Goal: Task Accomplishment & Management: Complete application form

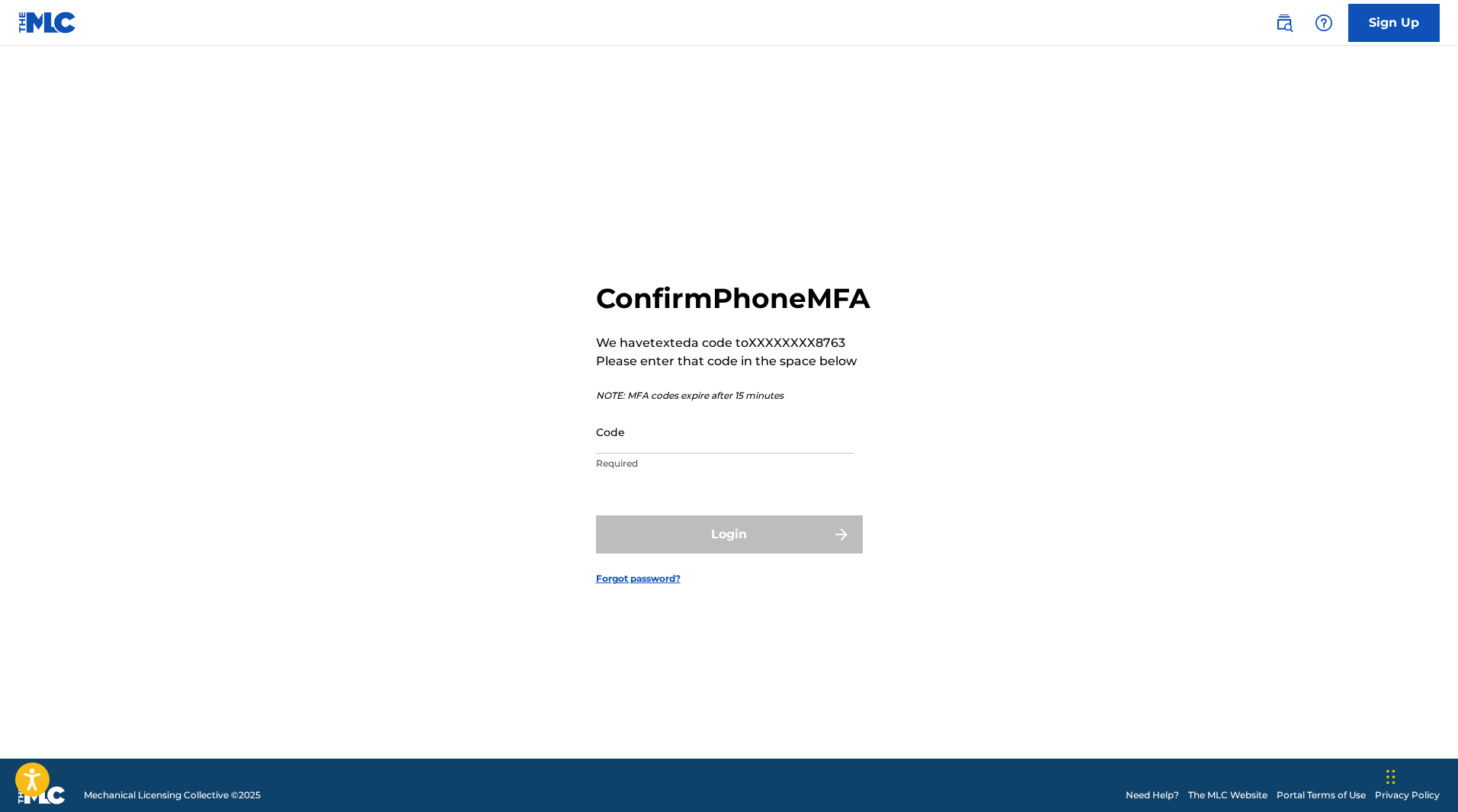
click at [648, 453] on input "Code" at bounding box center [725, 431] width 257 height 43
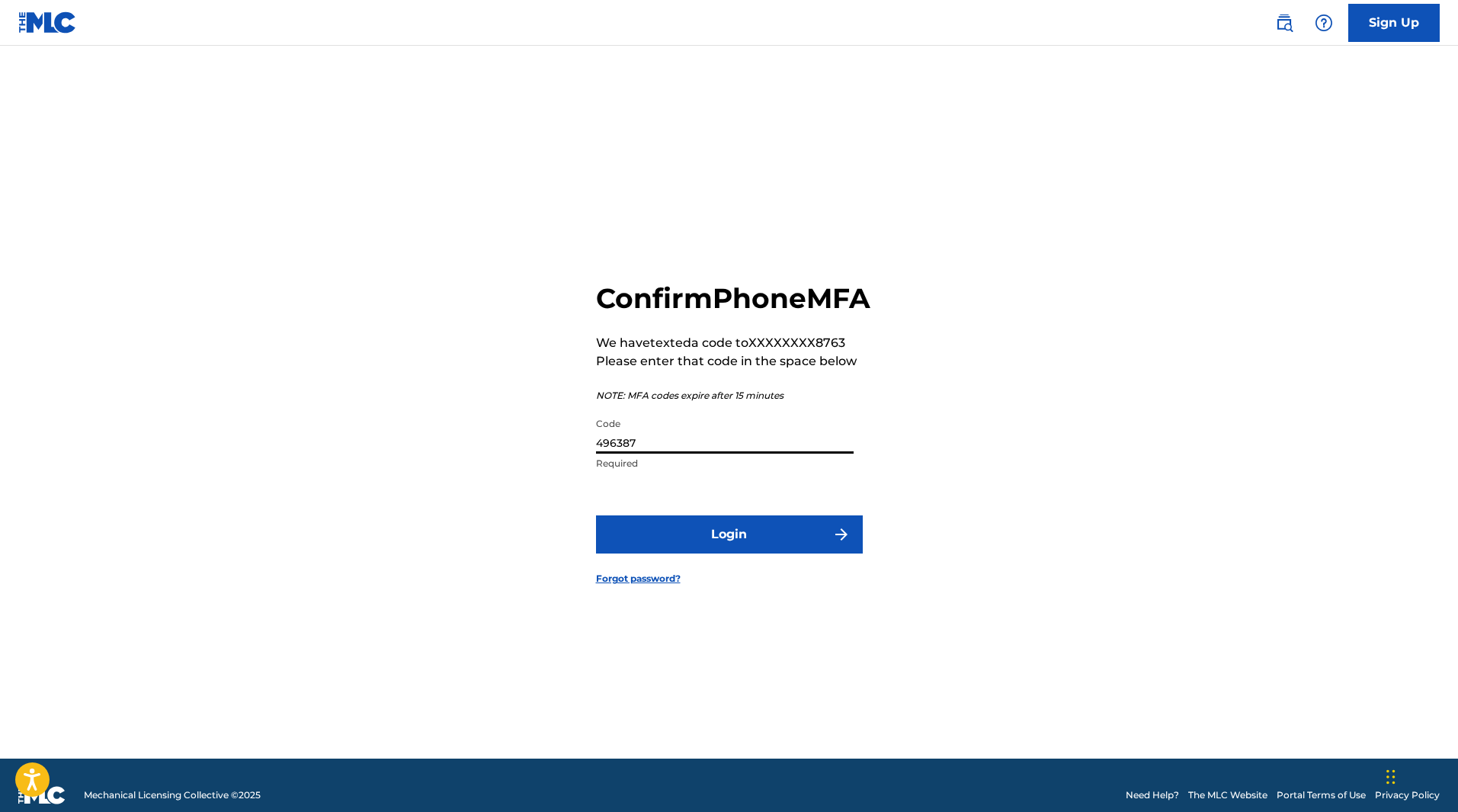
type input "496387"
click at [725, 550] on button "Login" at bounding box center [729, 534] width 267 height 38
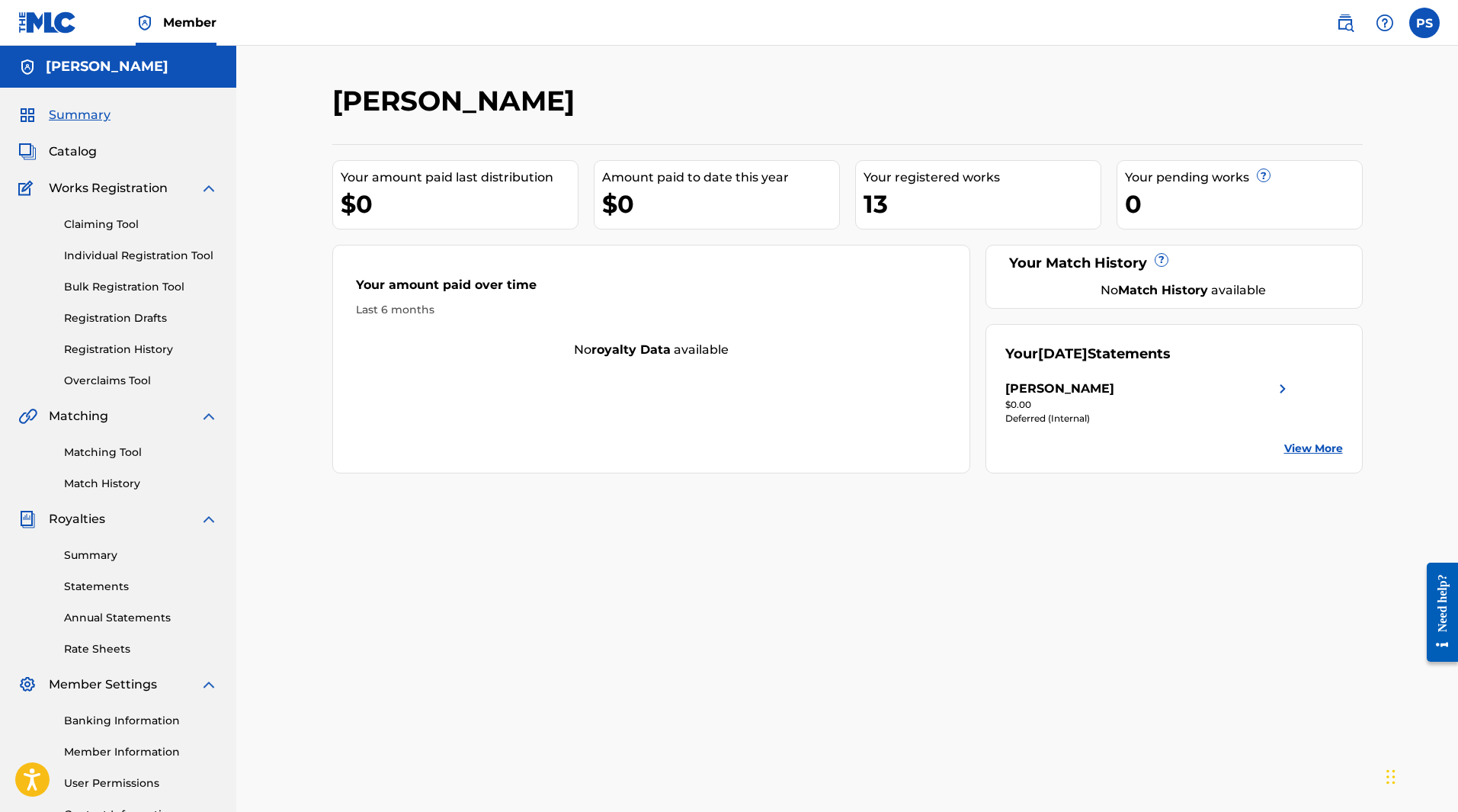
click at [103, 222] on link "Claiming Tool" at bounding box center [141, 224] width 154 height 16
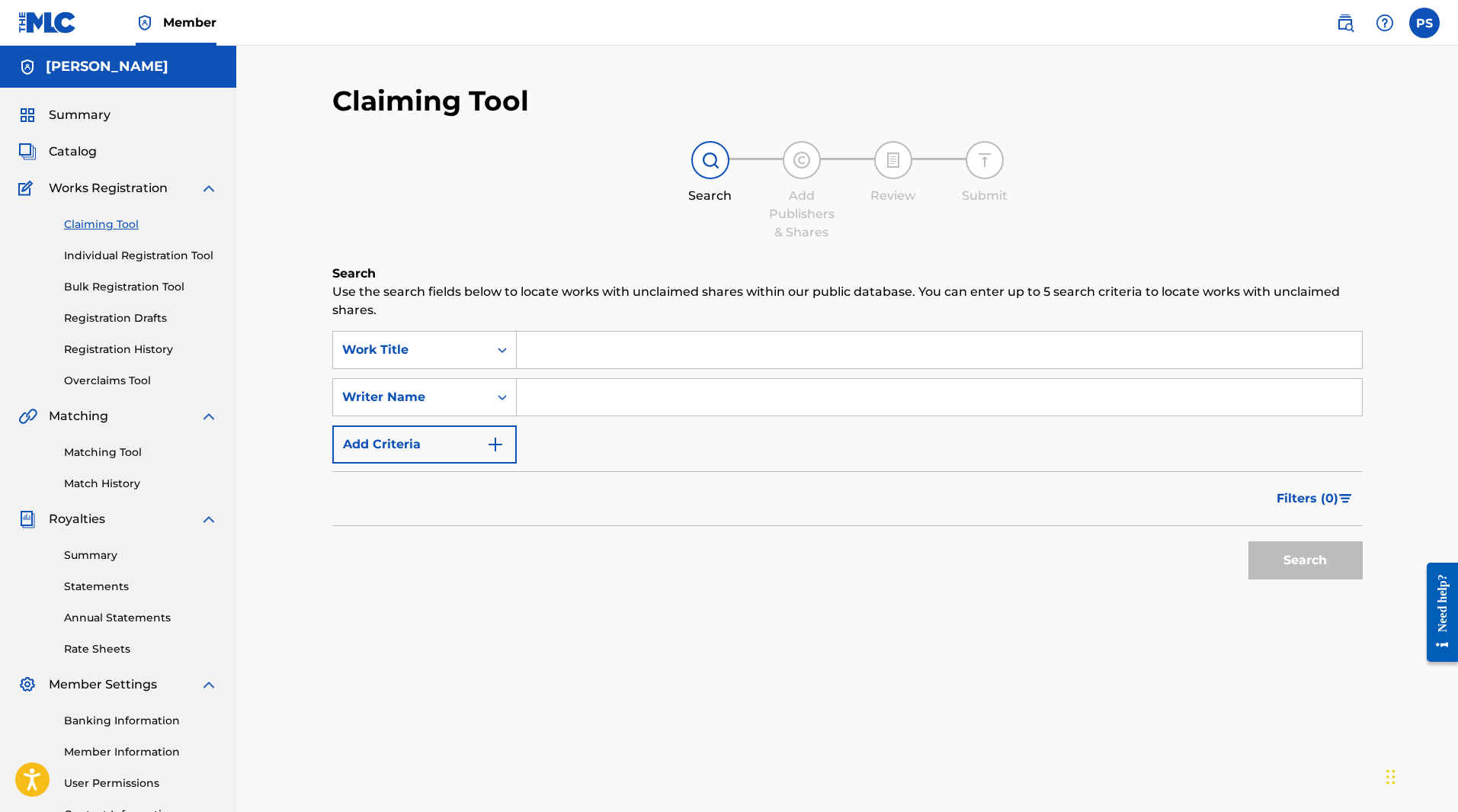
click at [590, 358] on input "Search Form" at bounding box center [940, 349] width 845 height 37
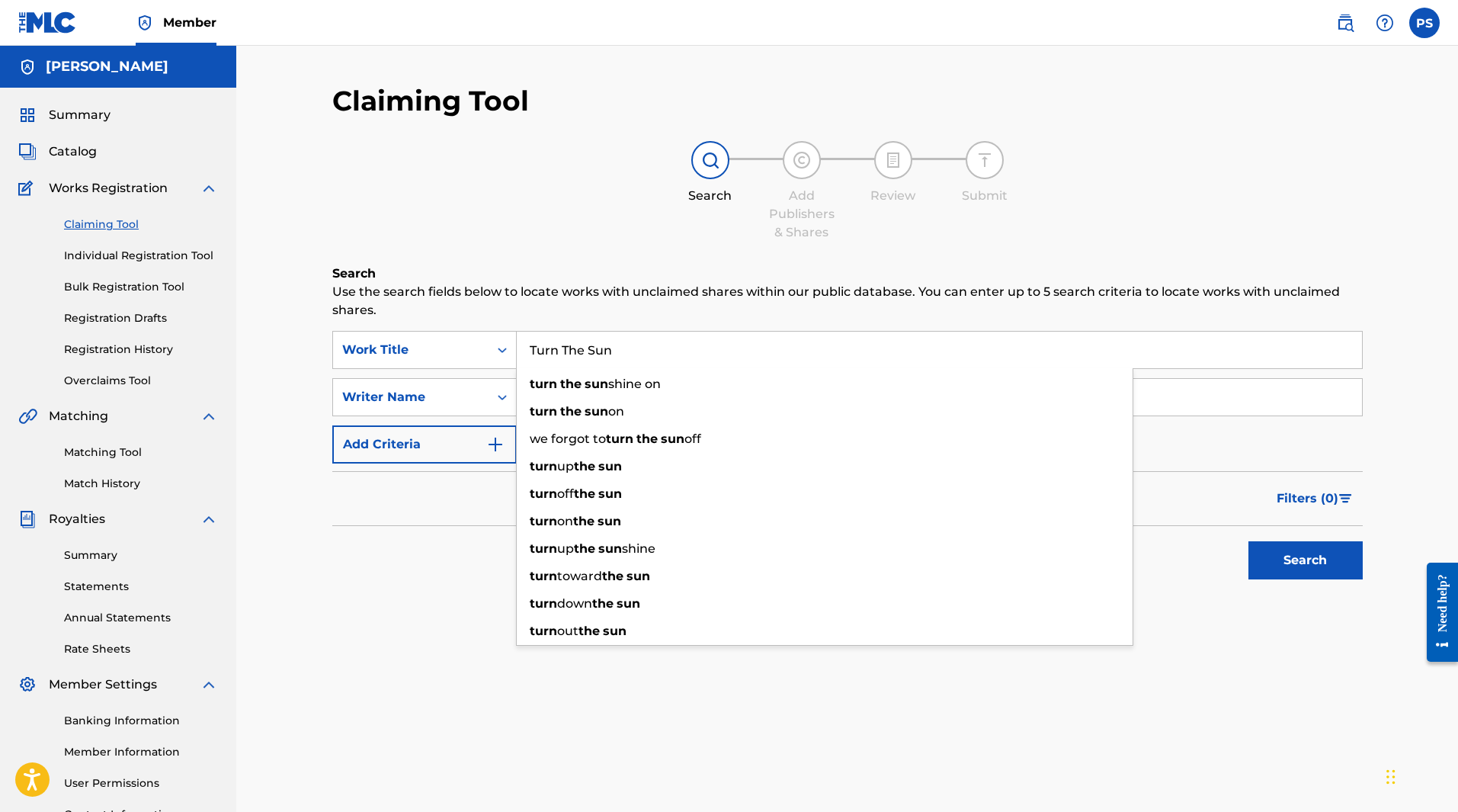
type input "Turn The Sun"
click at [571, 179] on div "Search Add Publishers & Shares Review Submit" at bounding box center [847, 191] width 1030 height 101
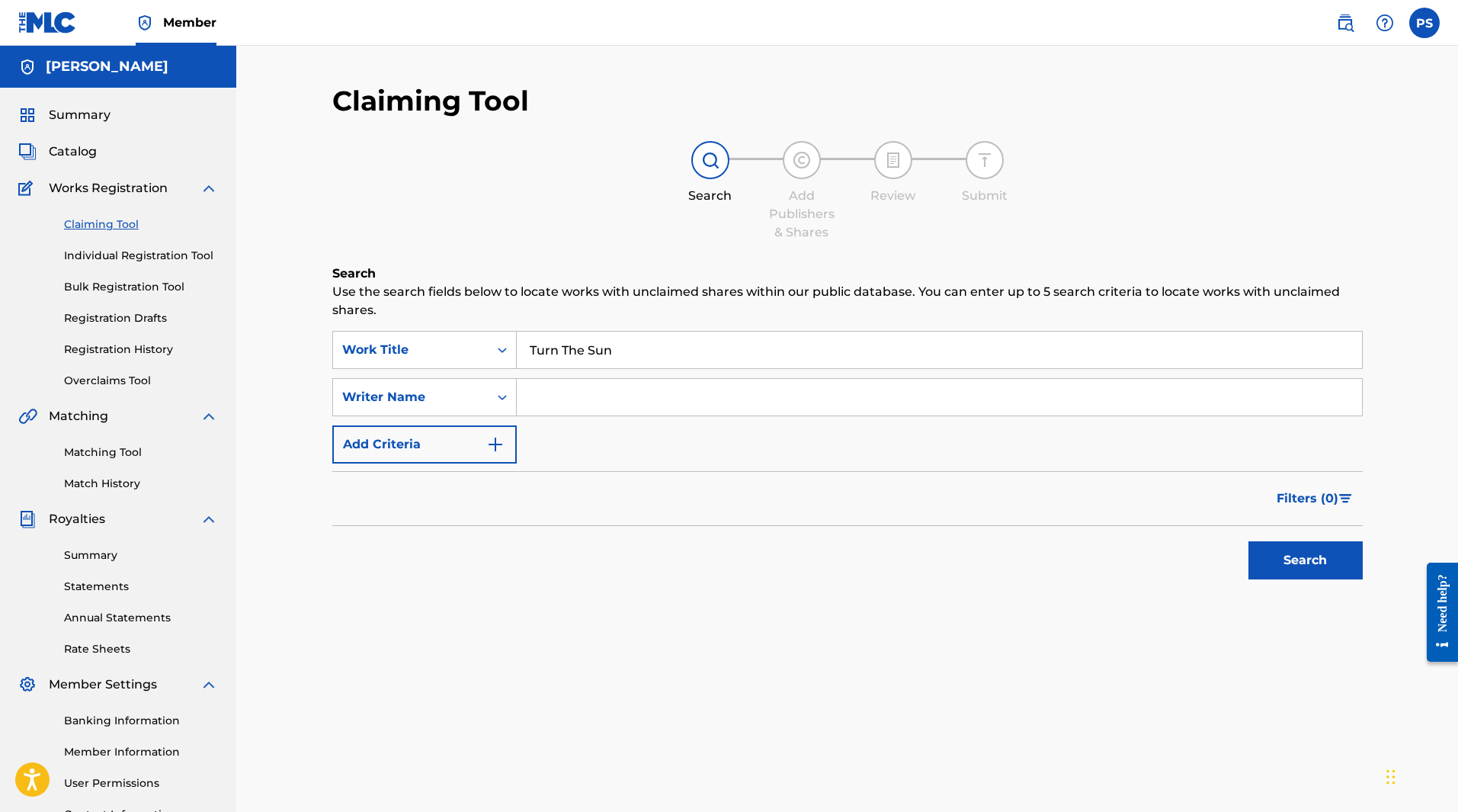
click at [563, 394] on input "Search Form" at bounding box center [940, 397] width 845 height 37
type input "The Fine Vines"
click at [1304, 564] on button "Search" at bounding box center [1305, 560] width 114 height 38
click at [135, 251] on link "Individual Registration Tool" at bounding box center [141, 256] width 154 height 16
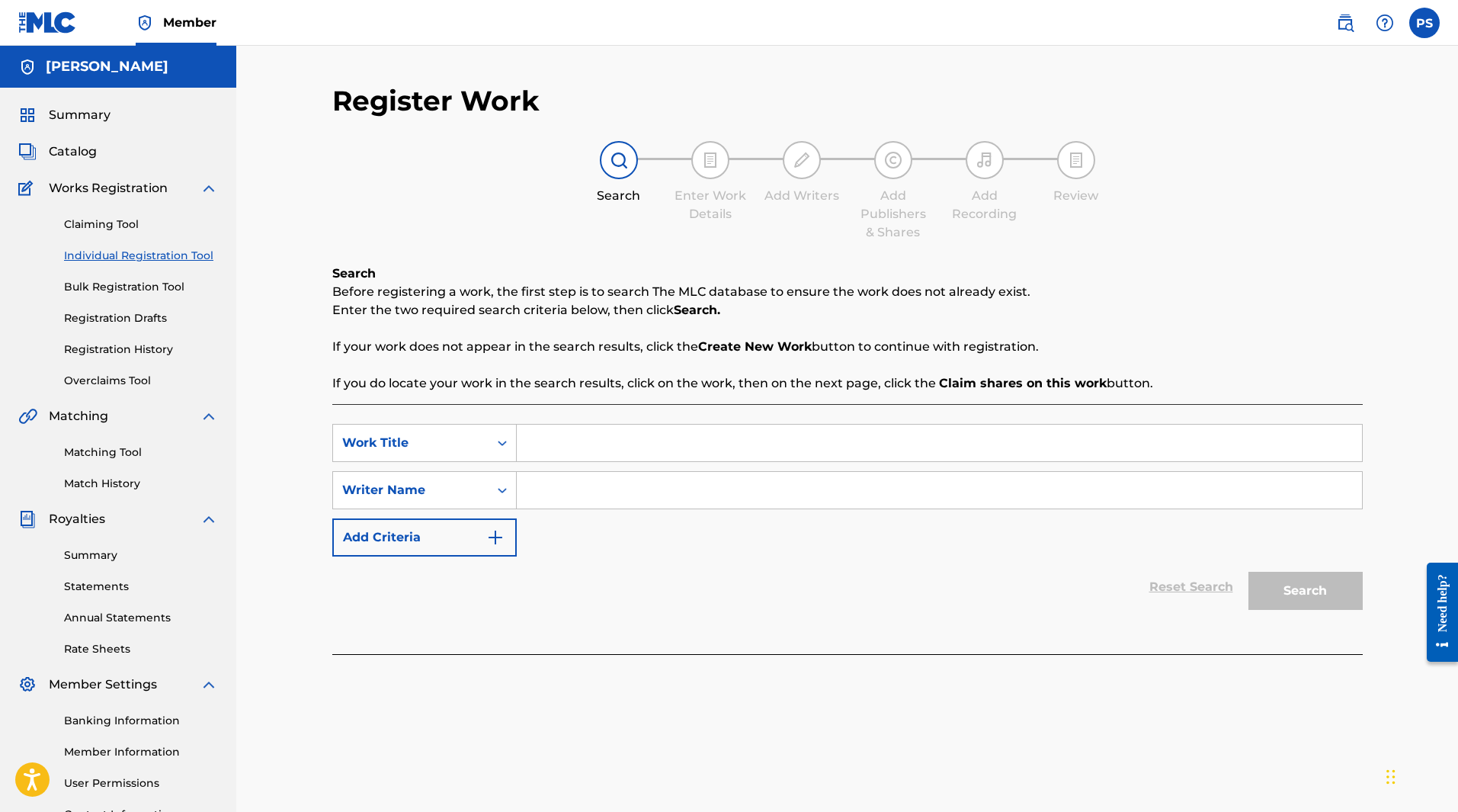
click at [590, 447] on input "Search Form" at bounding box center [940, 442] width 845 height 37
type input "Turn The Sun"
click at [596, 502] on input "Search Form" at bounding box center [940, 490] width 845 height 37
type input "The Fine Vines"
click at [1319, 595] on button "Search" at bounding box center [1305, 590] width 114 height 38
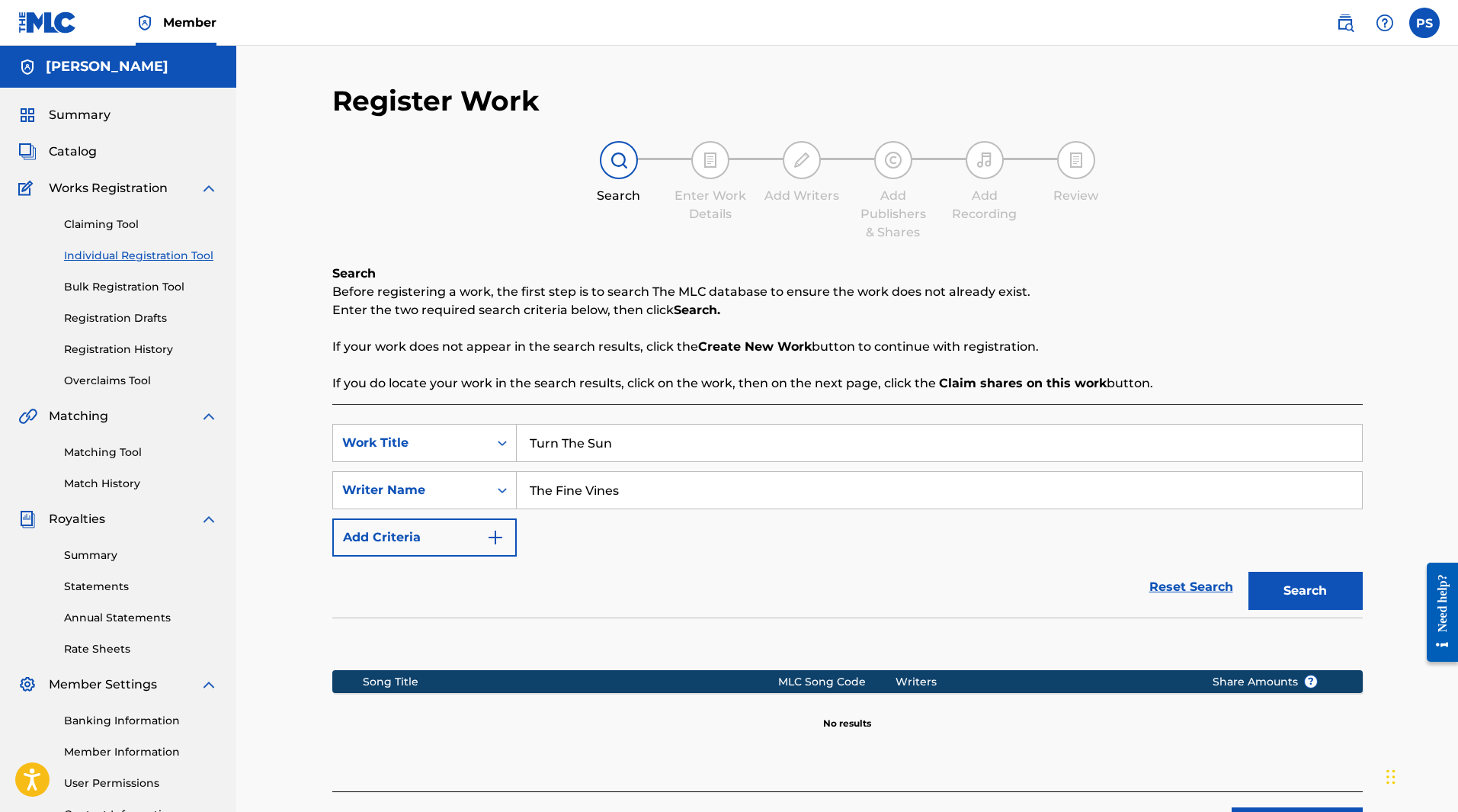
click at [126, 282] on link "Bulk Registration Tool" at bounding box center [141, 286] width 154 height 16
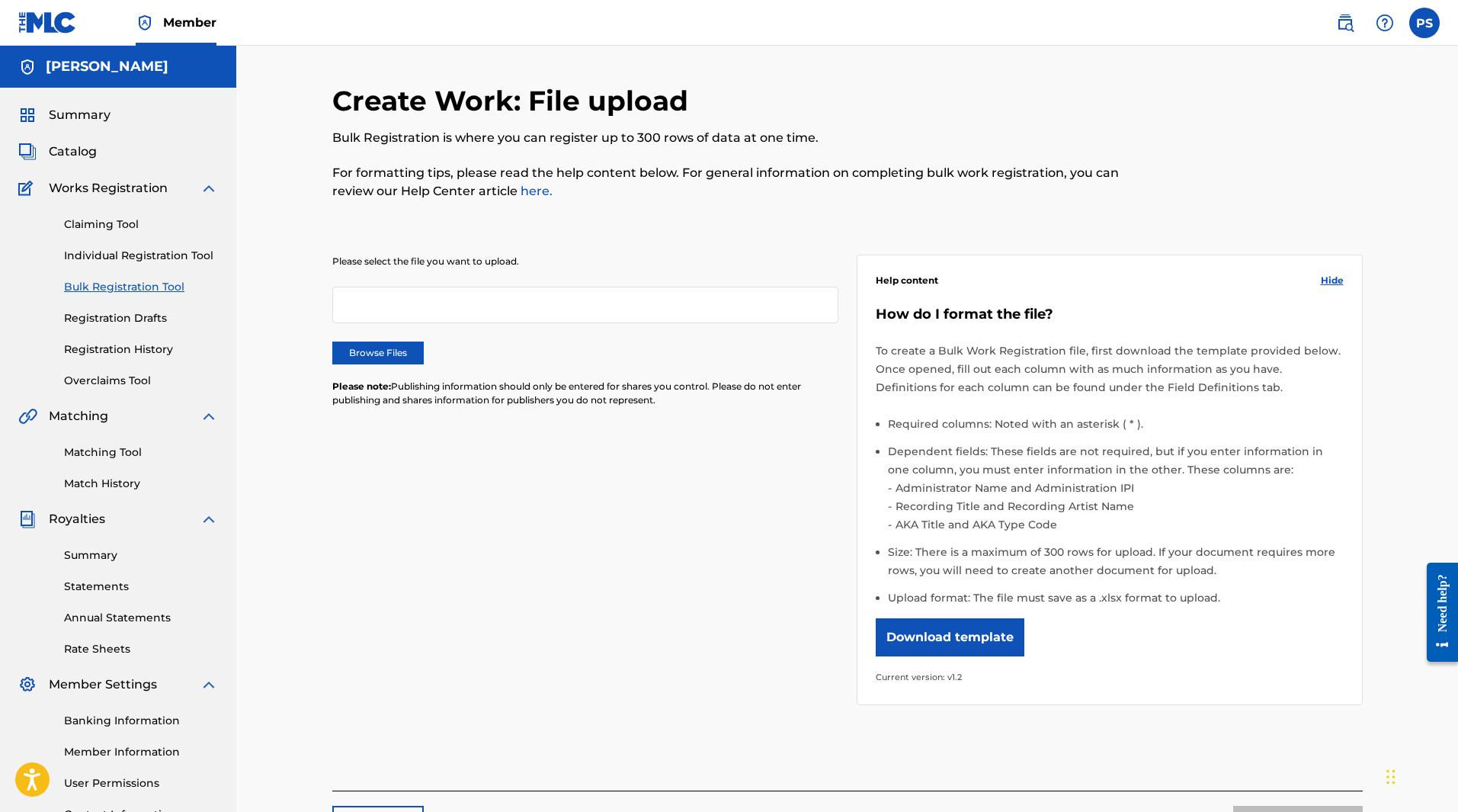
click at [134, 320] on link "Registration Drafts" at bounding box center [141, 318] width 154 height 16
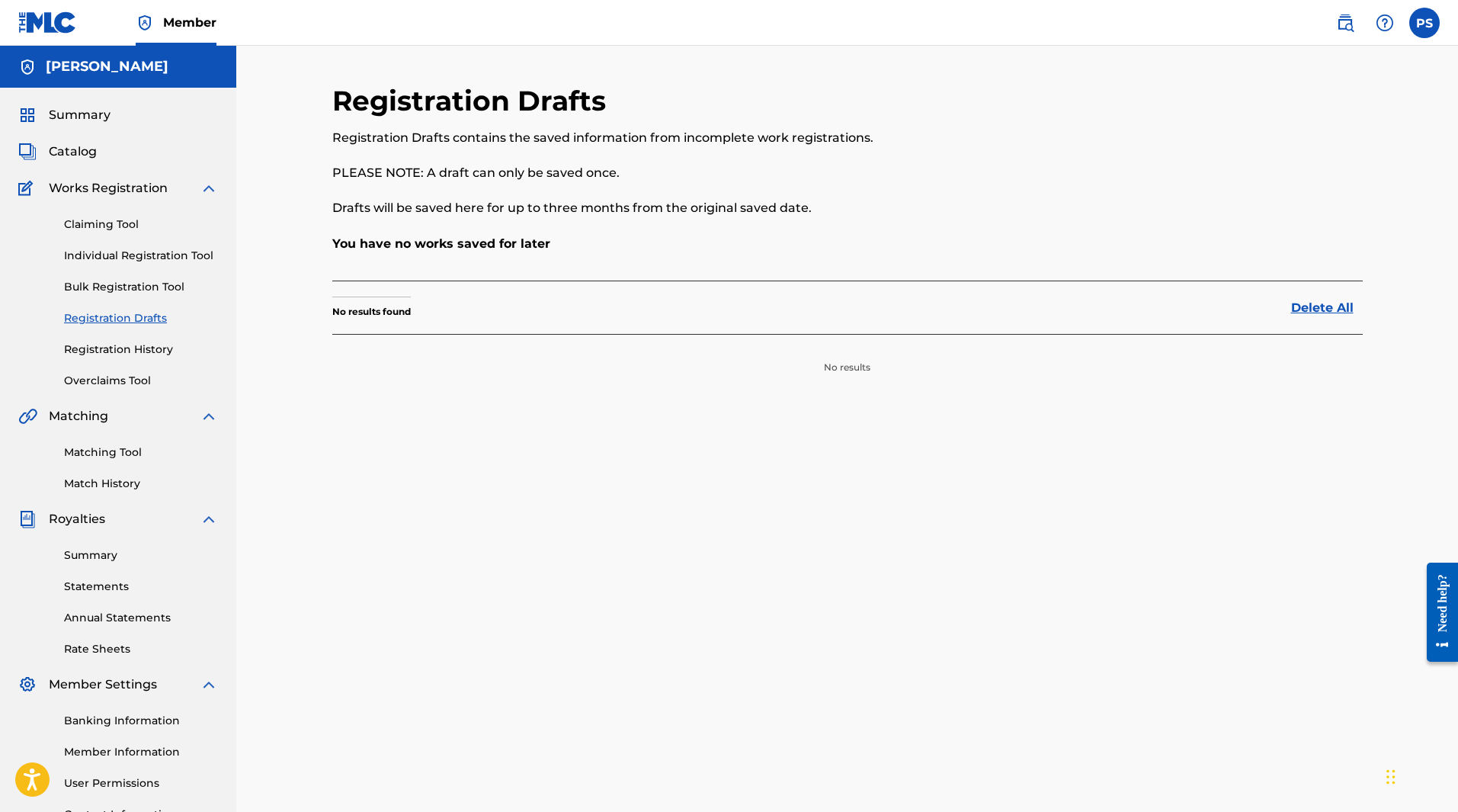
click at [135, 351] on link "Registration History" at bounding box center [141, 349] width 154 height 16
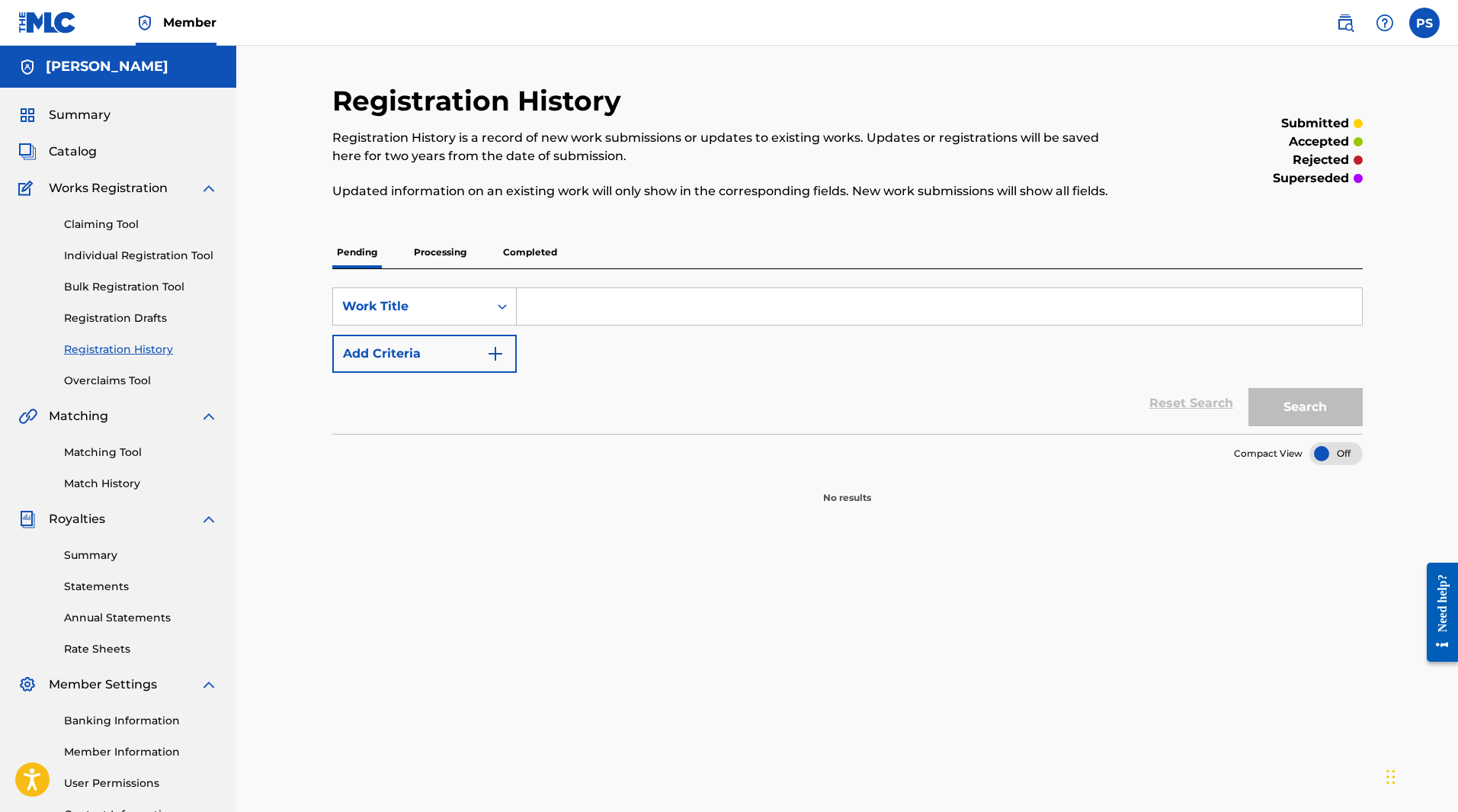
click at [439, 250] on p "Processing" at bounding box center [440, 252] width 61 height 32
click at [532, 248] on p "Completed" at bounding box center [530, 252] width 63 height 32
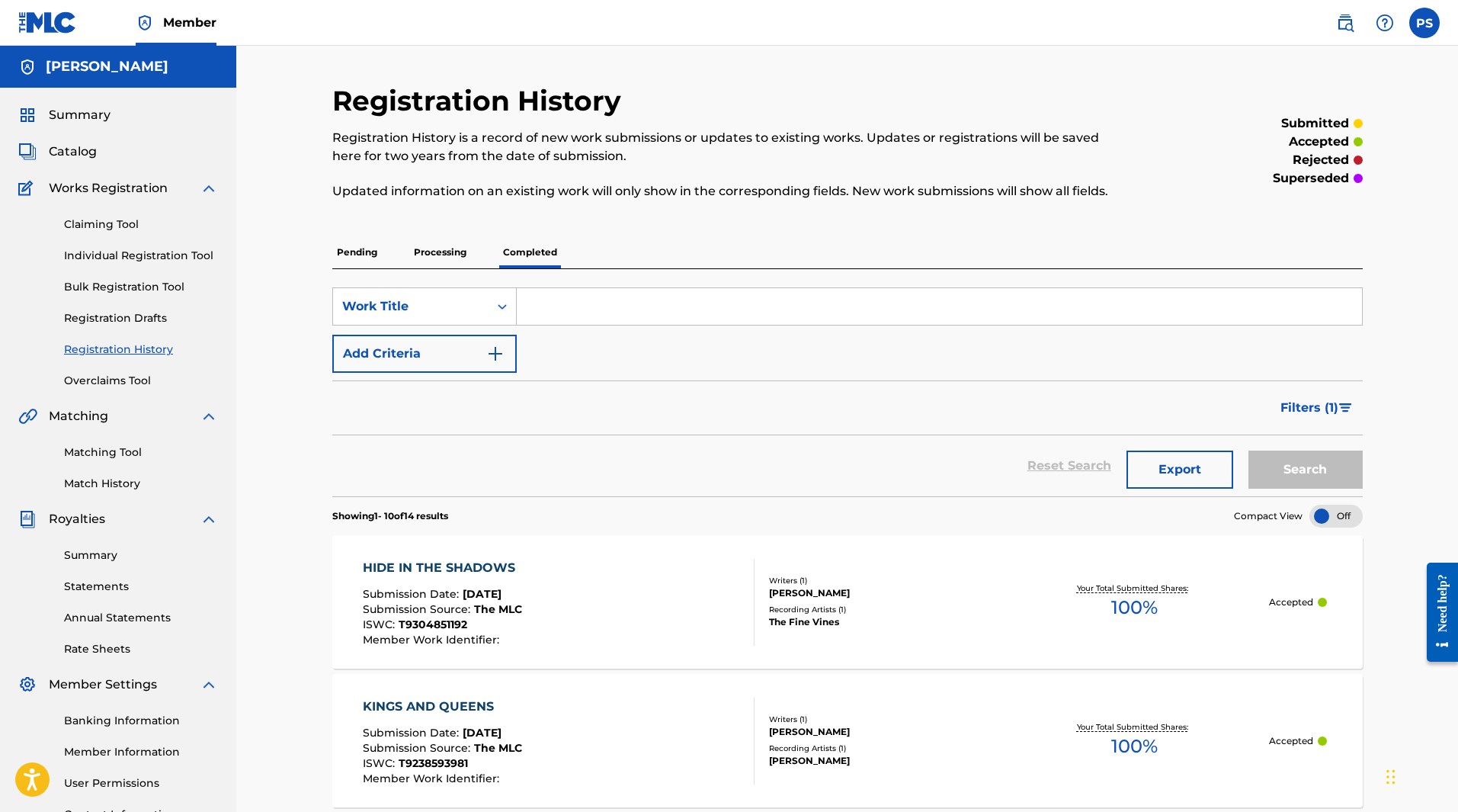
click at [117, 379] on link "Overclaims Tool" at bounding box center [141, 380] width 154 height 16
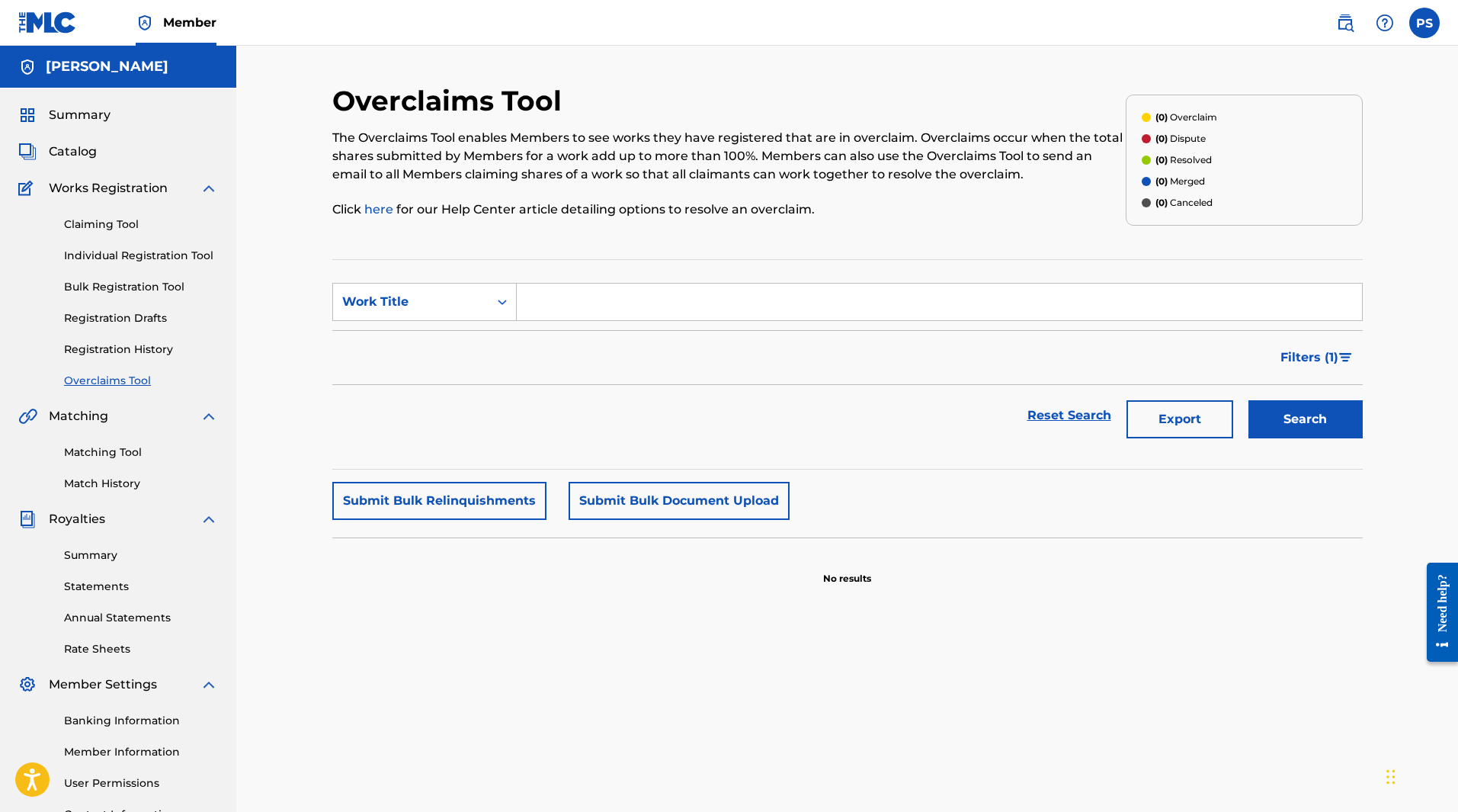
click at [106, 448] on link "Matching Tool" at bounding box center [141, 452] width 154 height 16
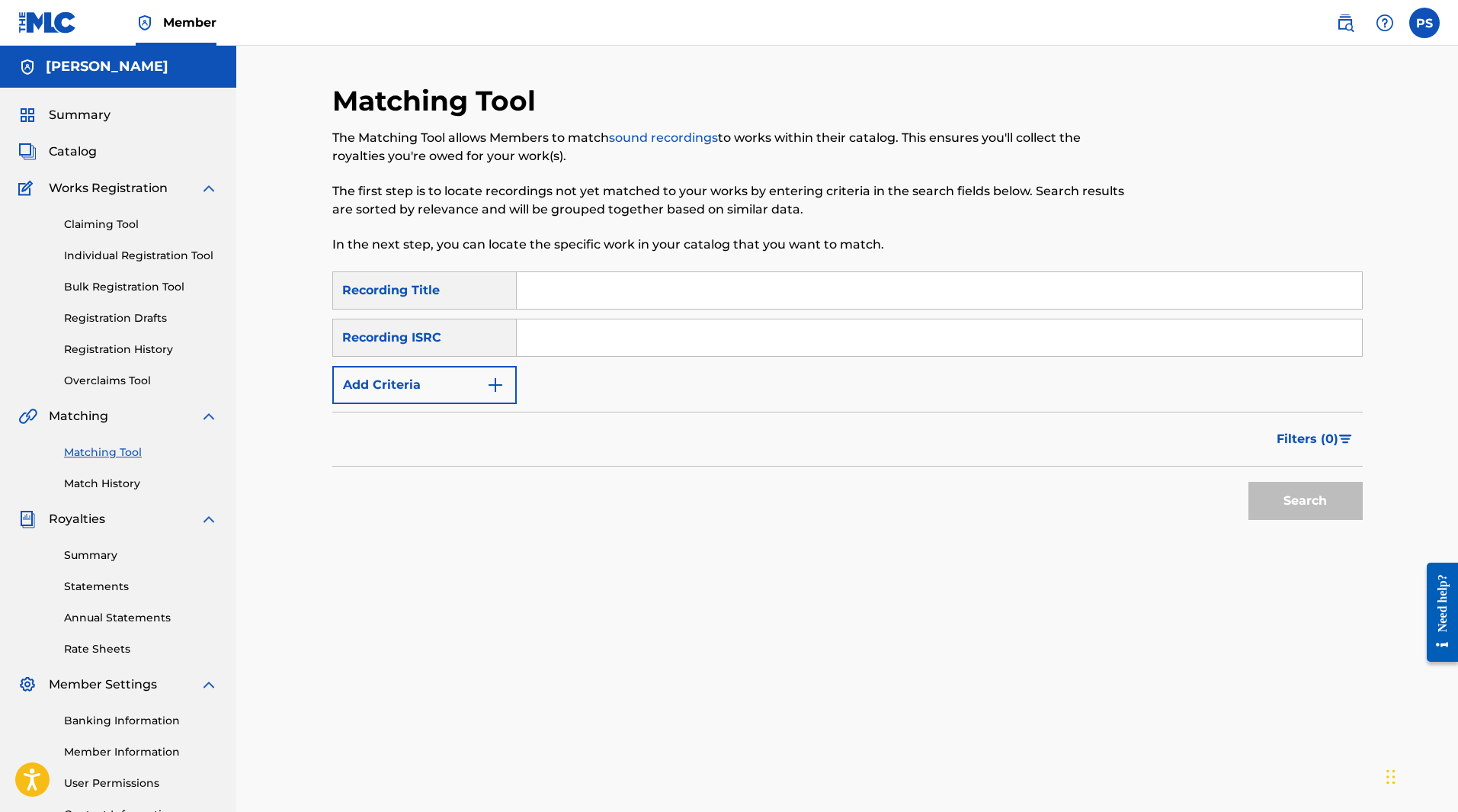
click at [112, 487] on link "Match History" at bounding box center [141, 483] width 154 height 16
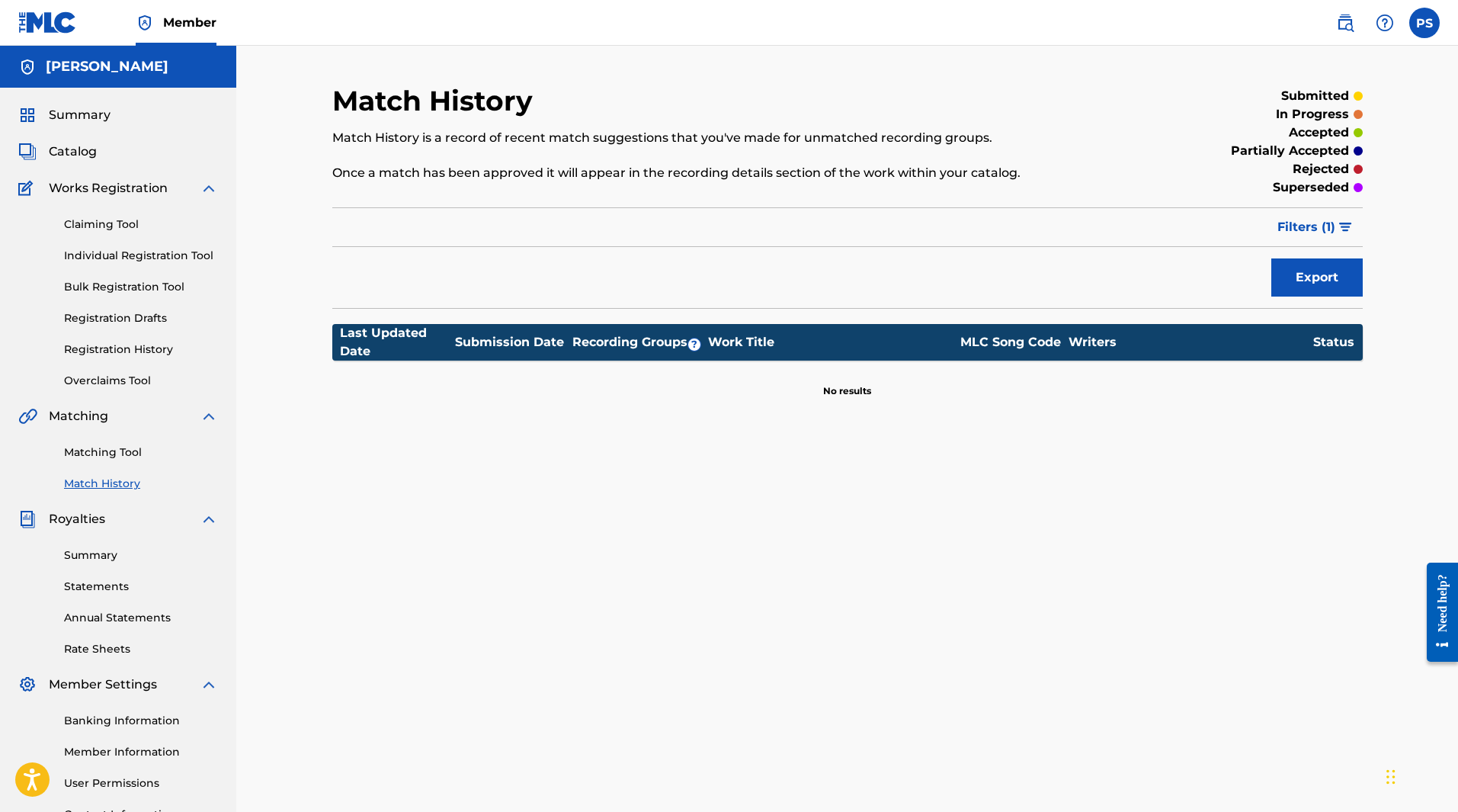
click at [105, 227] on link "Claiming Tool" at bounding box center [141, 224] width 154 height 16
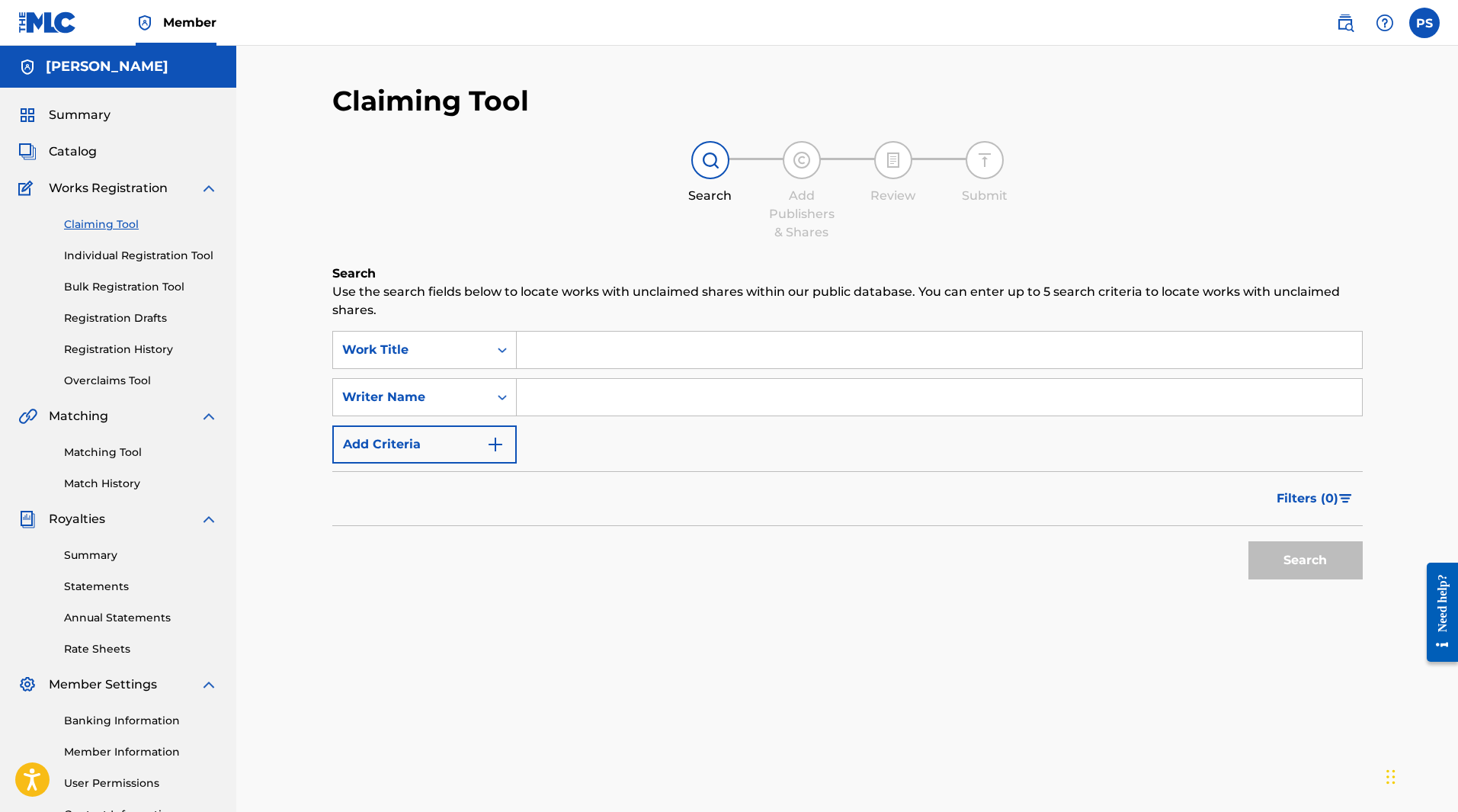
click at [111, 253] on link "Individual Registration Tool" at bounding box center [141, 256] width 154 height 16
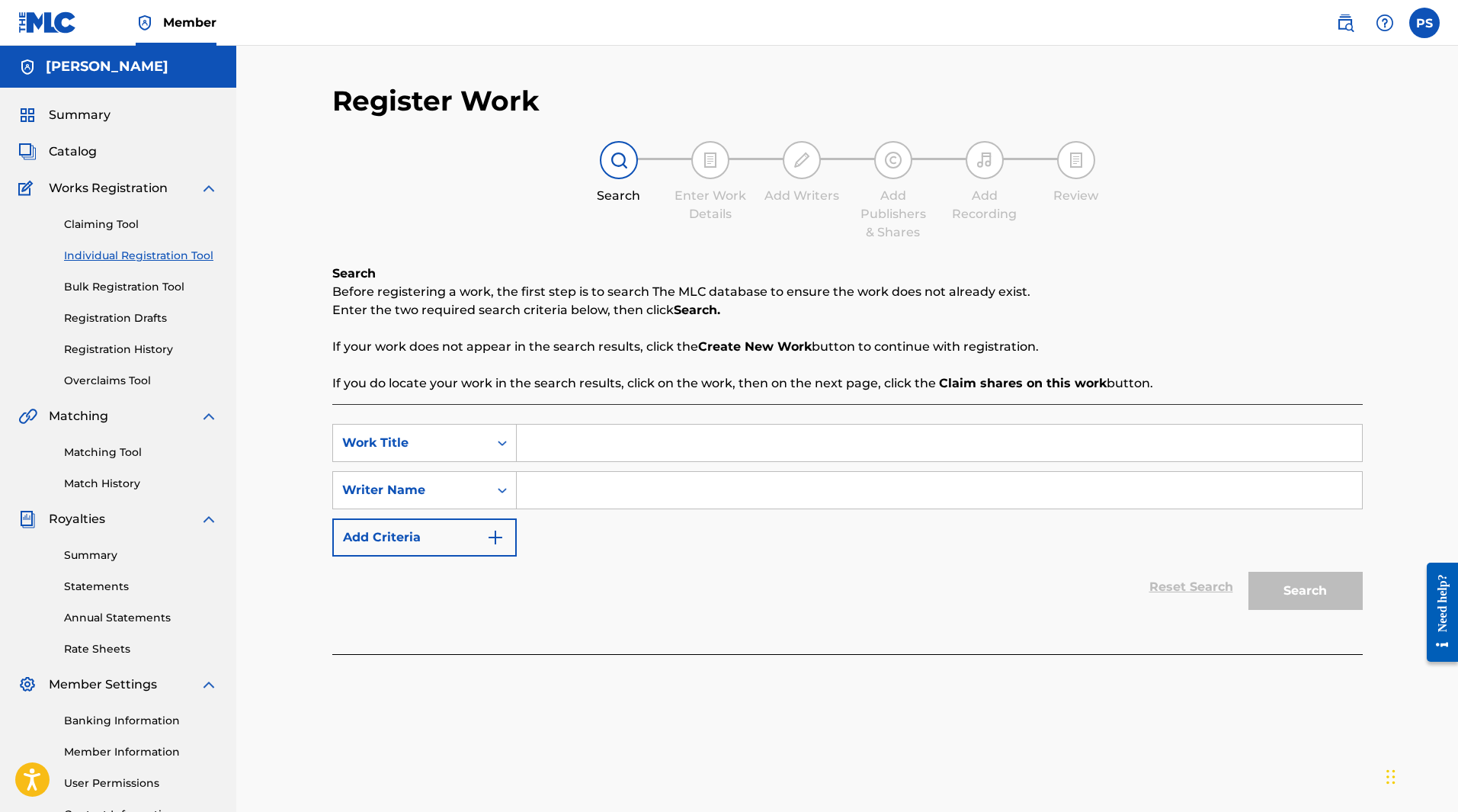
click at [606, 448] on input "Search Form" at bounding box center [940, 442] width 845 height 37
type input "Turn The Sun"
click at [605, 488] on input "Search Form" at bounding box center [940, 490] width 845 height 37
type input "[PERSON_NAME]"
click at [1276, 582] on button "Search" at bounding box center [1305, 590] width 114 height 38
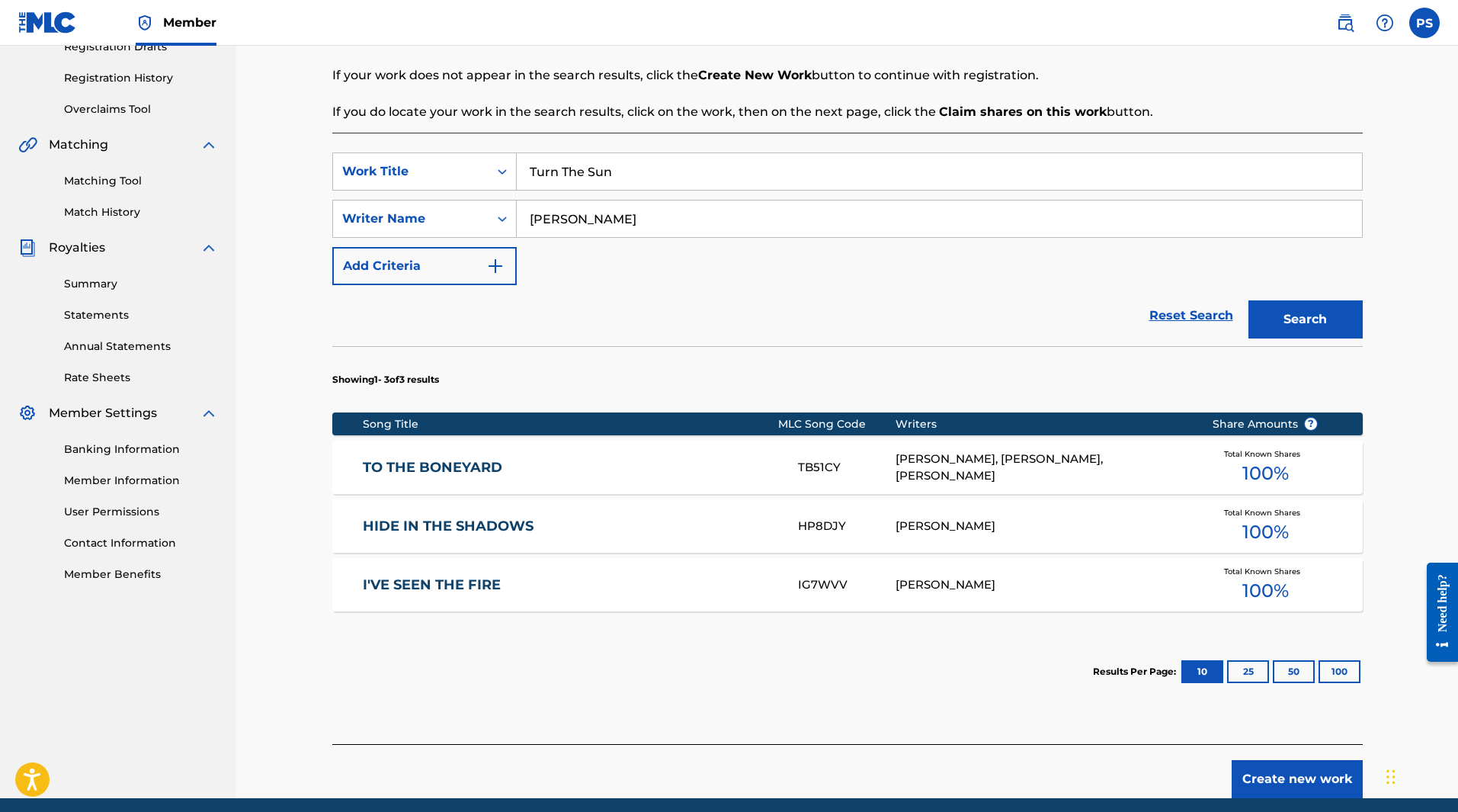
scroll to position [331, 0]
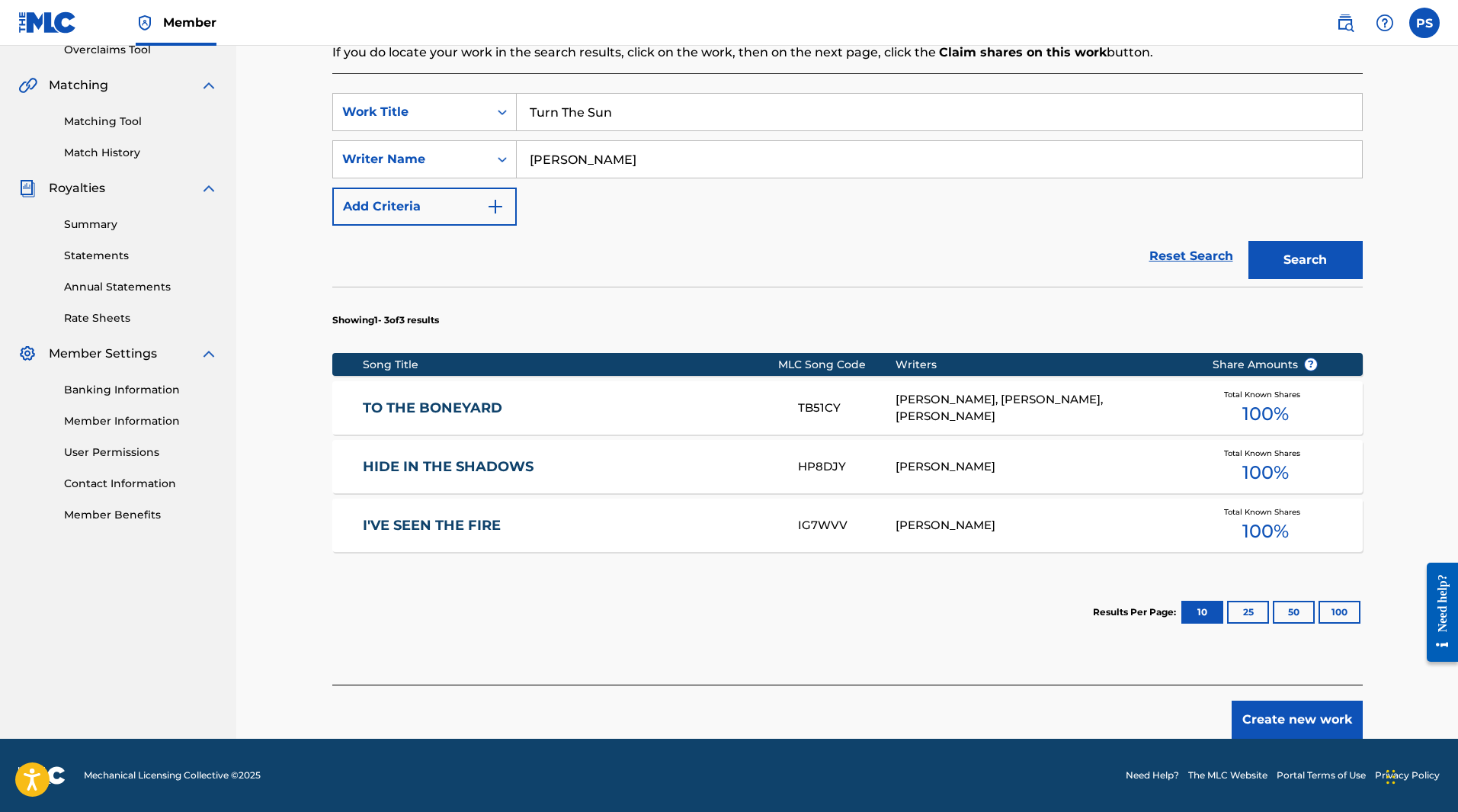
click at [1289, 718] on button "Create new work" at bounding box center [1298, 719] width 131 height 38
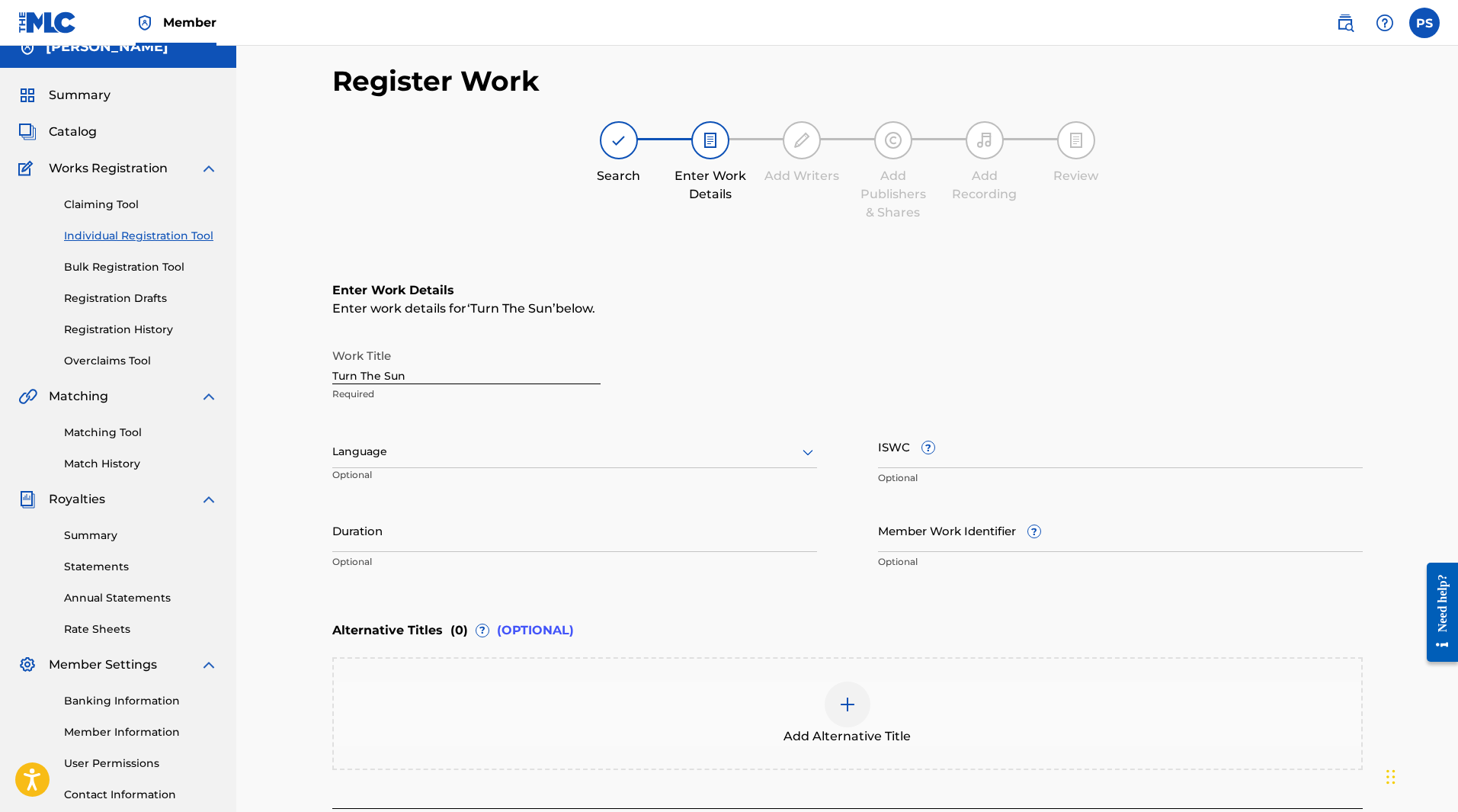
scroll to position [12, 0]
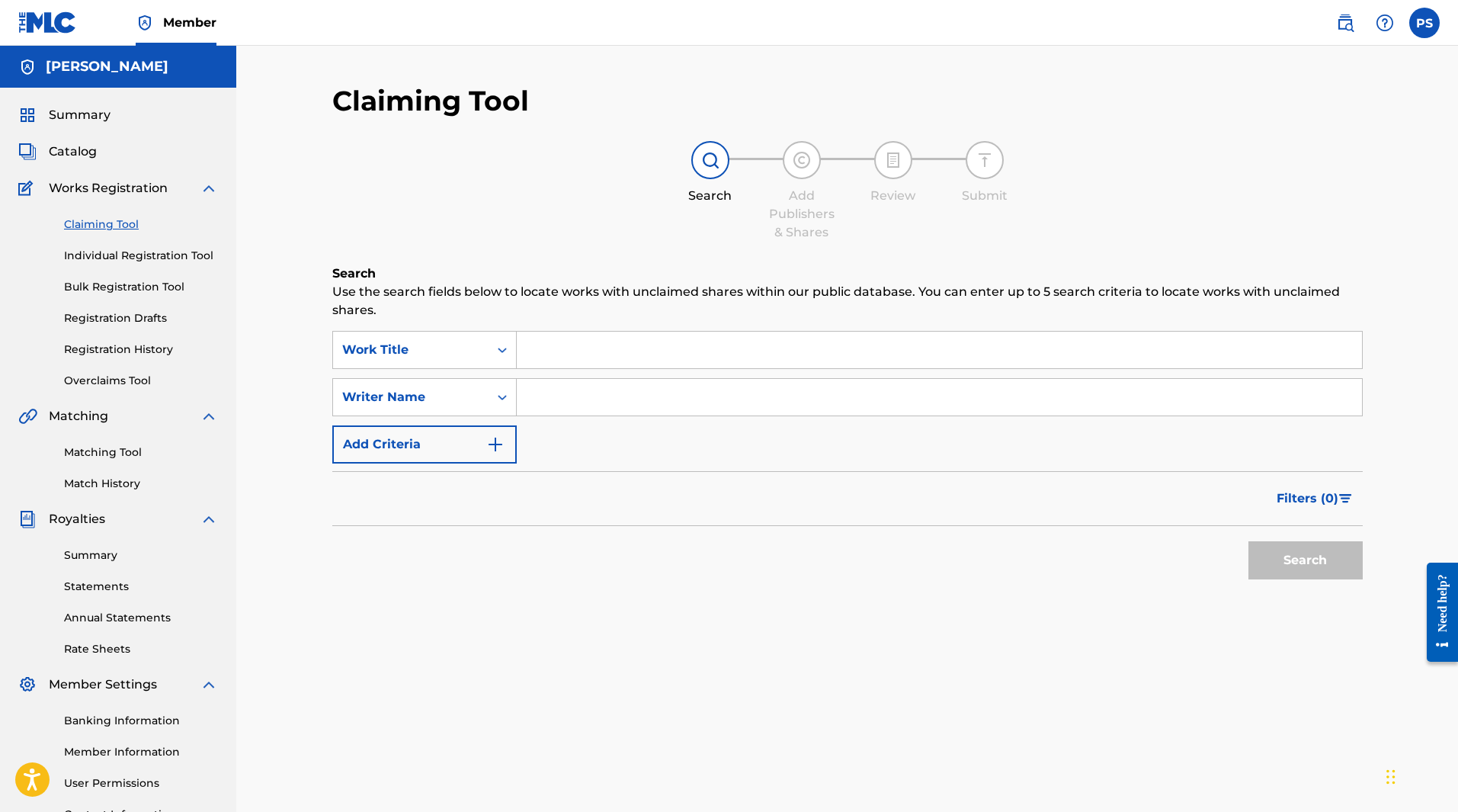
click at [546, 347] on input "Search Form" at bounding box center [940, 349] width 845 height 37
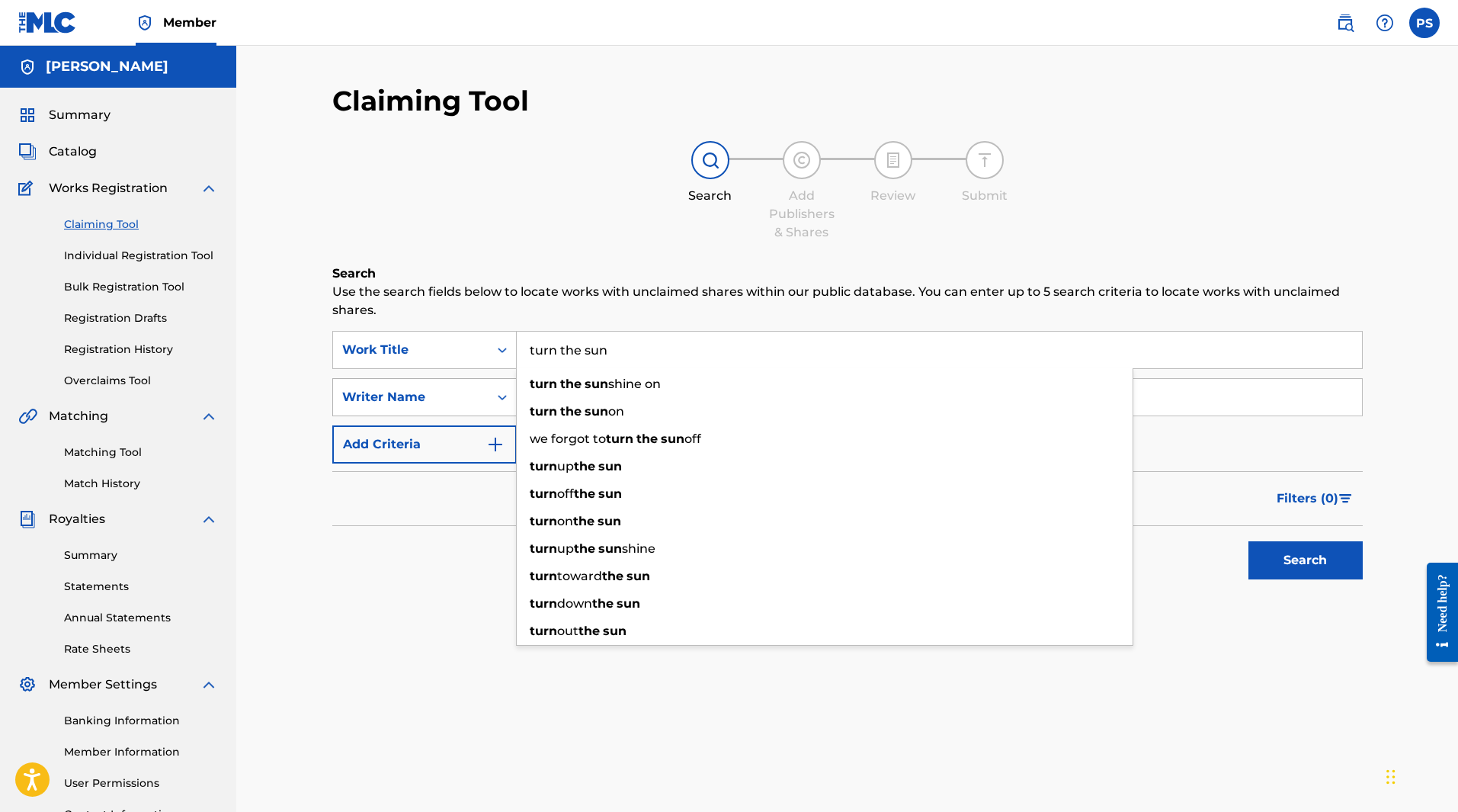
type input "turn the sun"
click at [452, 404] on div "Writer Name" at bounding box center [411, 396] width 137 height 18
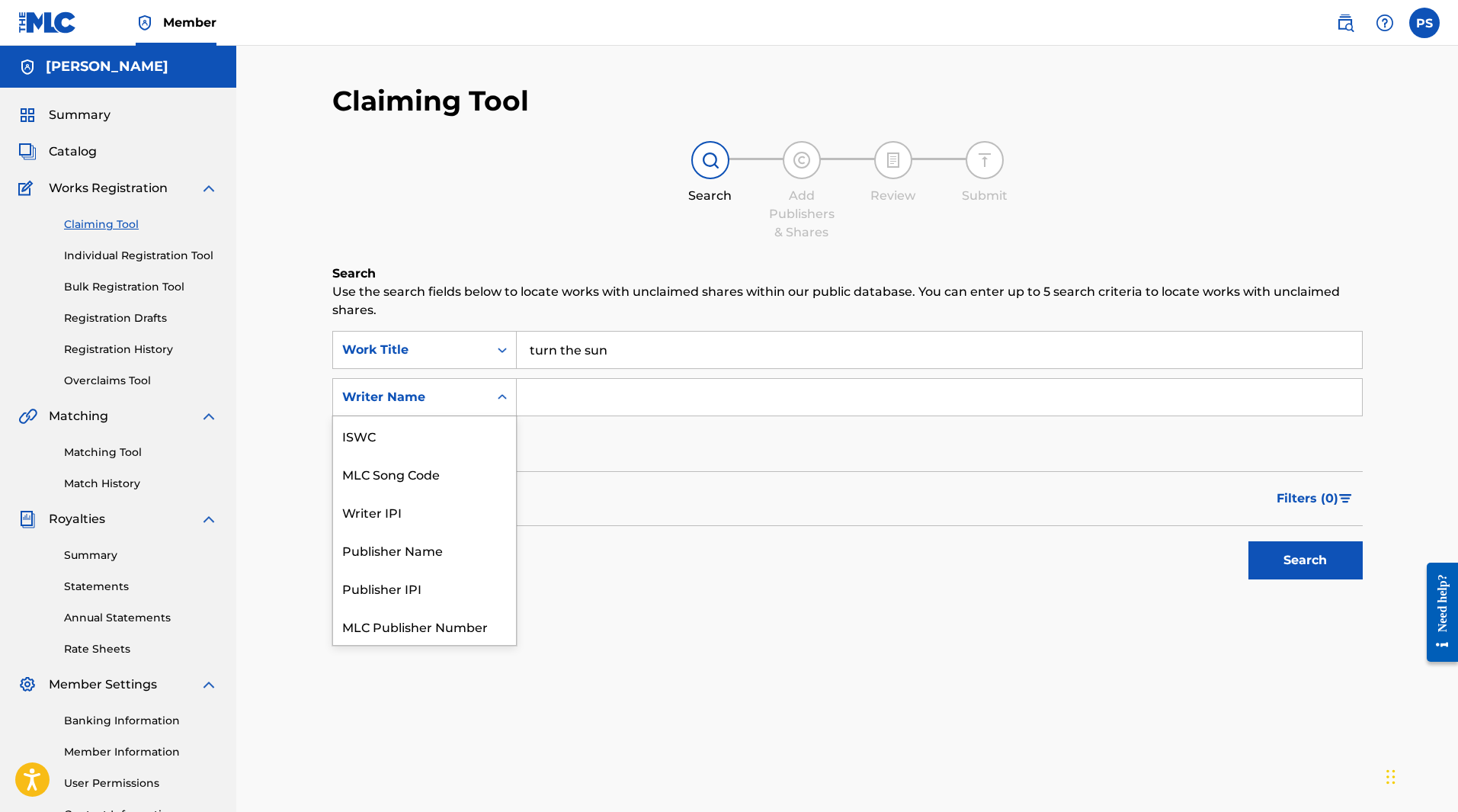
scroll to position [38, 0]
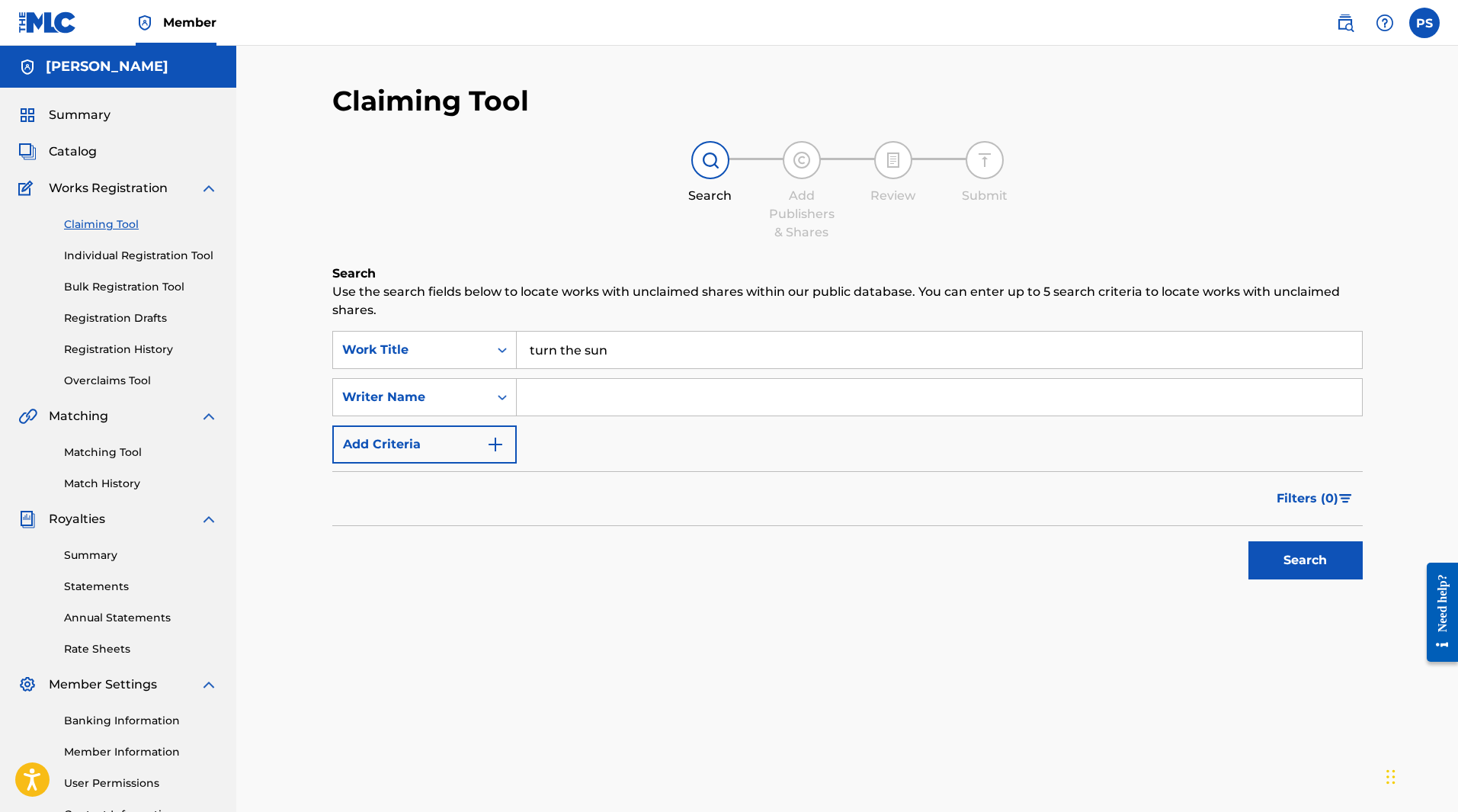
click at [567, 394] on input "Search Form" at bounding box center [940, 397] width 845 height 37
click at [1306, 565] on button "Search" at bounding box center [1305, 560] width 114 height 38
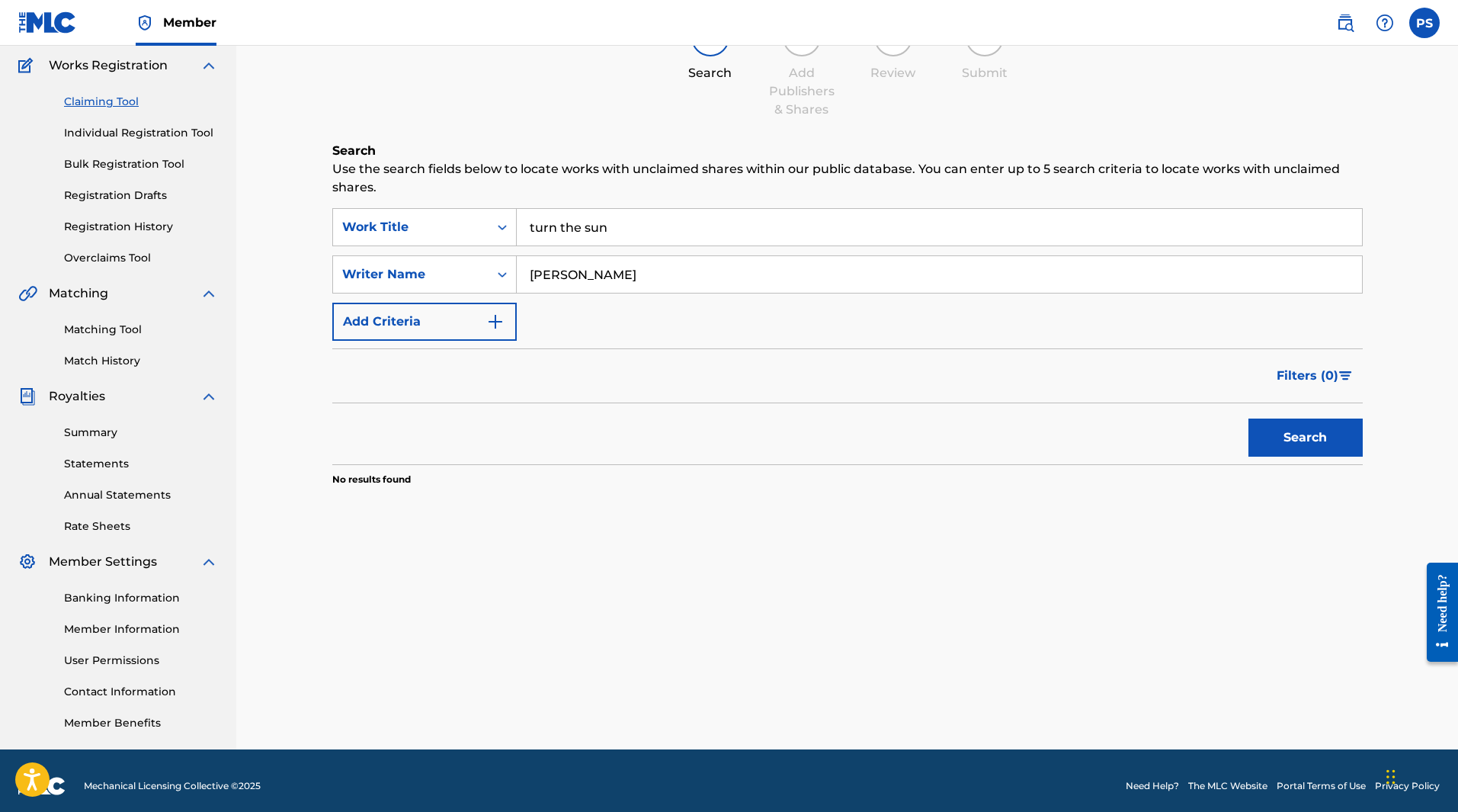
scroll to position [134, 0]
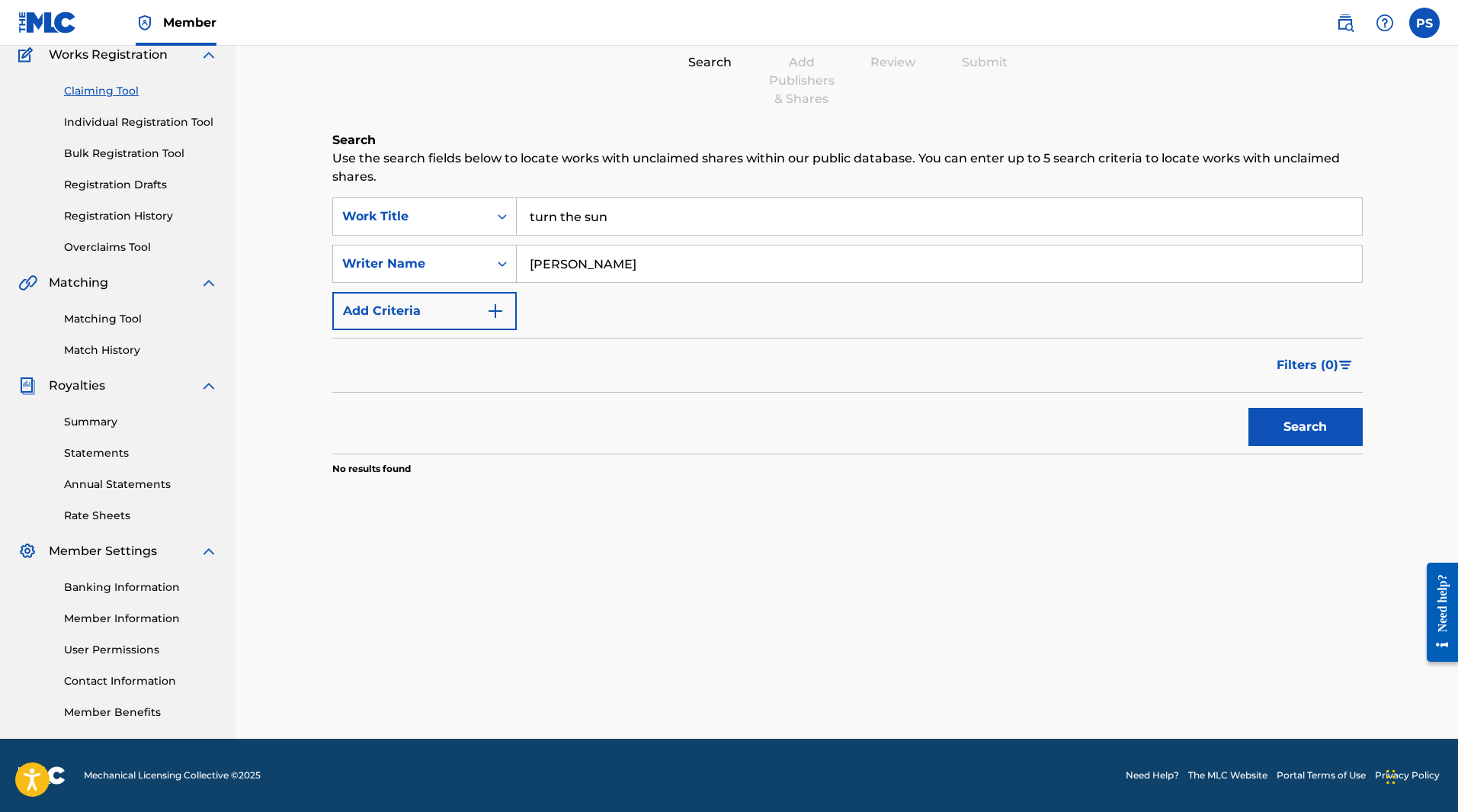
click at [482, 314] on button "Add Criteria" at bounding box center [424, 311] width 184 height 38
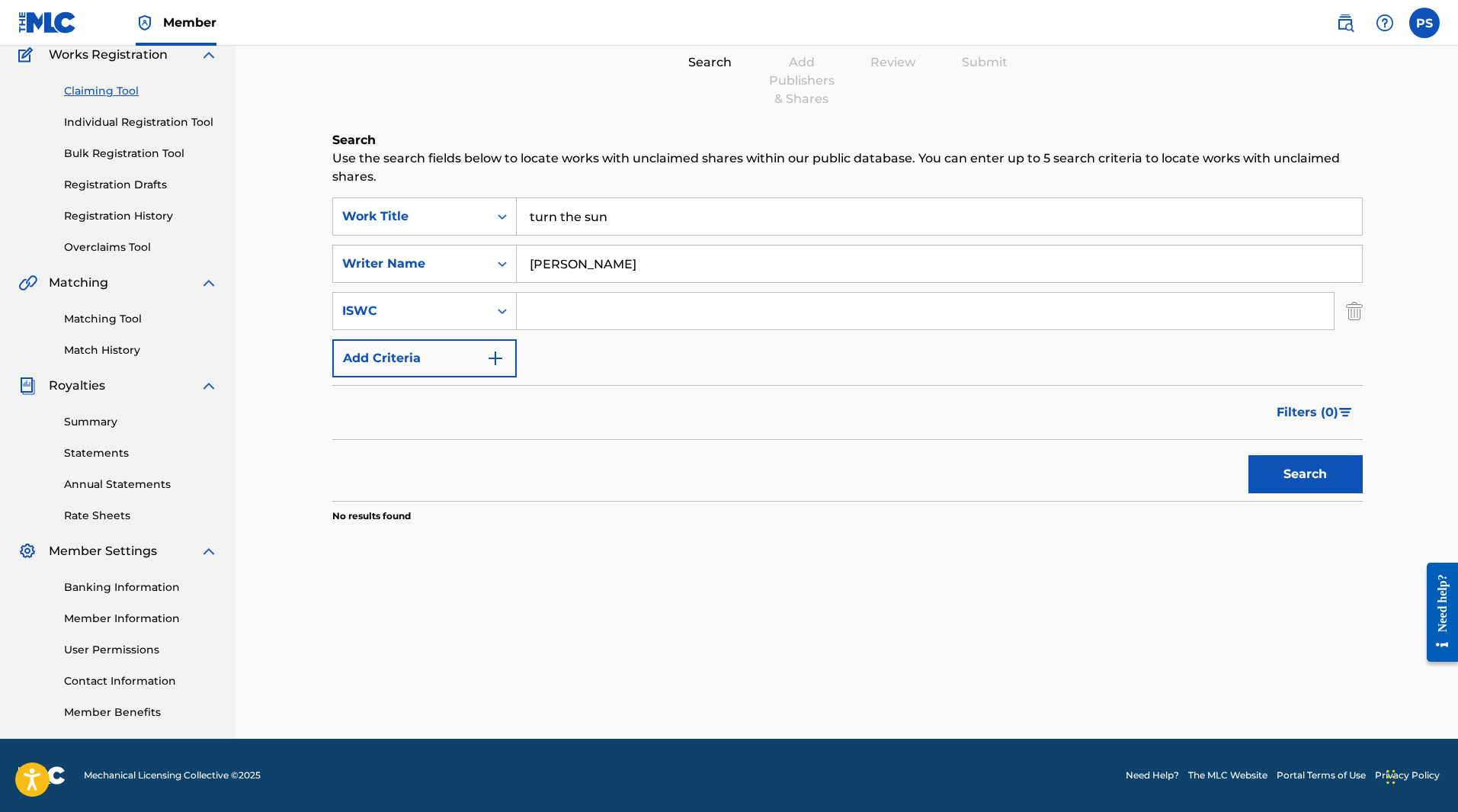
click at [650, 263] on input "[PERSON_NAME]" at bounding box center [940, 263] width 845 height 37
type input "P"
type input "the fine vines"
click at [664, 210] on input "turn the sun" at bounding box center [940, 216] width 845 height 37
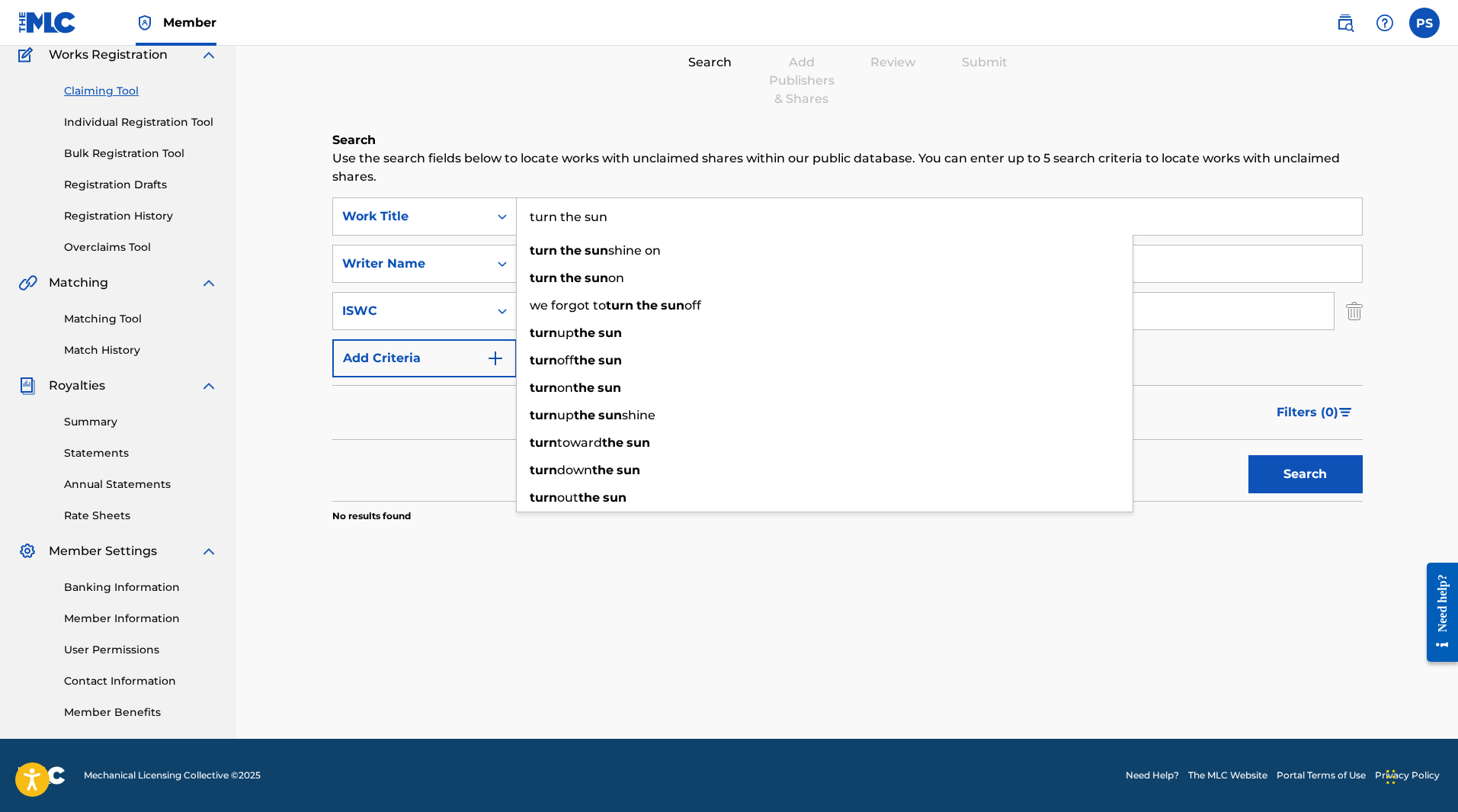
click at [1276, 465] on button "Search" at bounding box center [1305, 474] width 114 height 38
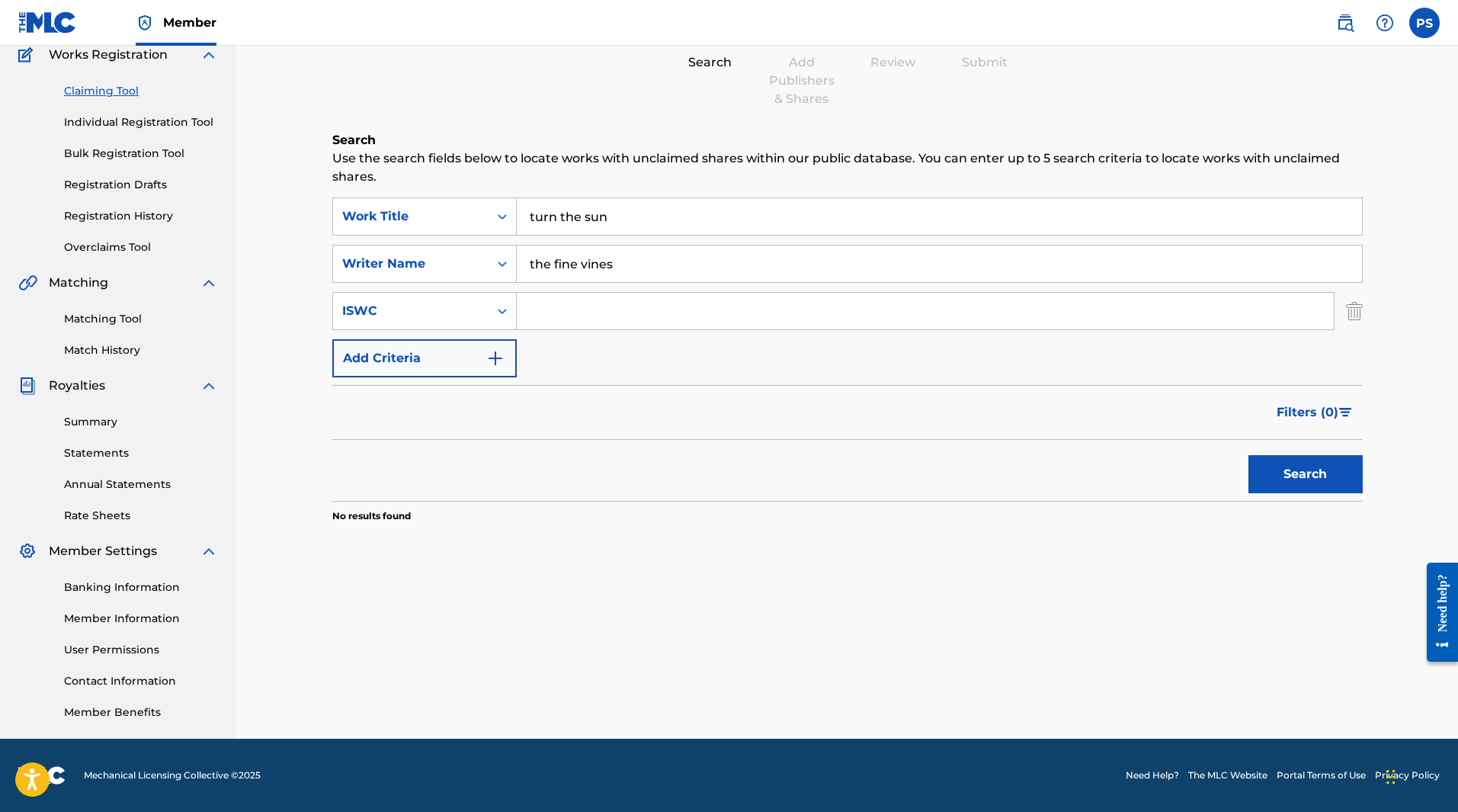
click at [630, 227] on input "turn the sun" at bounding box center [940, 216] width 845 height 37
type input "t"
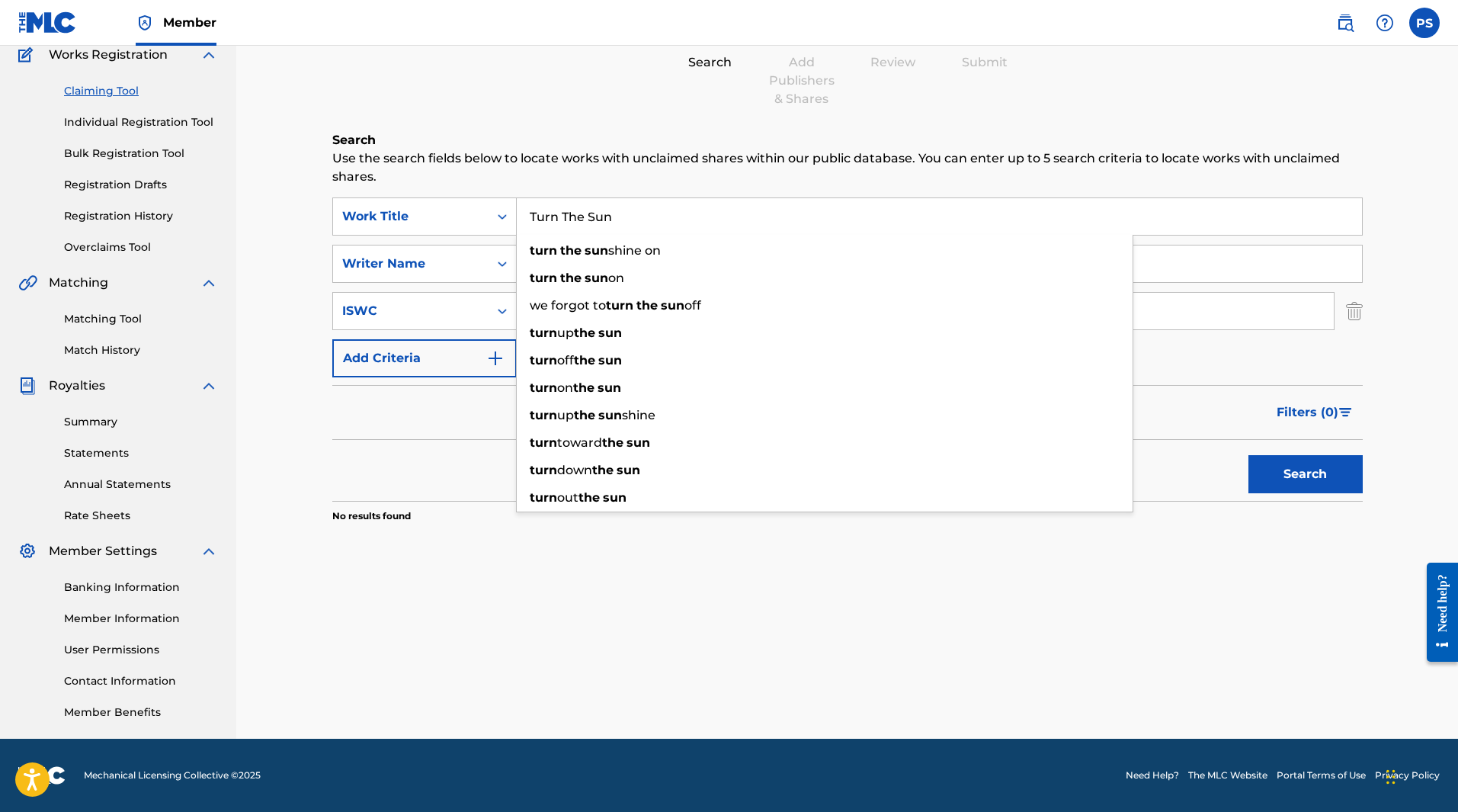
type input "Turn The Sun"
click at [452, 90] on div "Search Add Publishers & Shares Review Submit" at bounding box center [847, 58] width 1030 height 101
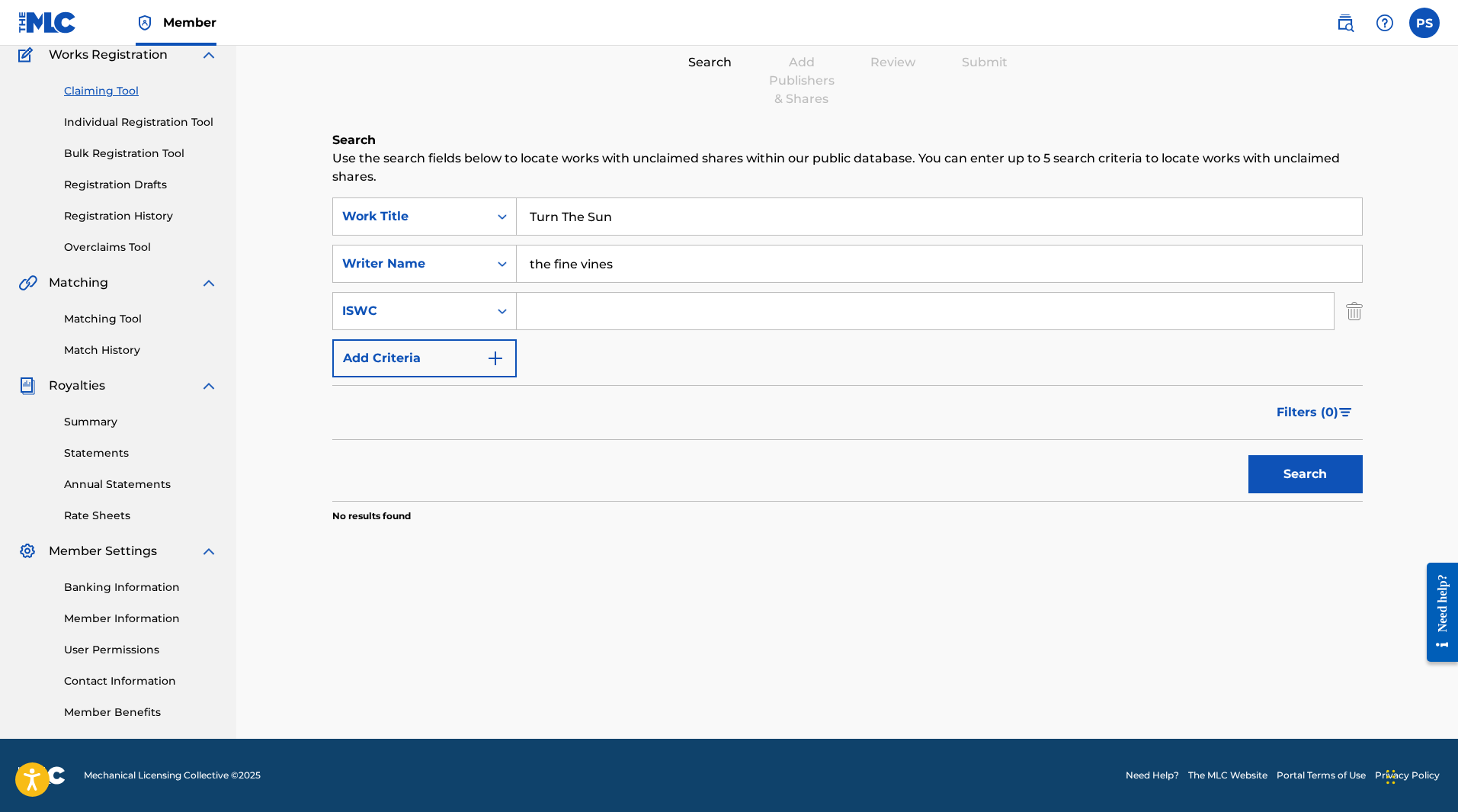
click at [629, 253] on input "the fine vines" at bounding box center [940, 263] width 845 height 37
type input "t"
type input "[PERSON_NAME]"
click at [1283, 476] on button "Search" at bounding box center [1305, 474] width 114 height 38
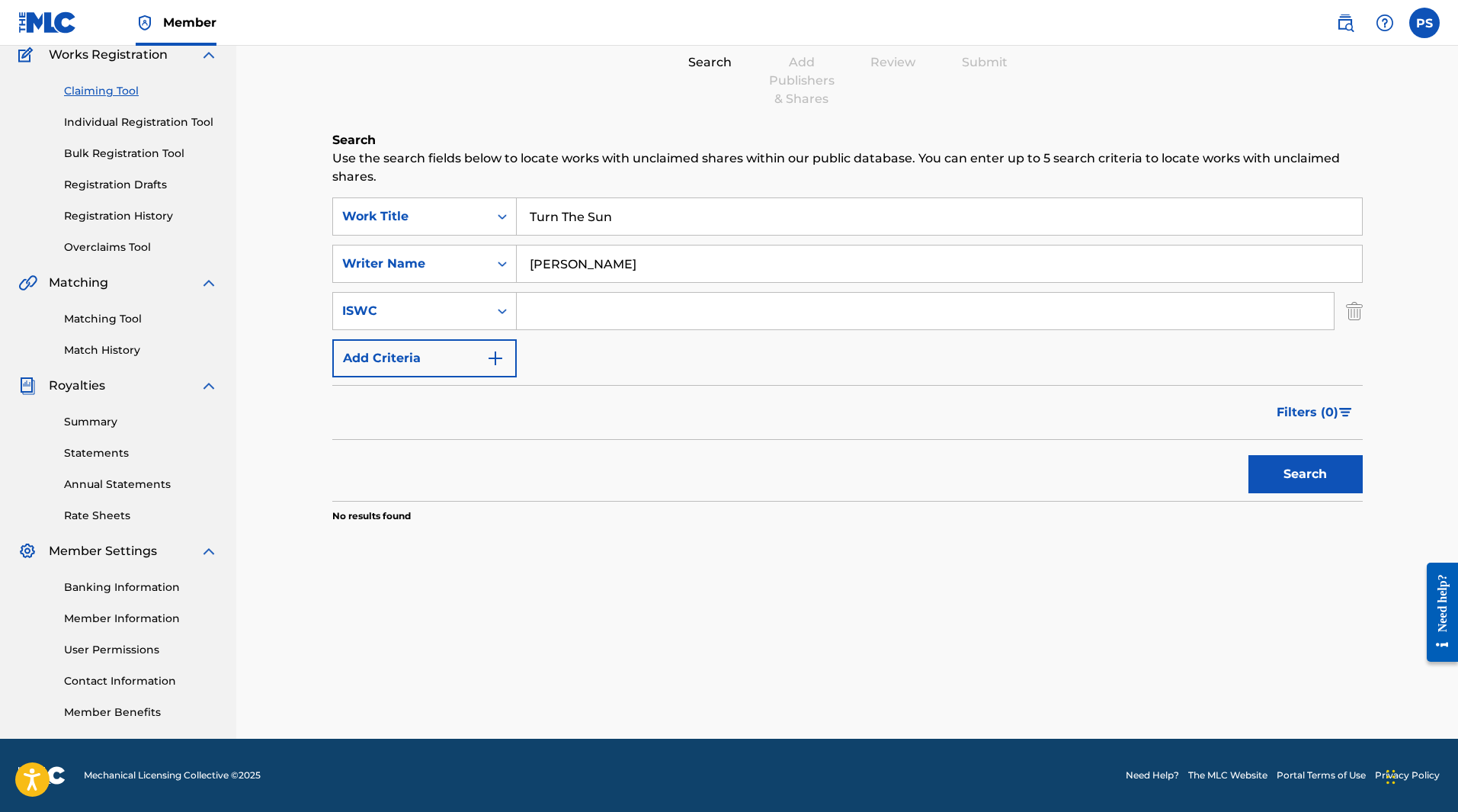
click at [1265, 489] on button "Search" at bounding box center [1305, 474] width 114 height 38
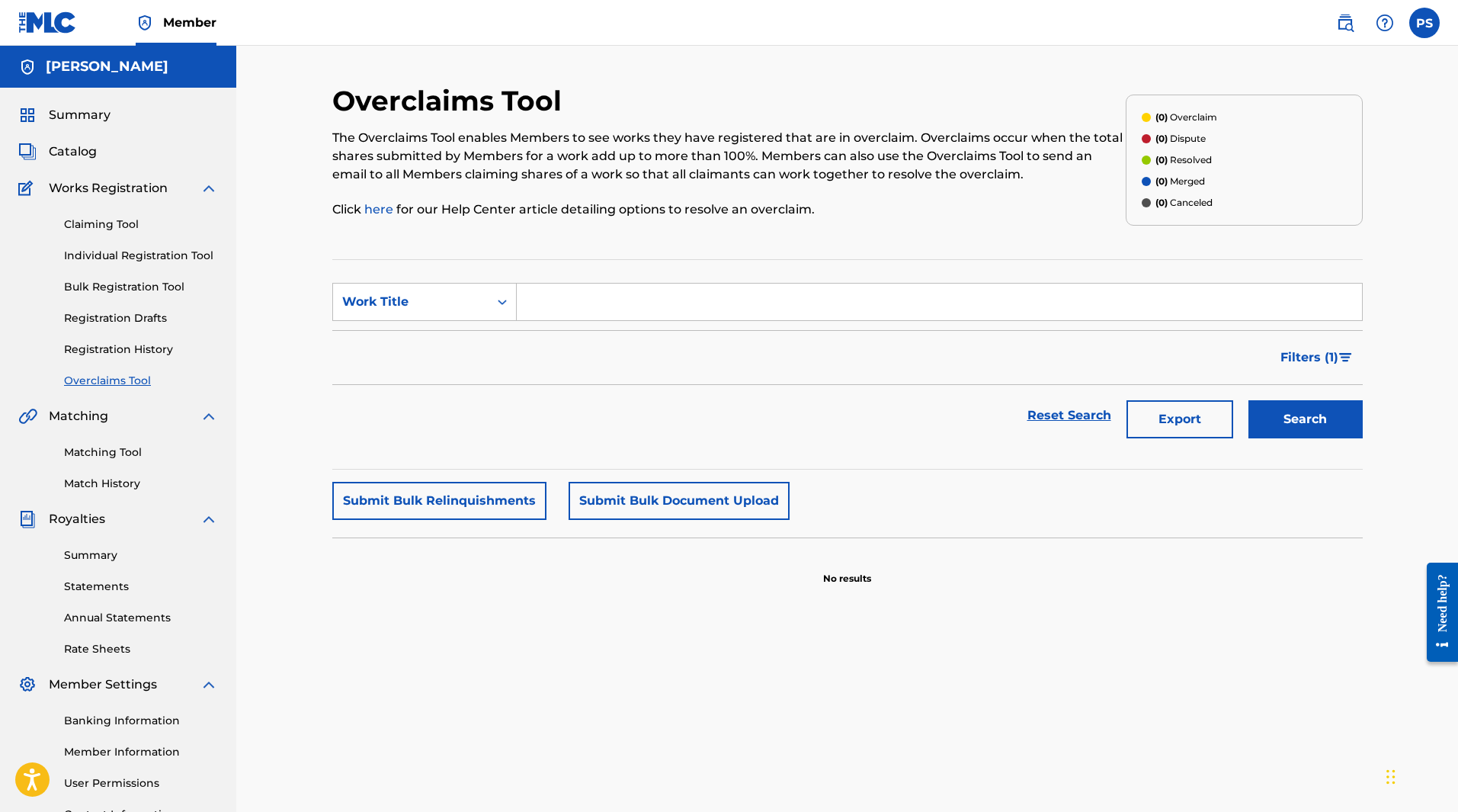
click at [118, 253] on link "Individual Registration Tool" at bounding box center [141, 256] width 154 height 16
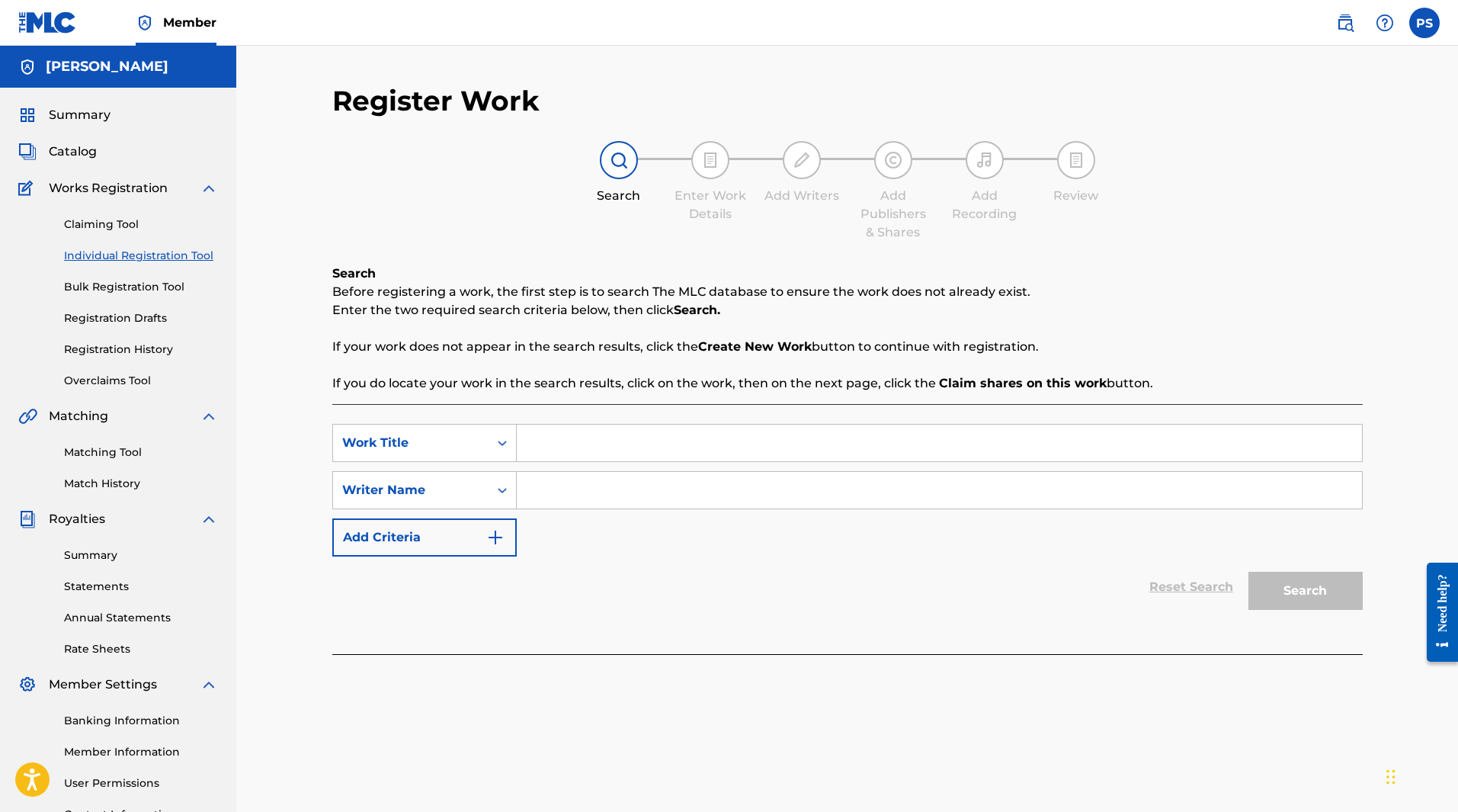
click at [593, 431] on input "Search Form" at bounding box center [940, 442] width 845 height 37
type input "Turn The Sun"
click at [615, 510] on div "SearchWithCriteria7b5f7e33-18f0-41e5-8633-135152713585 Work Title Turn The Sun …" at bounding box center [847, 490] width 1030 height 133
click at [615, 497] on input "Search Form" at bounding box center [940, 490] width 845 height 37
type input "[PERSON_NAME]"
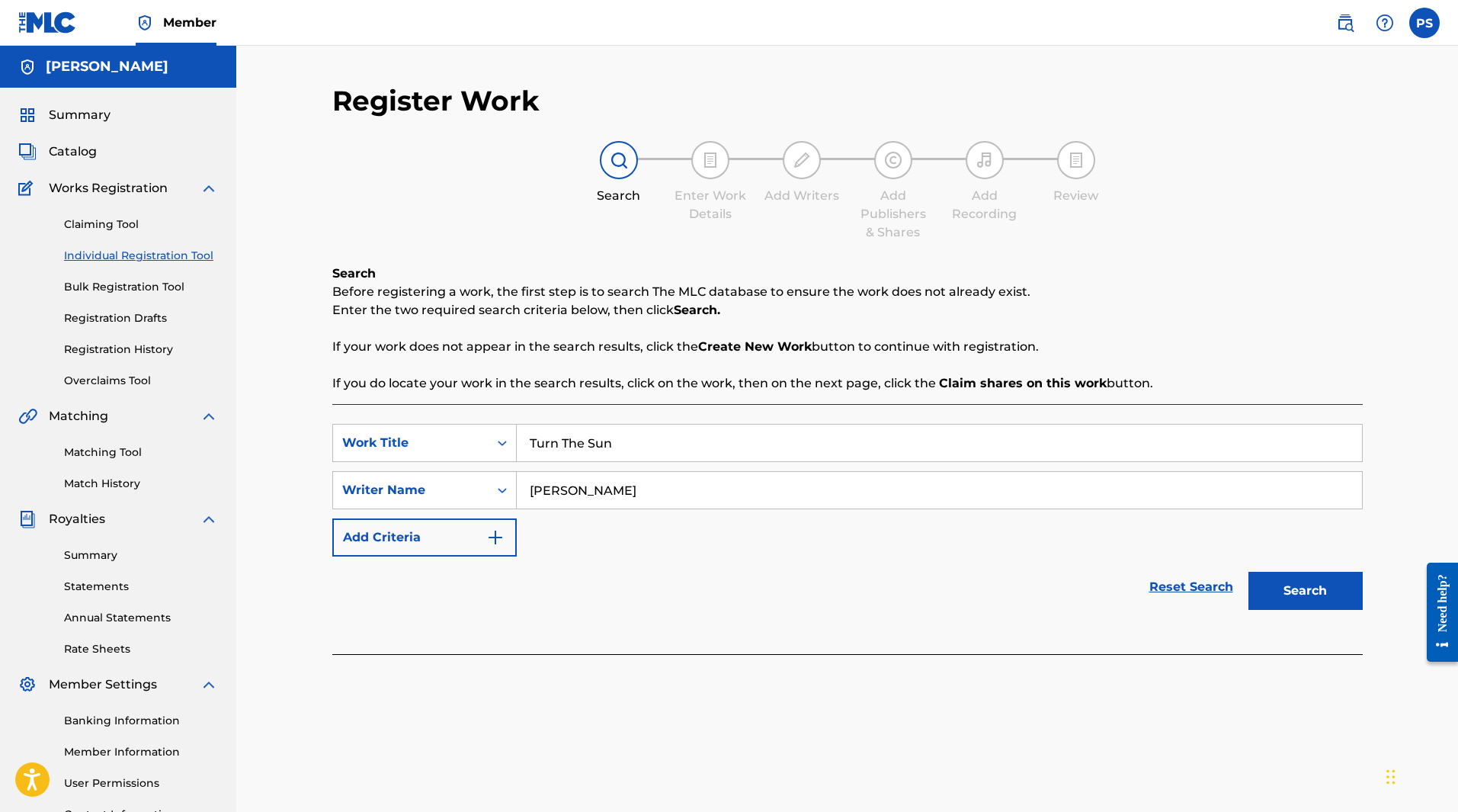
click at [1311, 590] on button "Search" at bounding box center [1305, 590] width 114 height 38
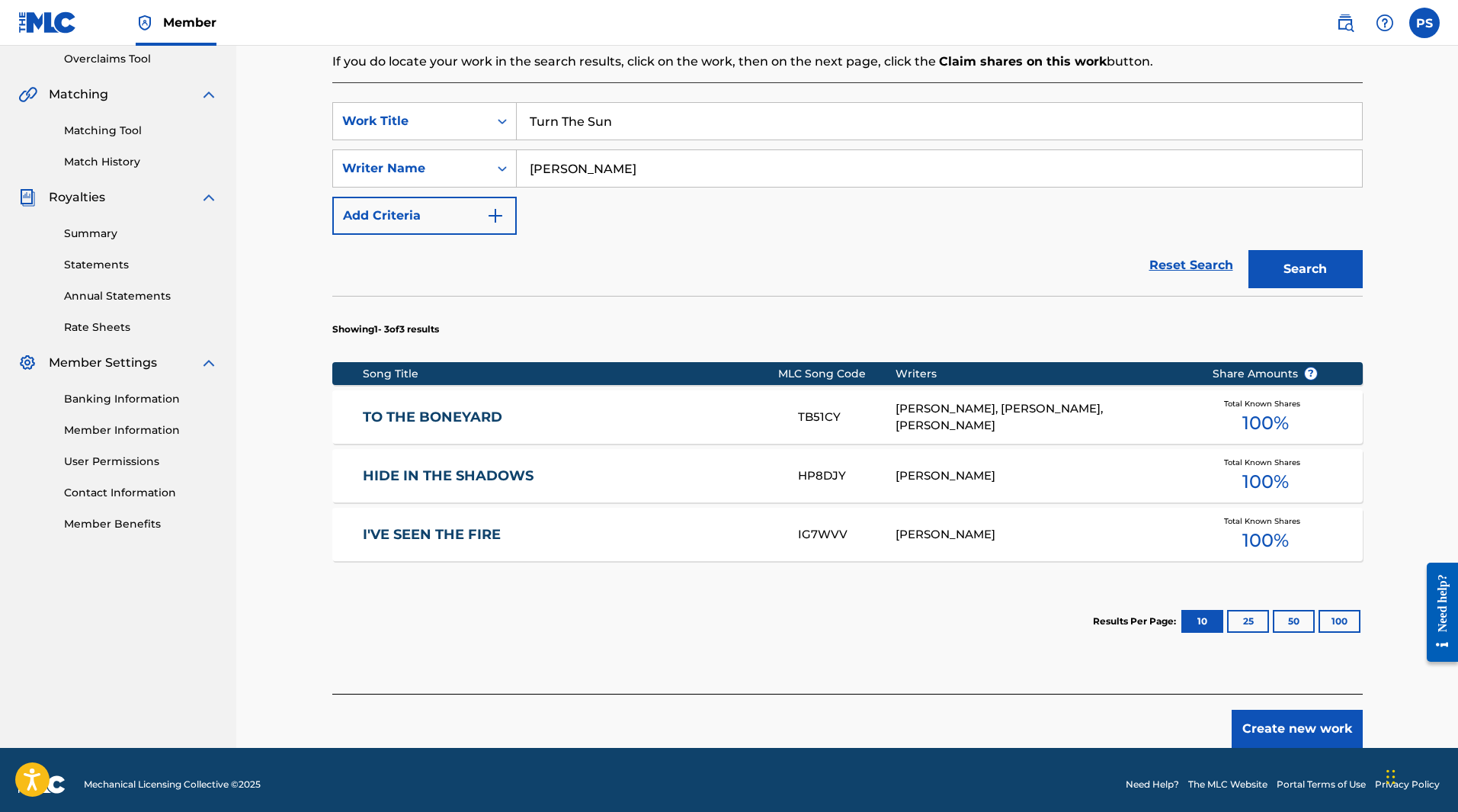
scroll to position [331, 0]
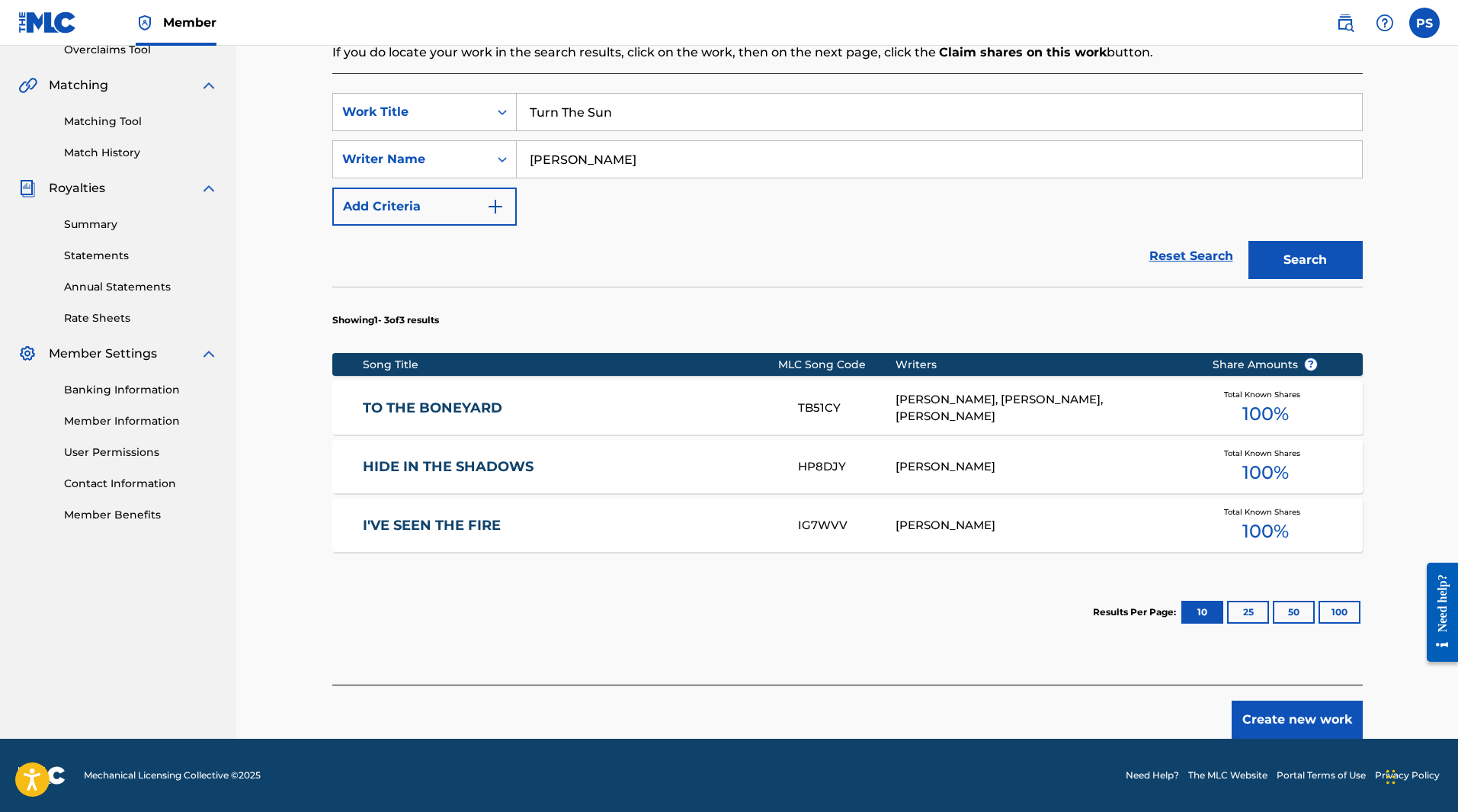
click at [1298, 727] on button "Create new work" at bounding box center [1298, 719] width 131 height 38
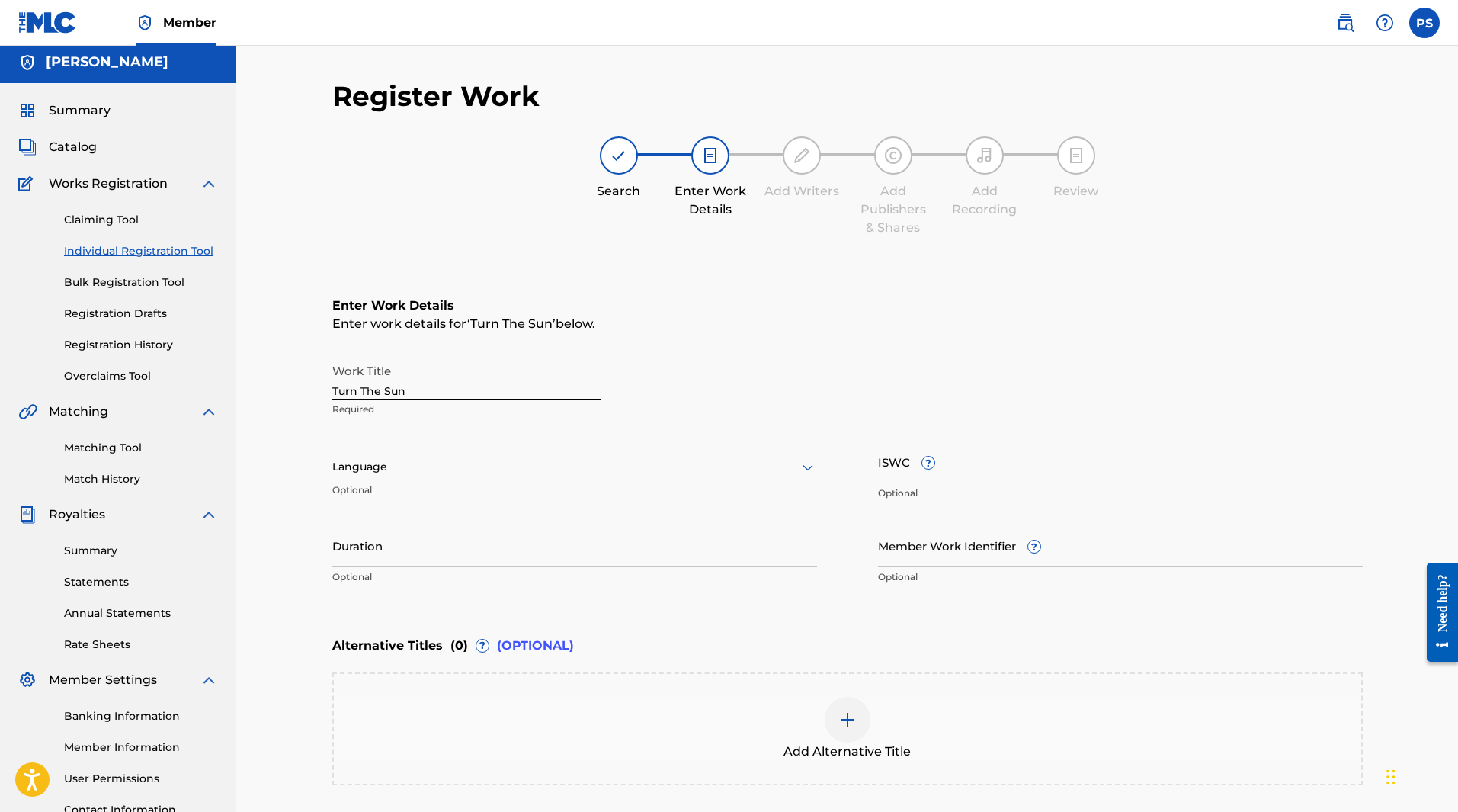
scroll to position [0, 0]
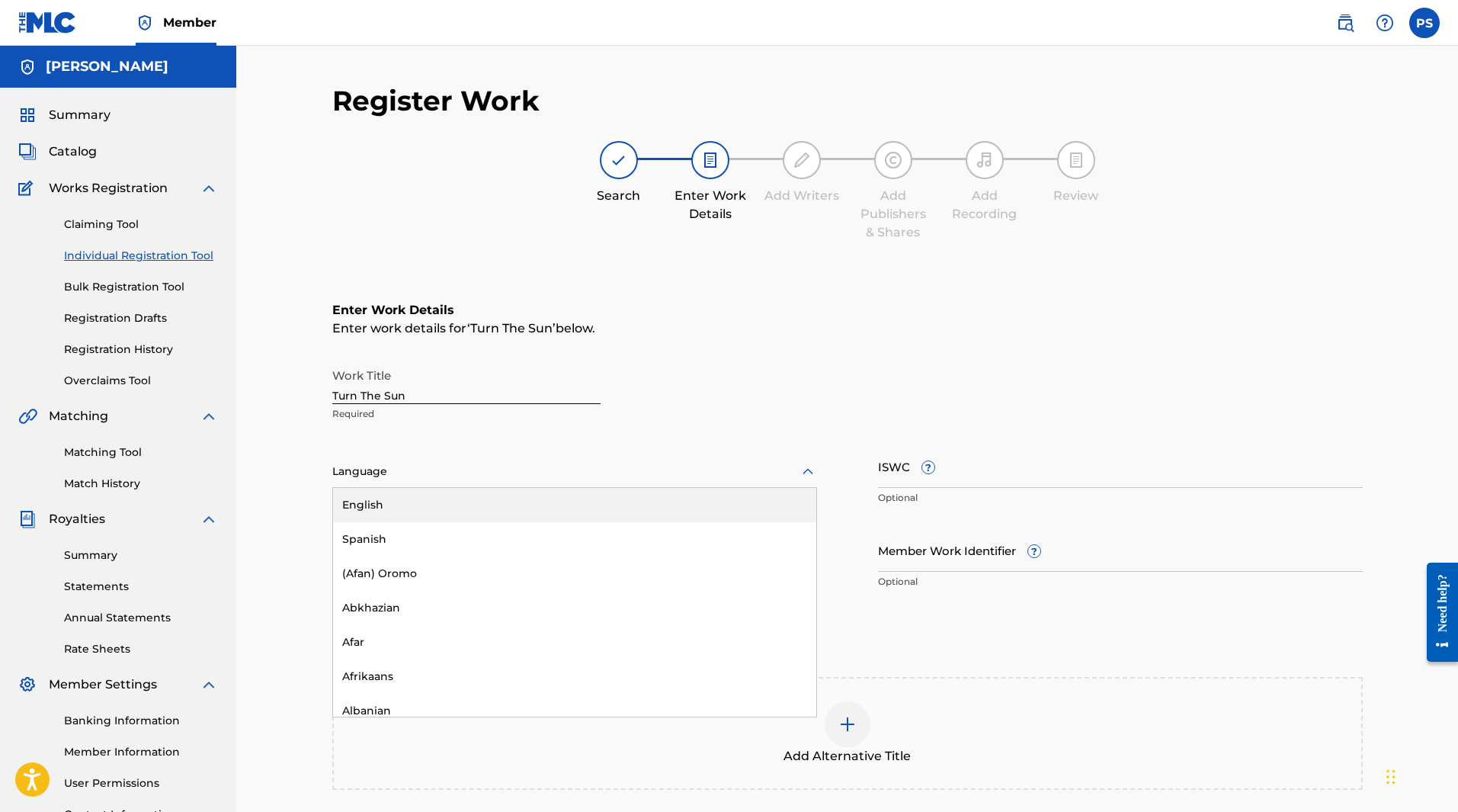
click at [798, 468] on icon at bounding box center [807, 471] width 18 height 18
click at [777, 504] on div "English" at bounding box center [574, 505] width 483 height 34
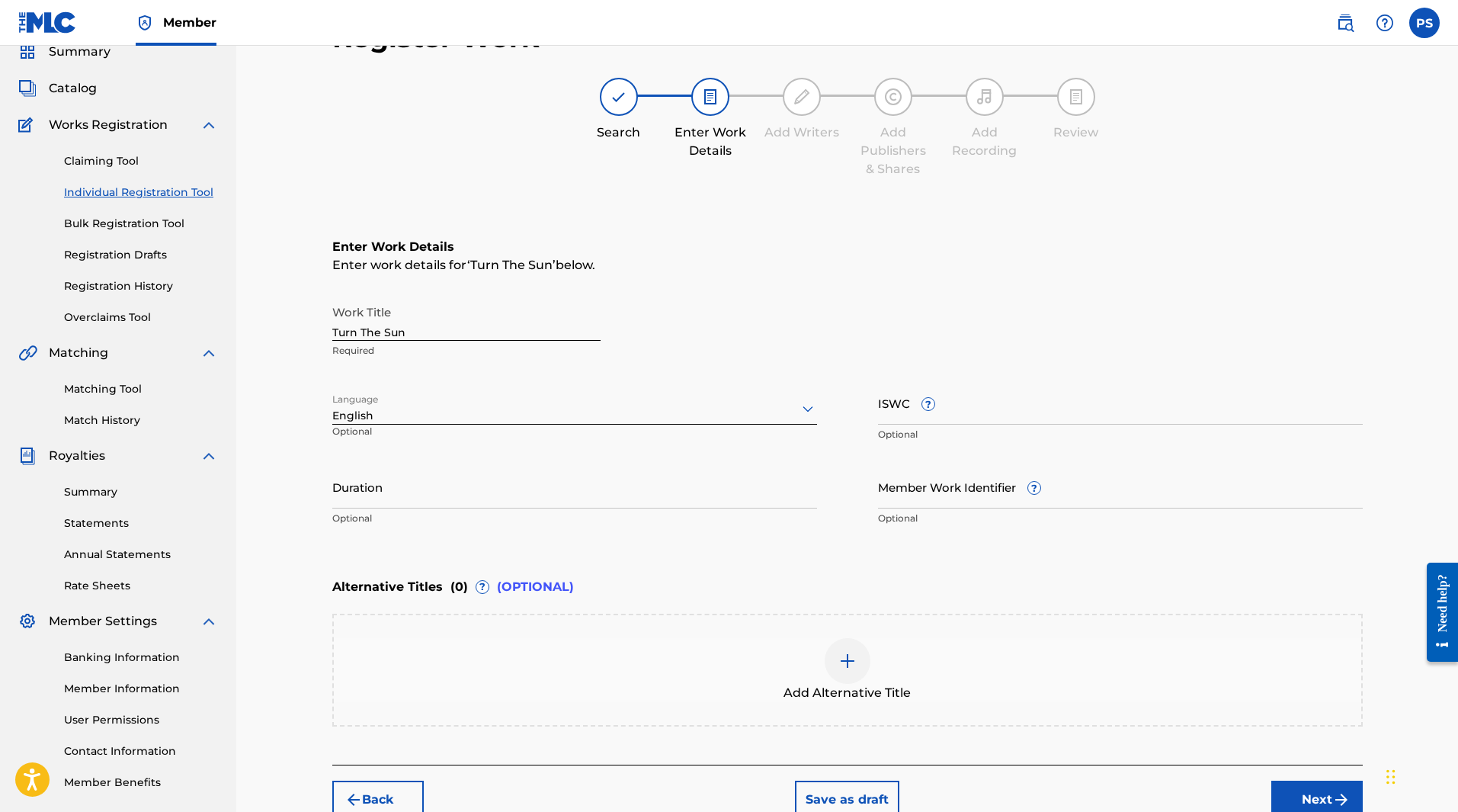
scroll to position [64, 0]
click at [394, 485] on input "Duration" at bounding box center [574, 486] width 485 height 43
type input "3"
type input "03:53"
click at [1071, 396] on input "ISWC ?" at bounding box center [1121, 401] width 485 height 43
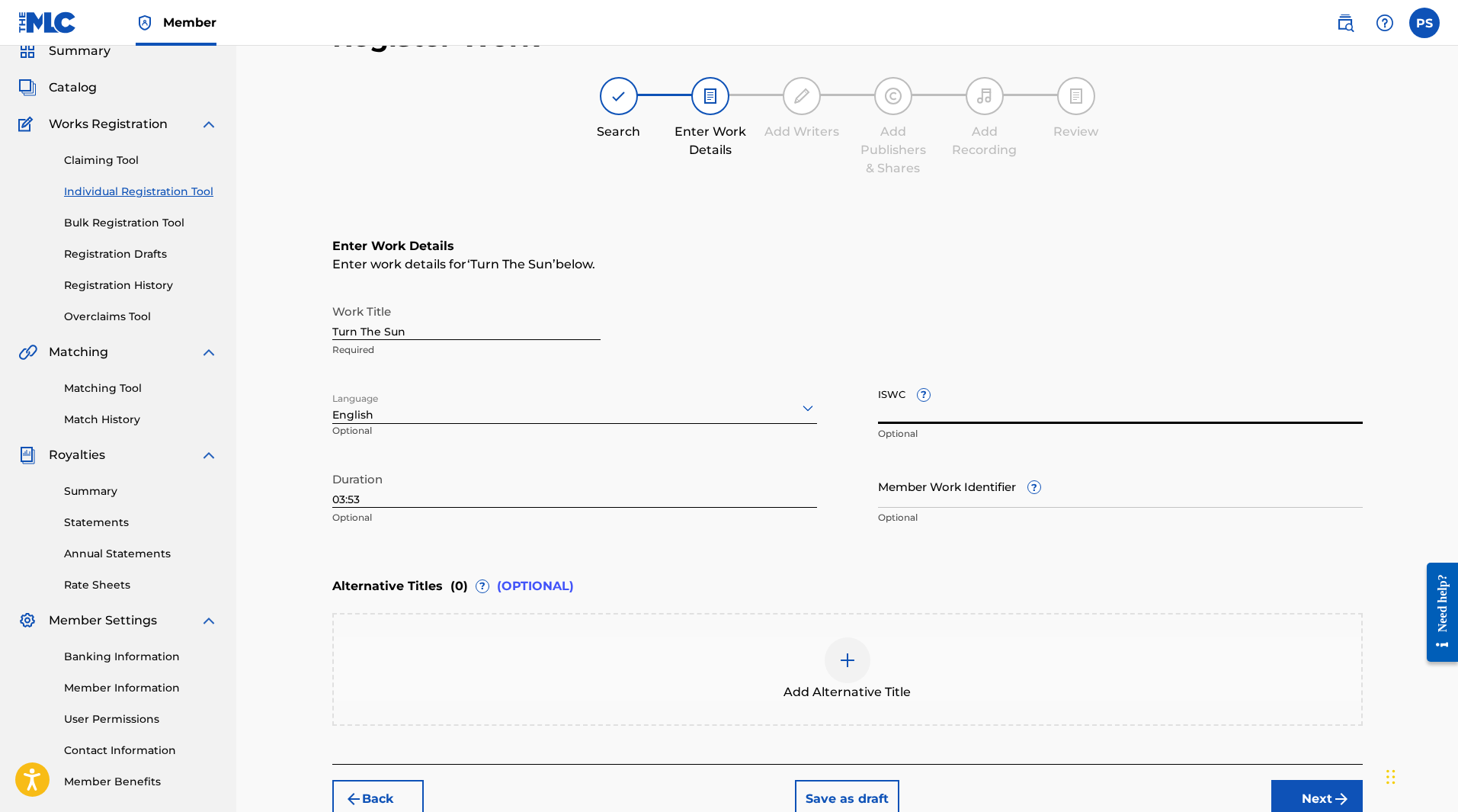
paste input "T-334.445.344-3"
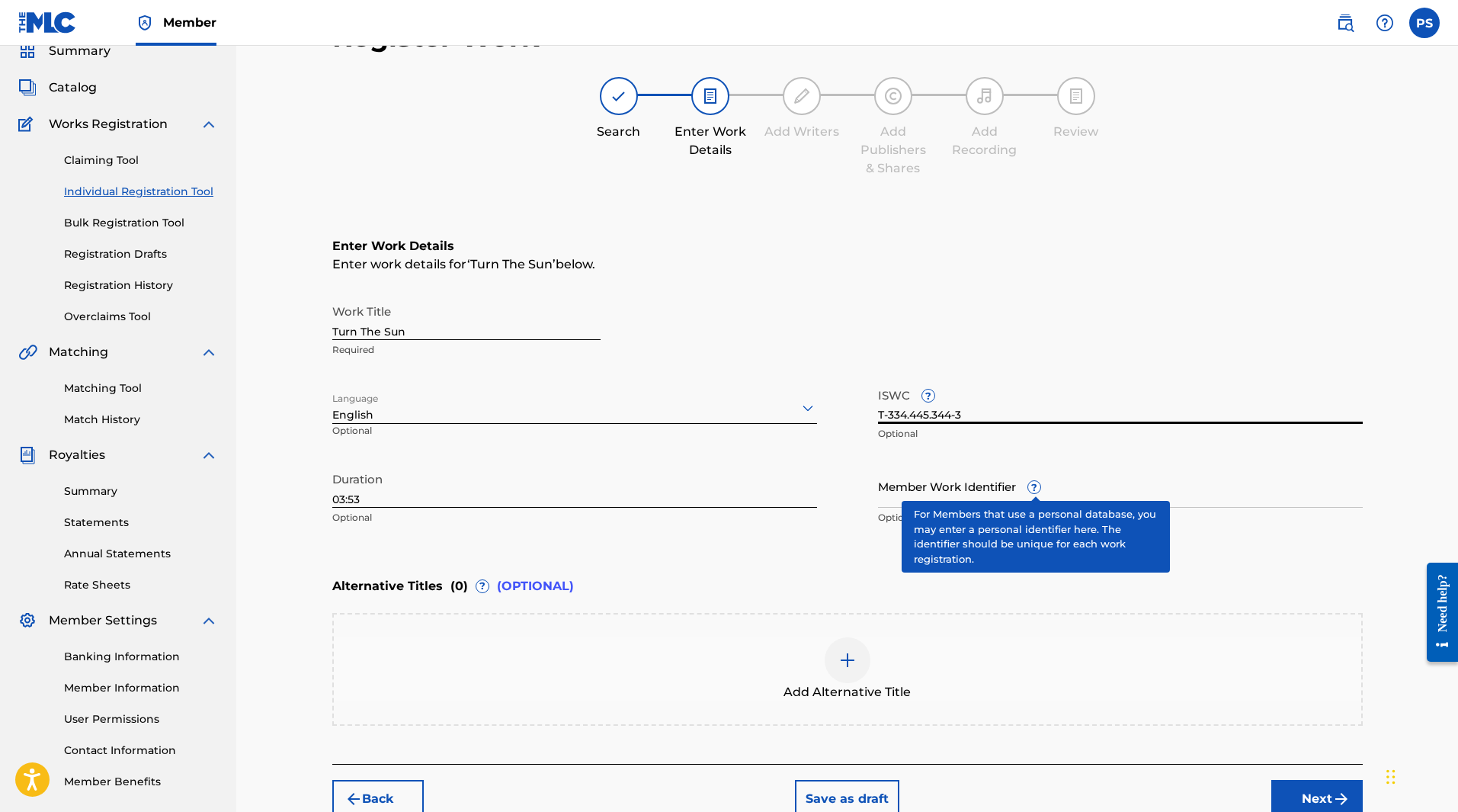
type input "T-334.445.344-3"
click at [1034, 493] on span "?" at bounding box center [1034, 487] width 12 height 12
click at [1034, 493] on input "Member Work Identifier ?" at bounding box center [1121, 486] width 485 height 43
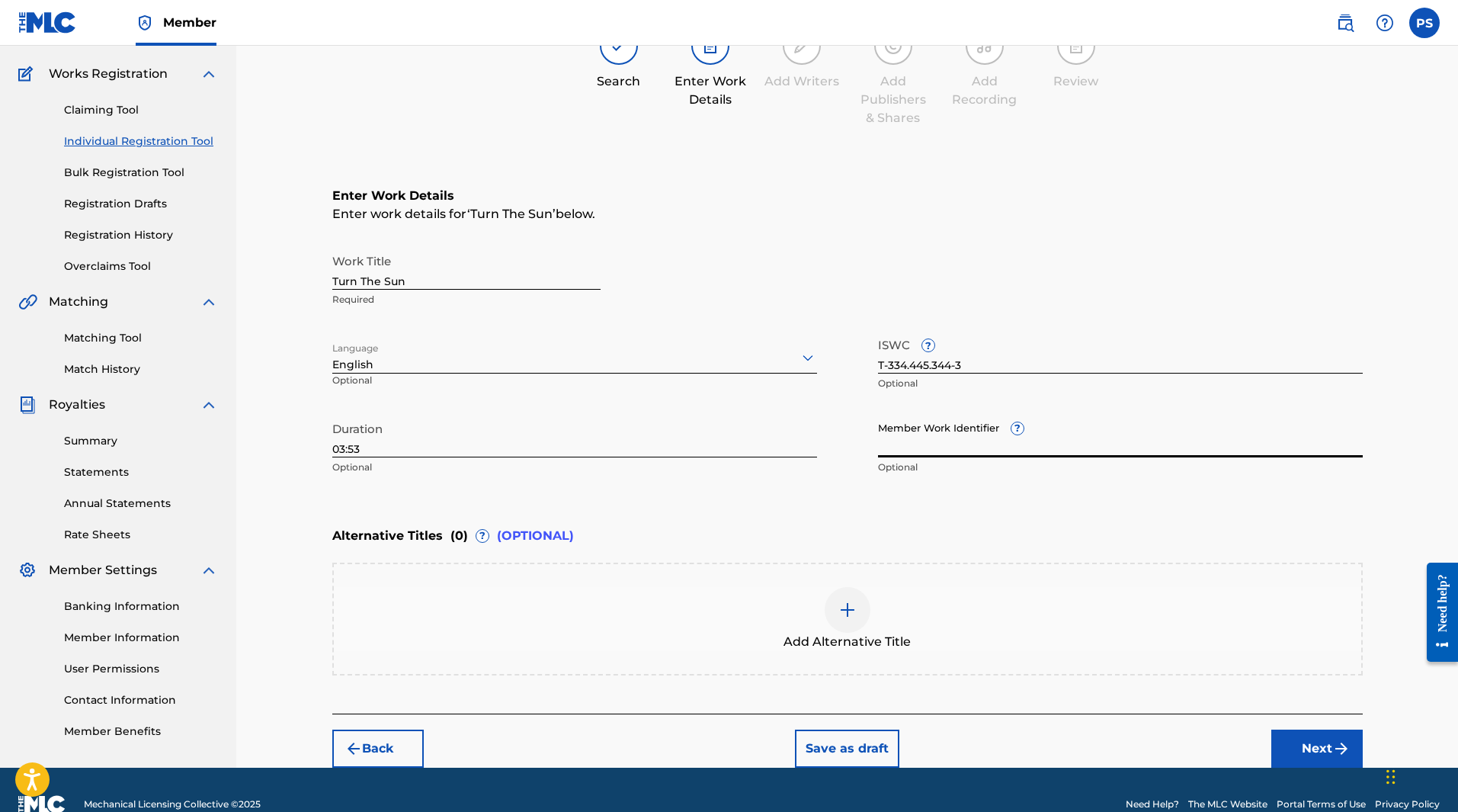
scroll to position [143, 0]
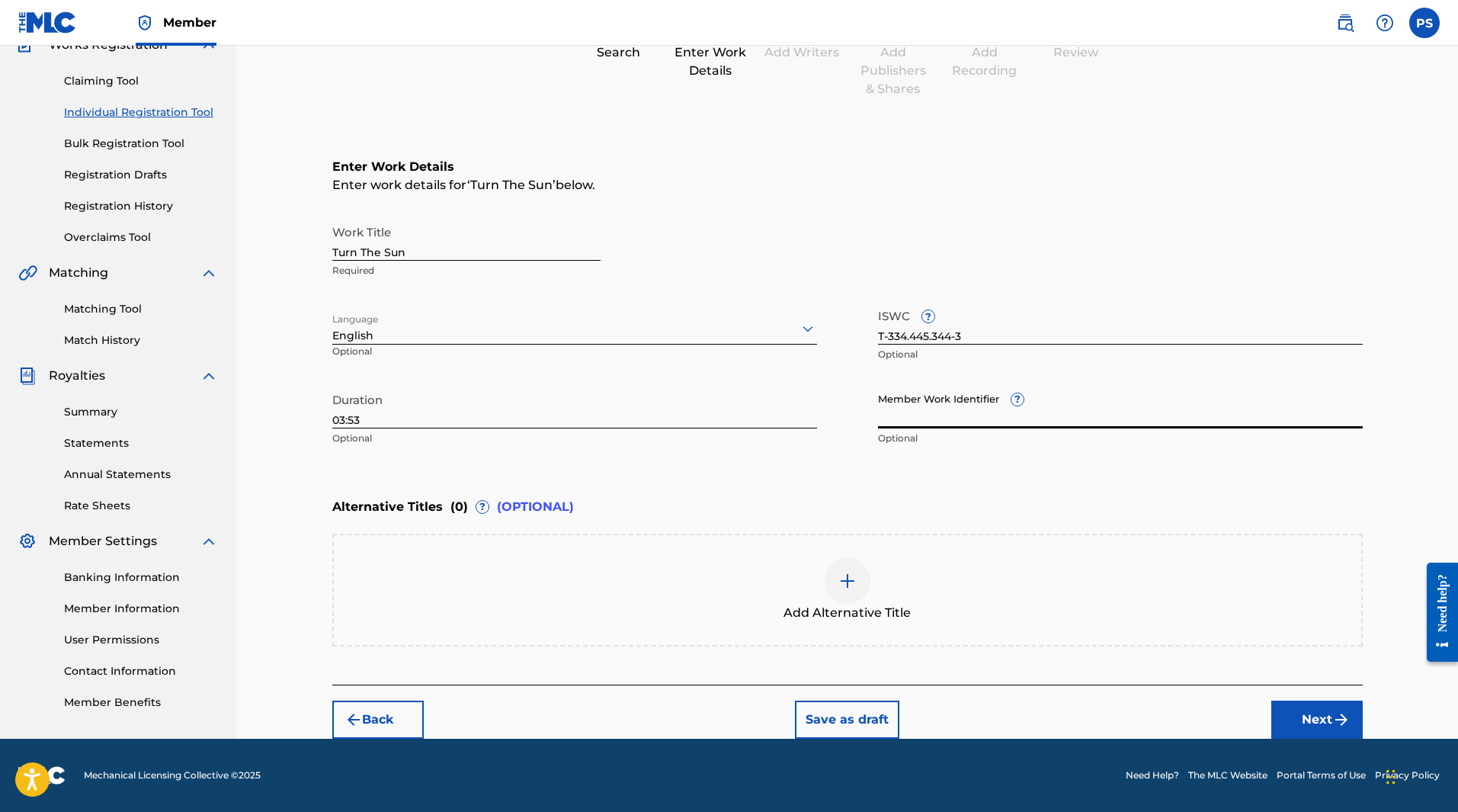
click at [1314, 718] on button "Next" at bounding box center [1317, 719] width 91 height 38
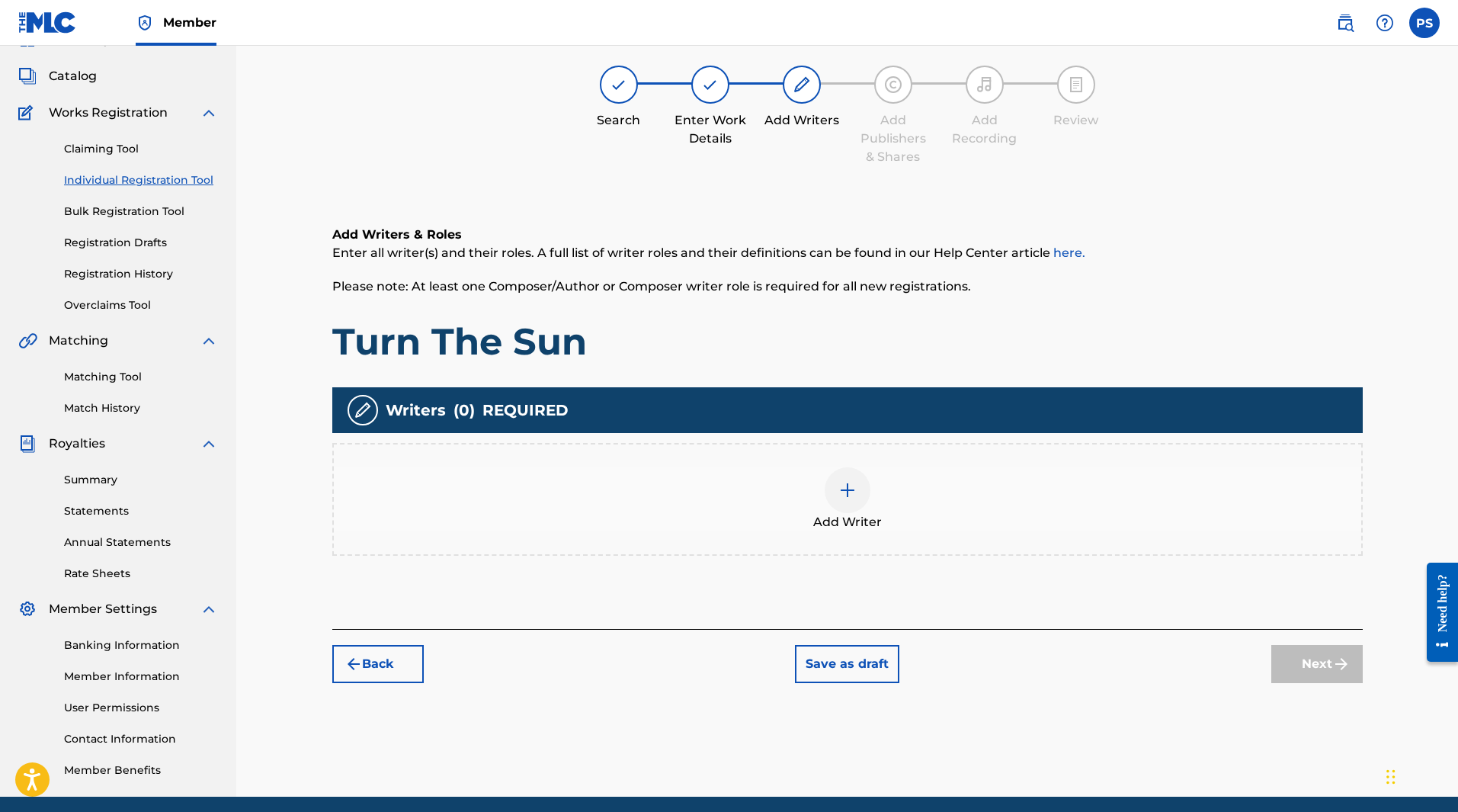
scroll to position [69, 0]
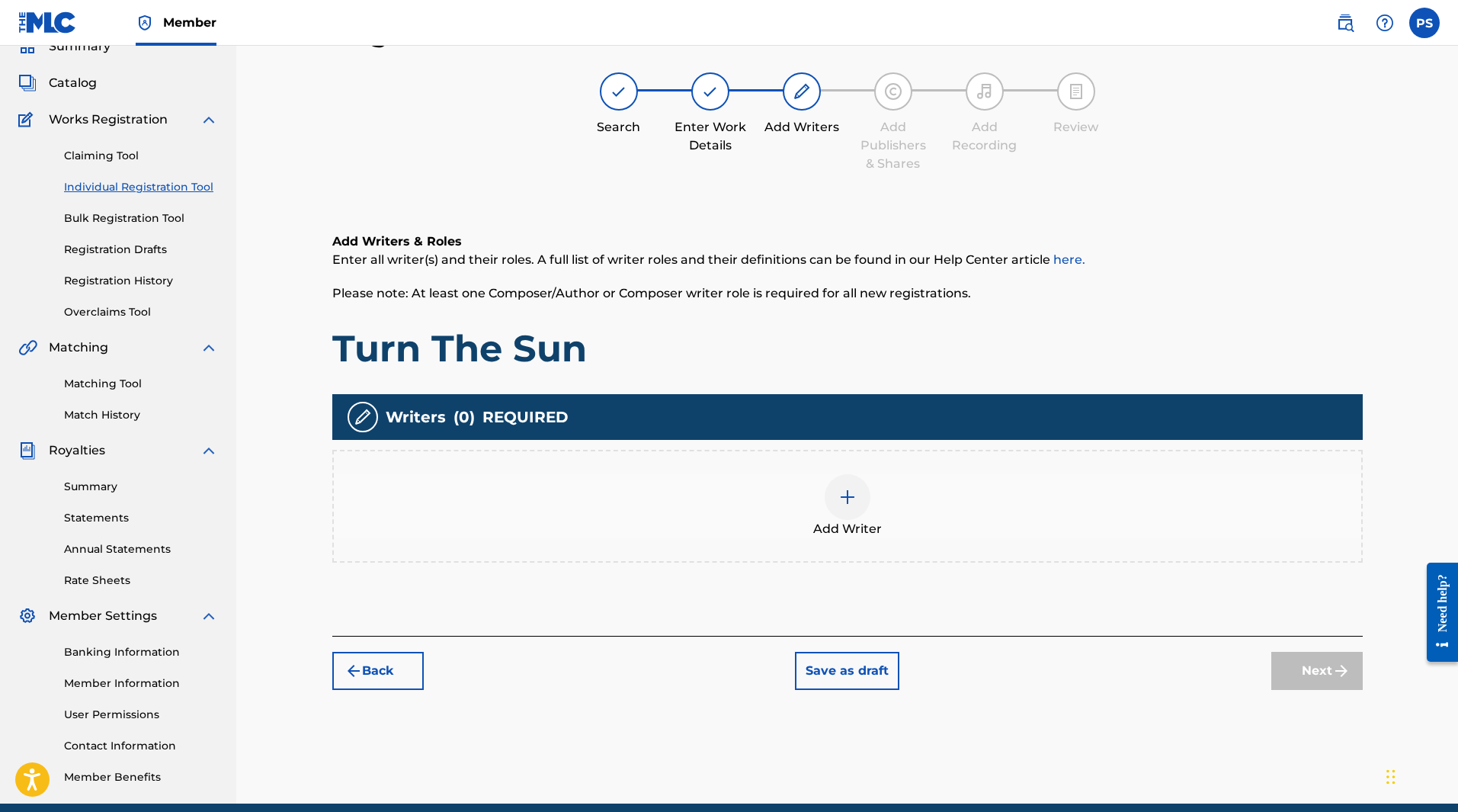
click at [844, 487] on div at bounding box center [848, 497] width 46 height 46
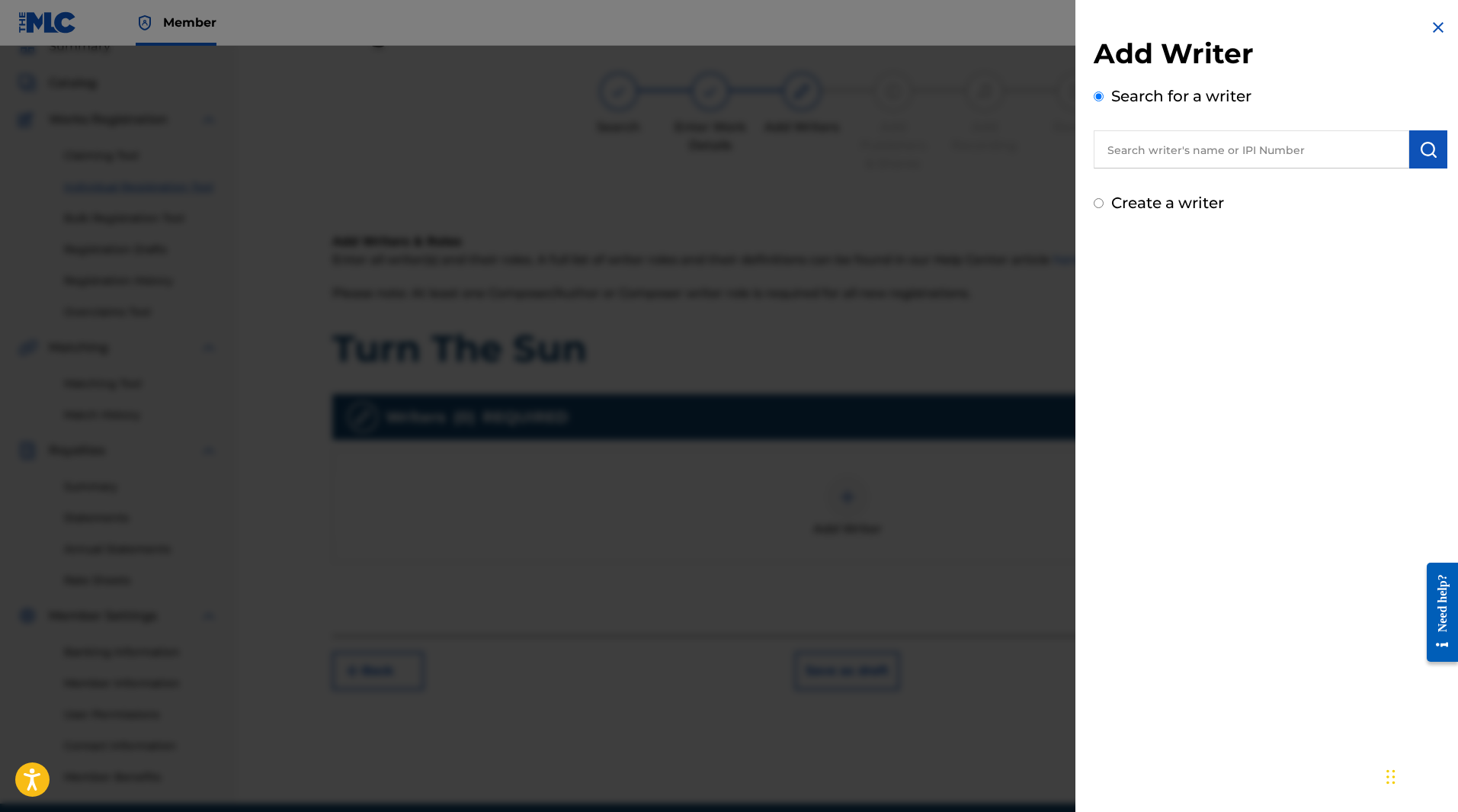
click at [1201, 139] on input "text" at bounding box center [1252, 149] width 315 height 38
paste input "00759499173"
click at [1433, 158] on button "submit" at bounding box center [1428, 149] width 38 height 38
click at [1288, 159] on input "00759499173" at bounding box center [1252, 149] width 315 height 38
type input "0"
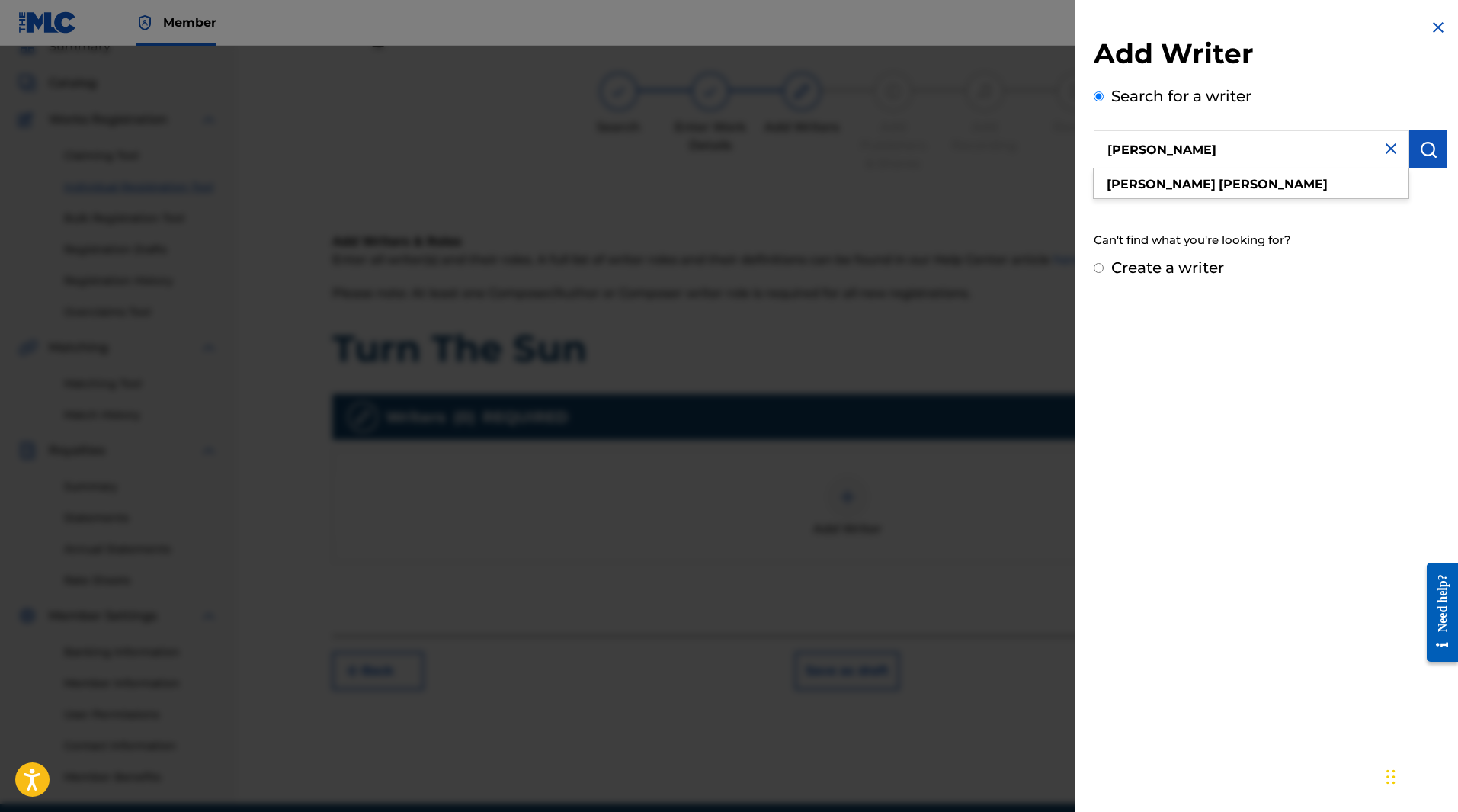
type input "[PERSON_NAME]"
click at [1431, 141] on img "submit" at bounding box center [1428, 149] width 18 height 18
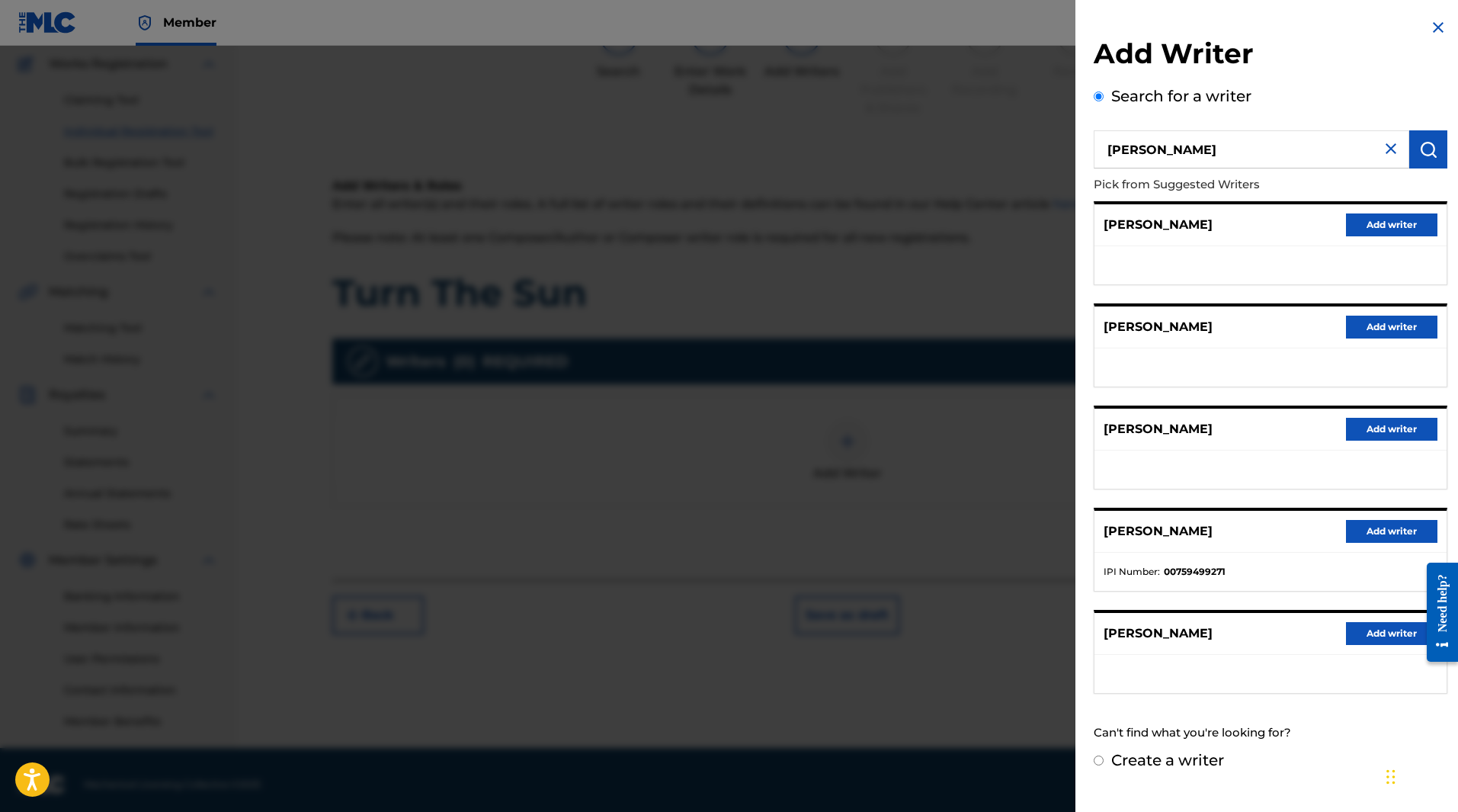
scroll to position [134, 0]
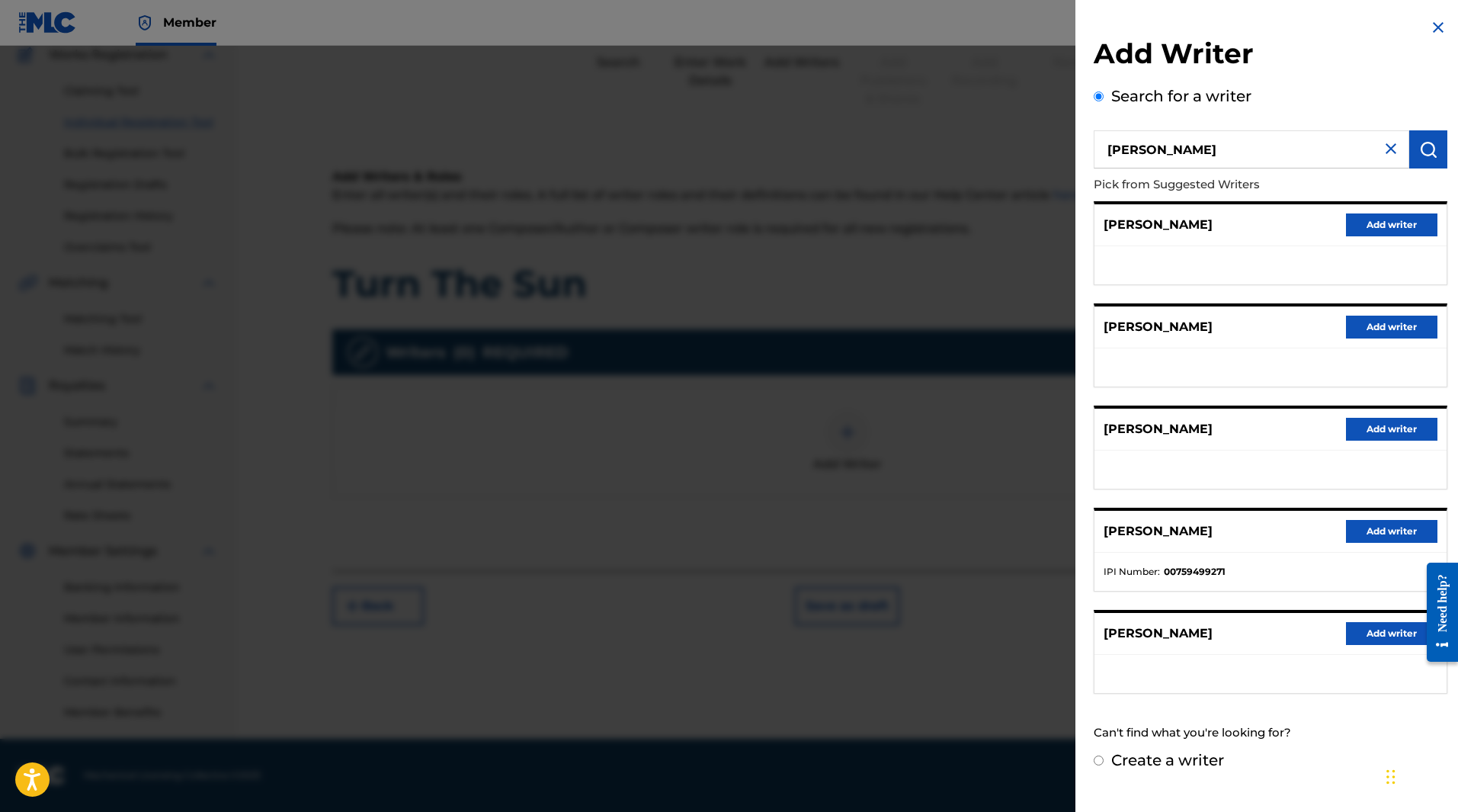
click at [1374, 532] on button "Add writer" at bounding box center [1392, 531] width 91 height 23
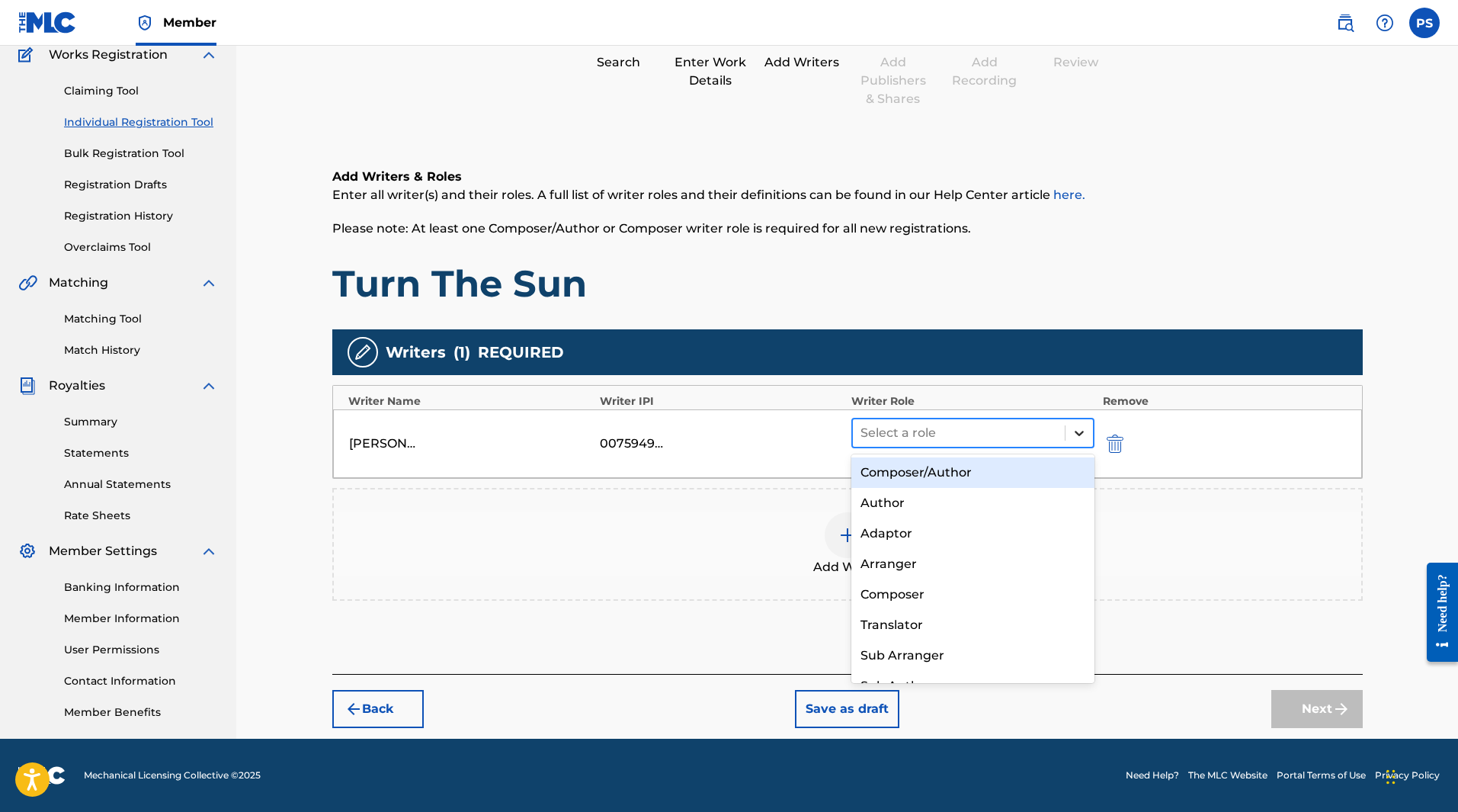
click at [1077, 433] on icon at bounding box center [1079, 433] width 9 height 5
click at [1025, 474] on div "Composer/Author" at bounding box center [973, 473] width 244 height 31
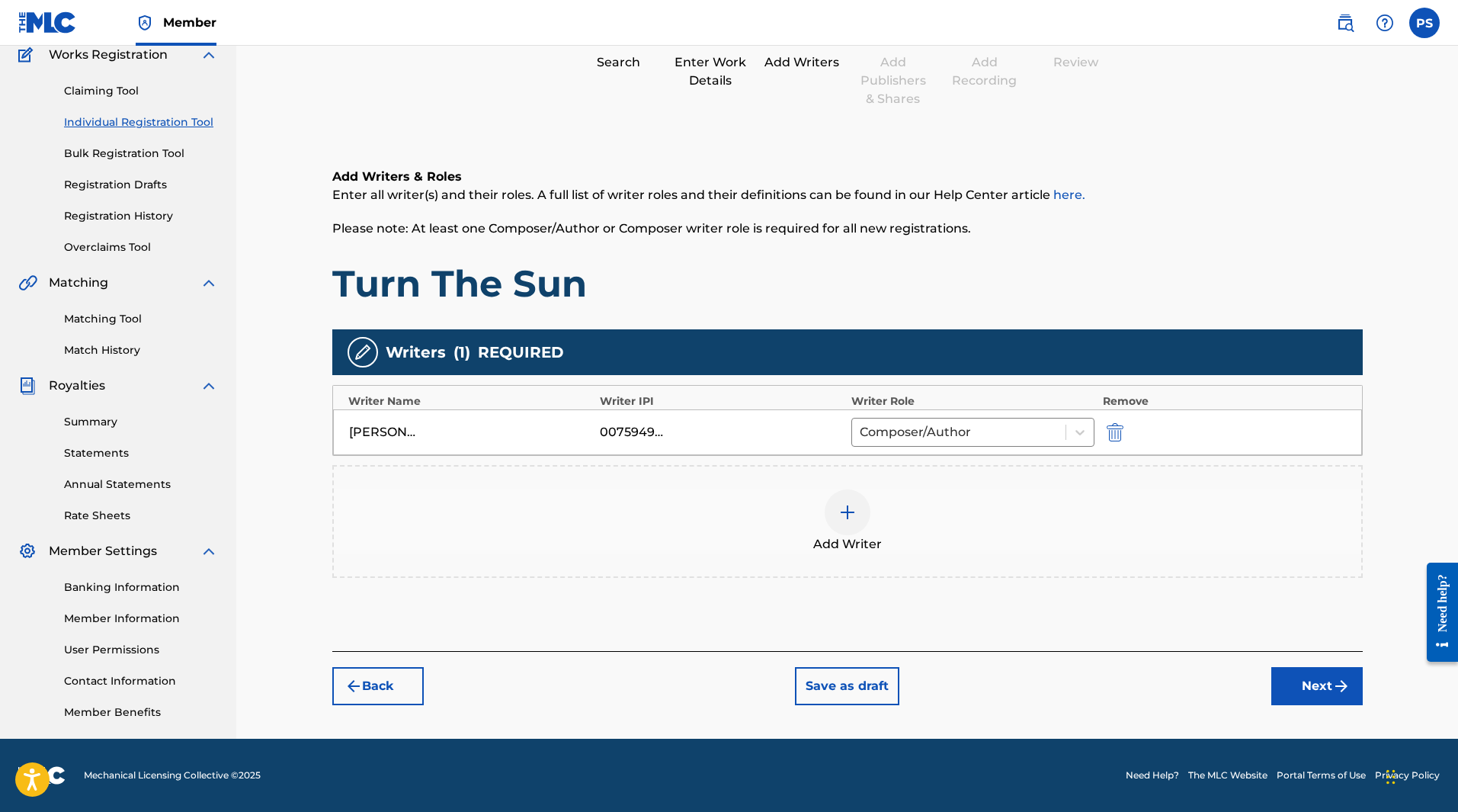
click at [1283, 684] on button "Next" at bounding box center [1317, 686] width 91 height 38
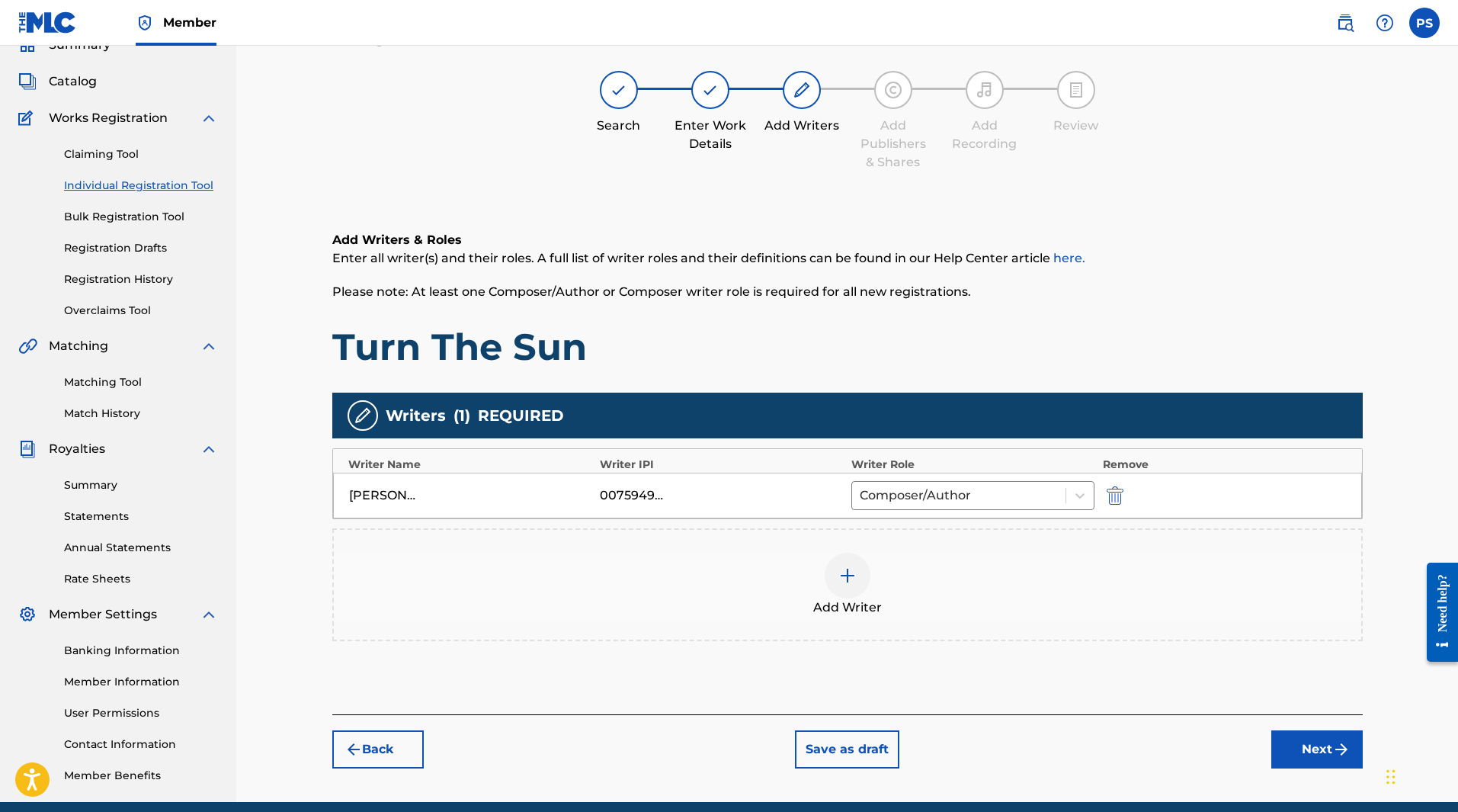
scroll to position [69, 0]
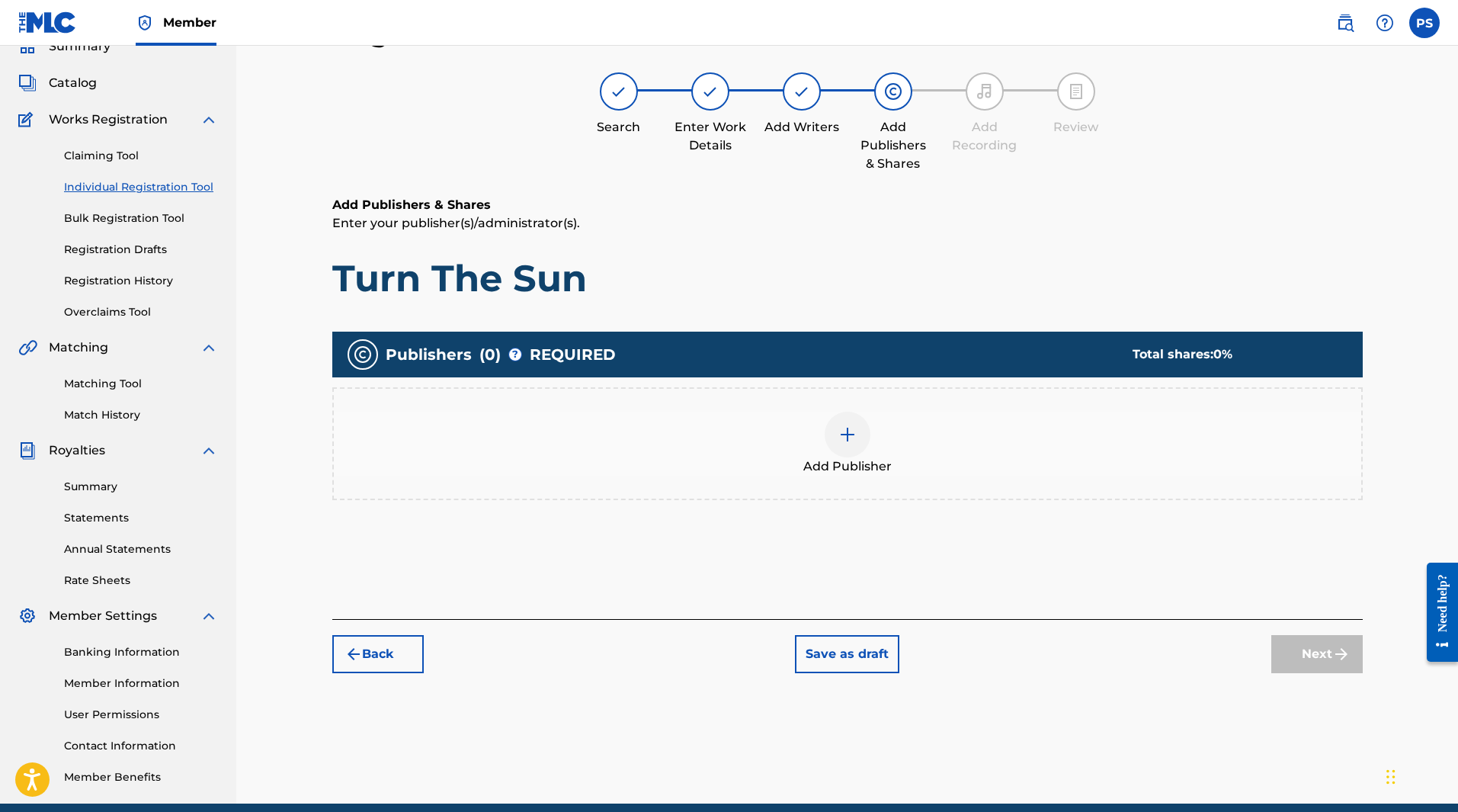
click at [845, 437] on img at bounding box center [847, 434] width 18 height 18
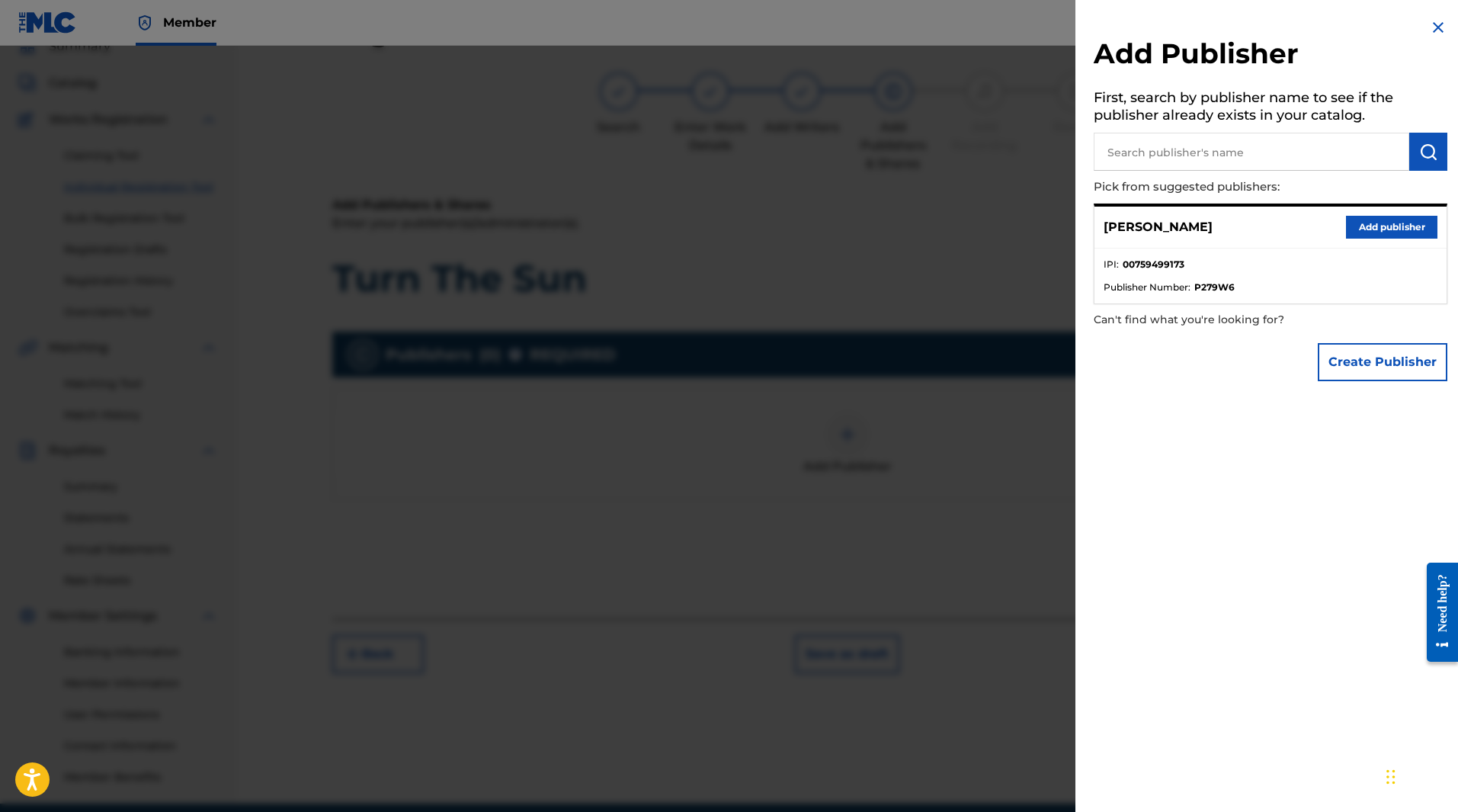
click at [1380, 231] on button "Add publisher" at bounding box center [1392, 227] width 91 height 23
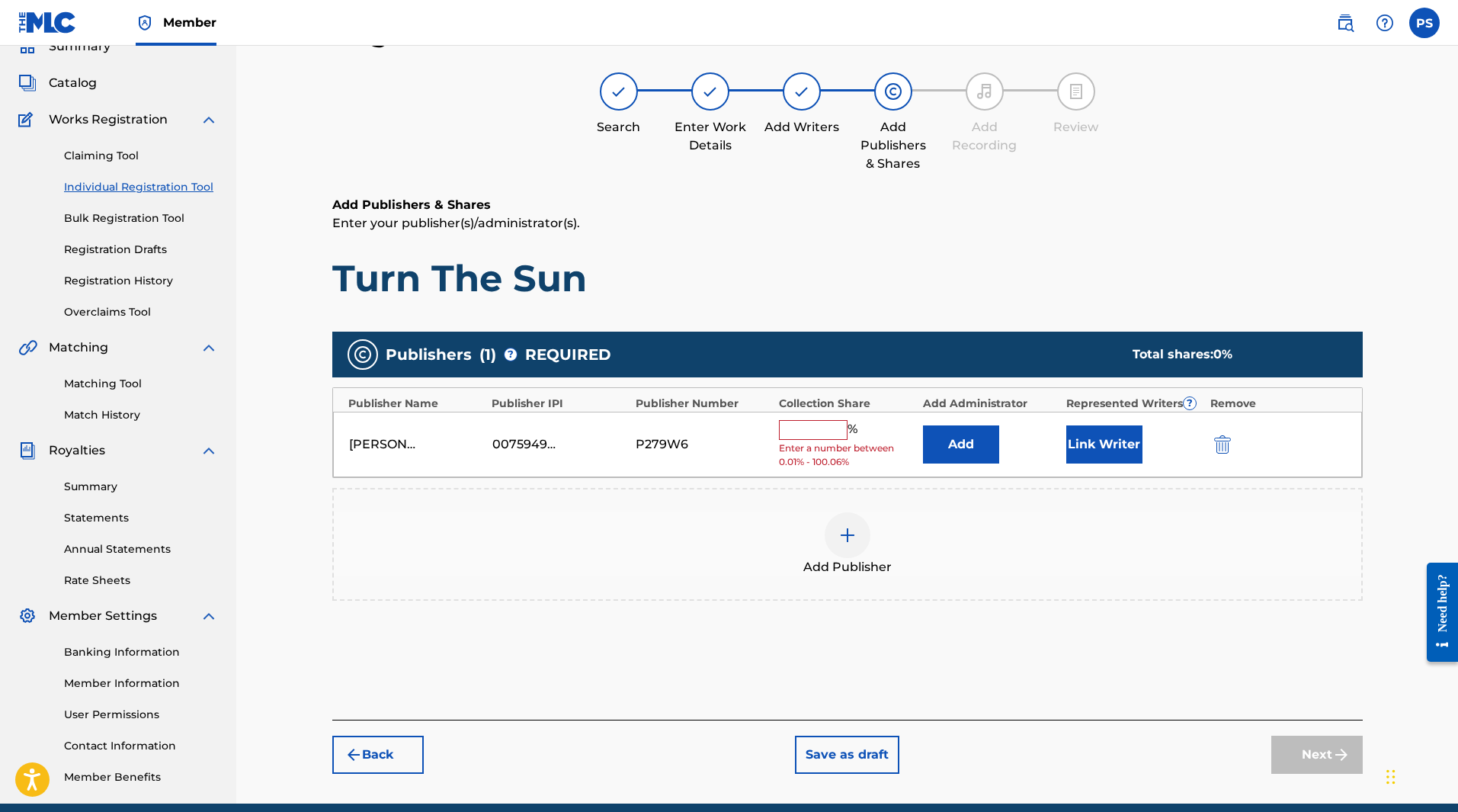
click at [797, 429] on input "text" at bounding box center [813, 429] width 69 height 20
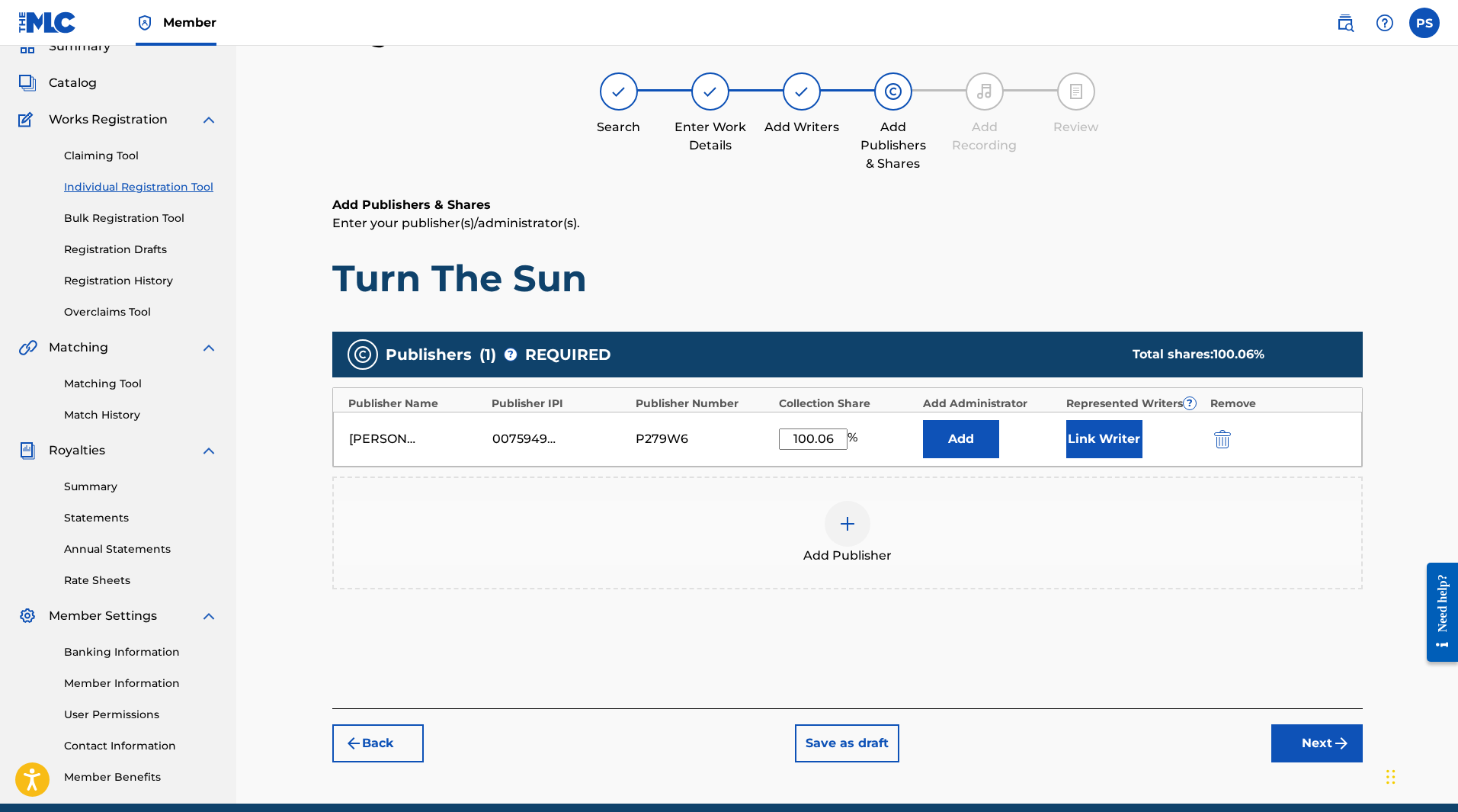
type input "100.06"
click at [1313, 750] on button "Next" at bounding box center [1317, 743] width 91 height 38
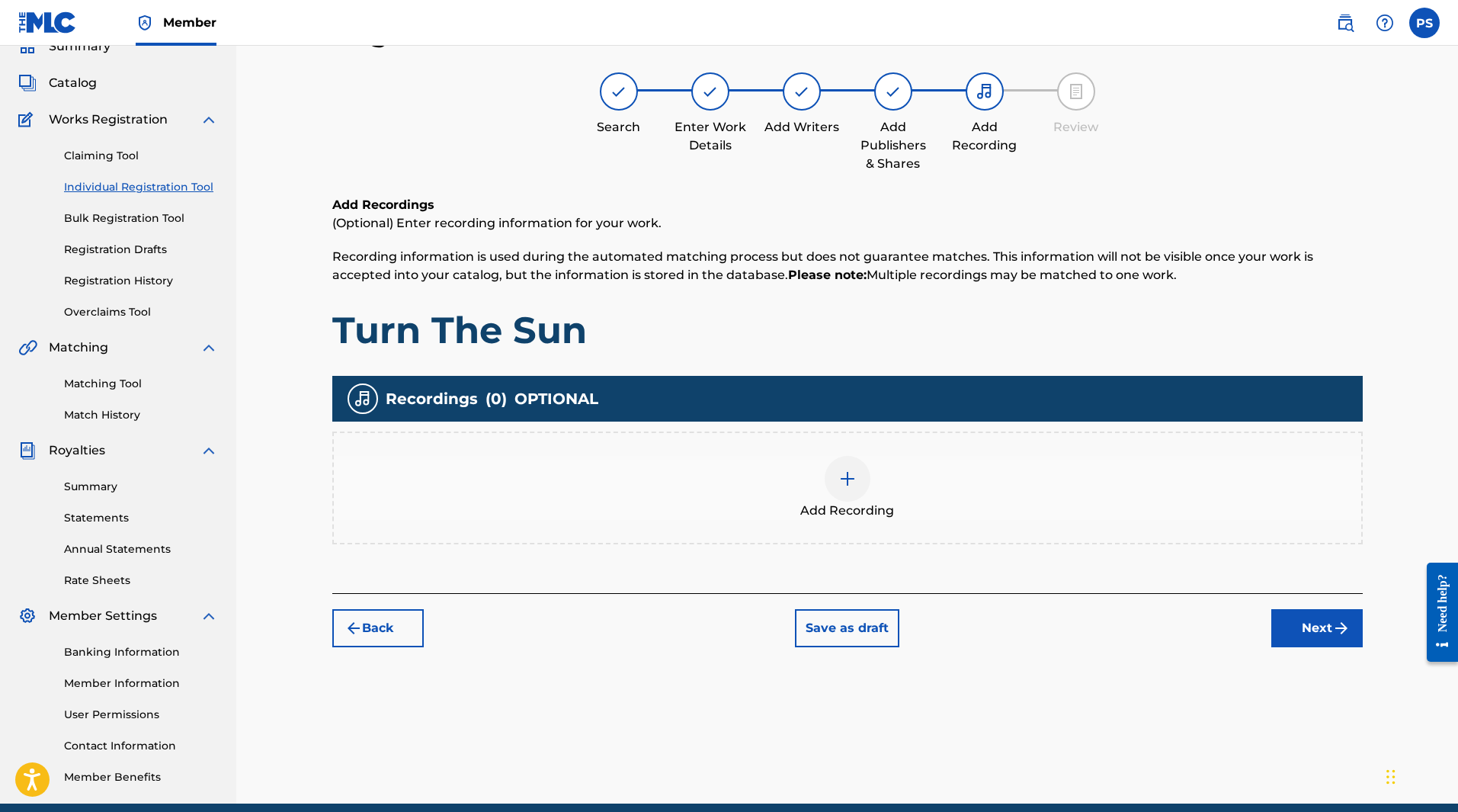
click at [849, 481] on img at bounding box center [847, 478] width 18 height 18
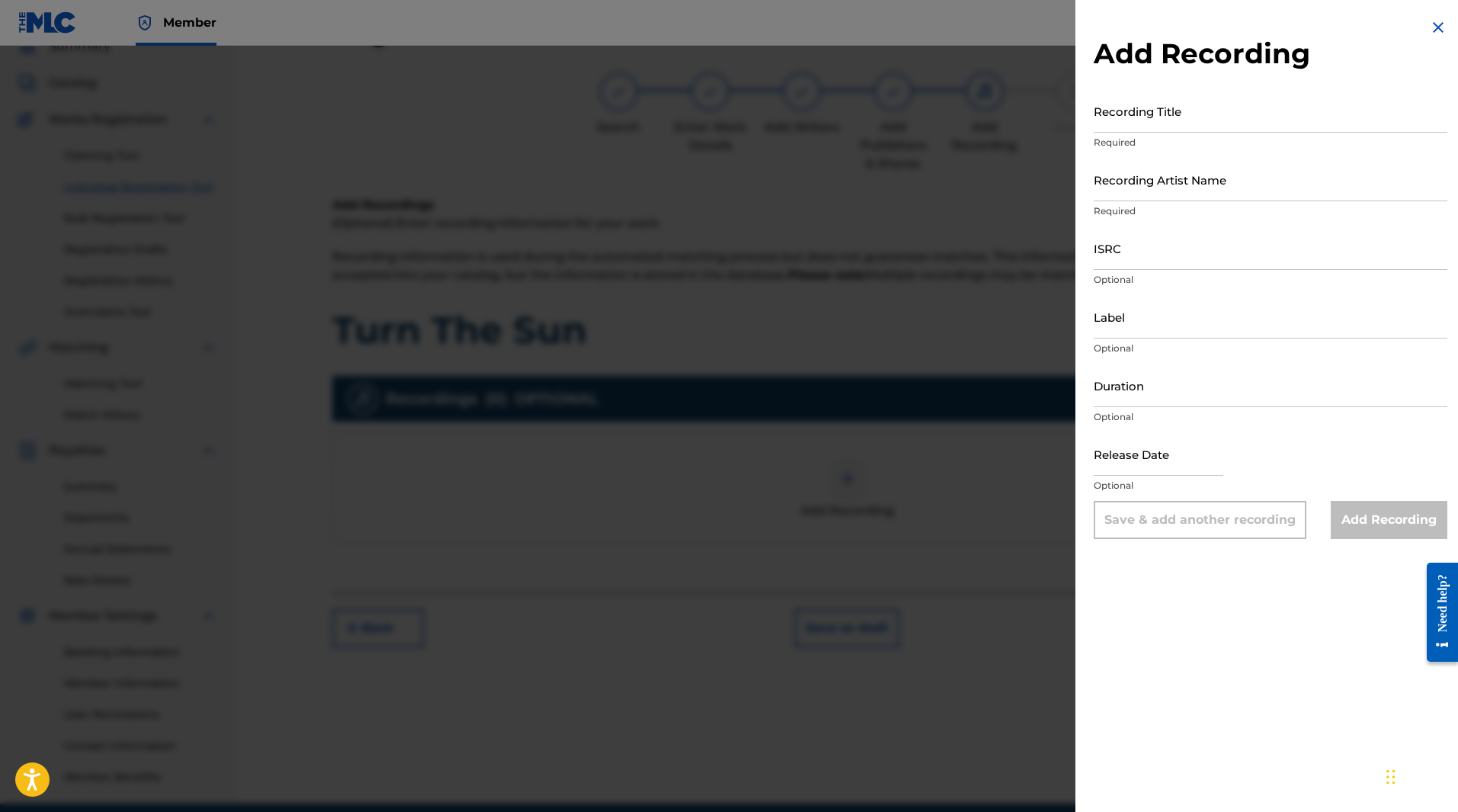
click at [1143, 113] on input "Recording Title" at bounding box center [1271, 111] width 354 height 43
type input "Turn The Sun"
click at [1184, 182] on input "Recording Artist Name" at bounding box center [1271, 179] width 354 height 43
type input "The Fine Vines"
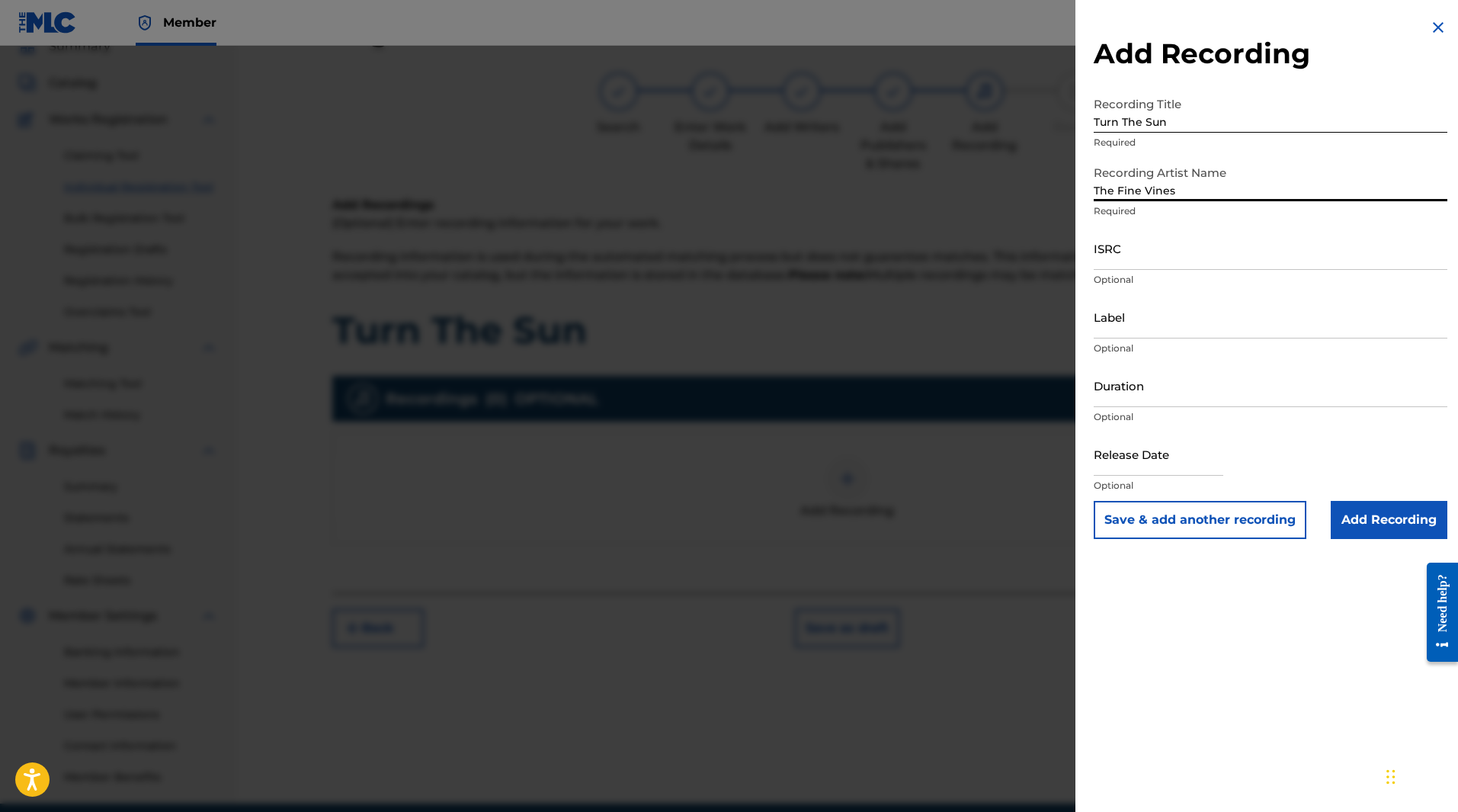
click at [1132, 263] on input "ISRC" at bounding box center [1271, 248] width 354 height 43
paste input "usl4q2531054"
type input "usl4q2531054"
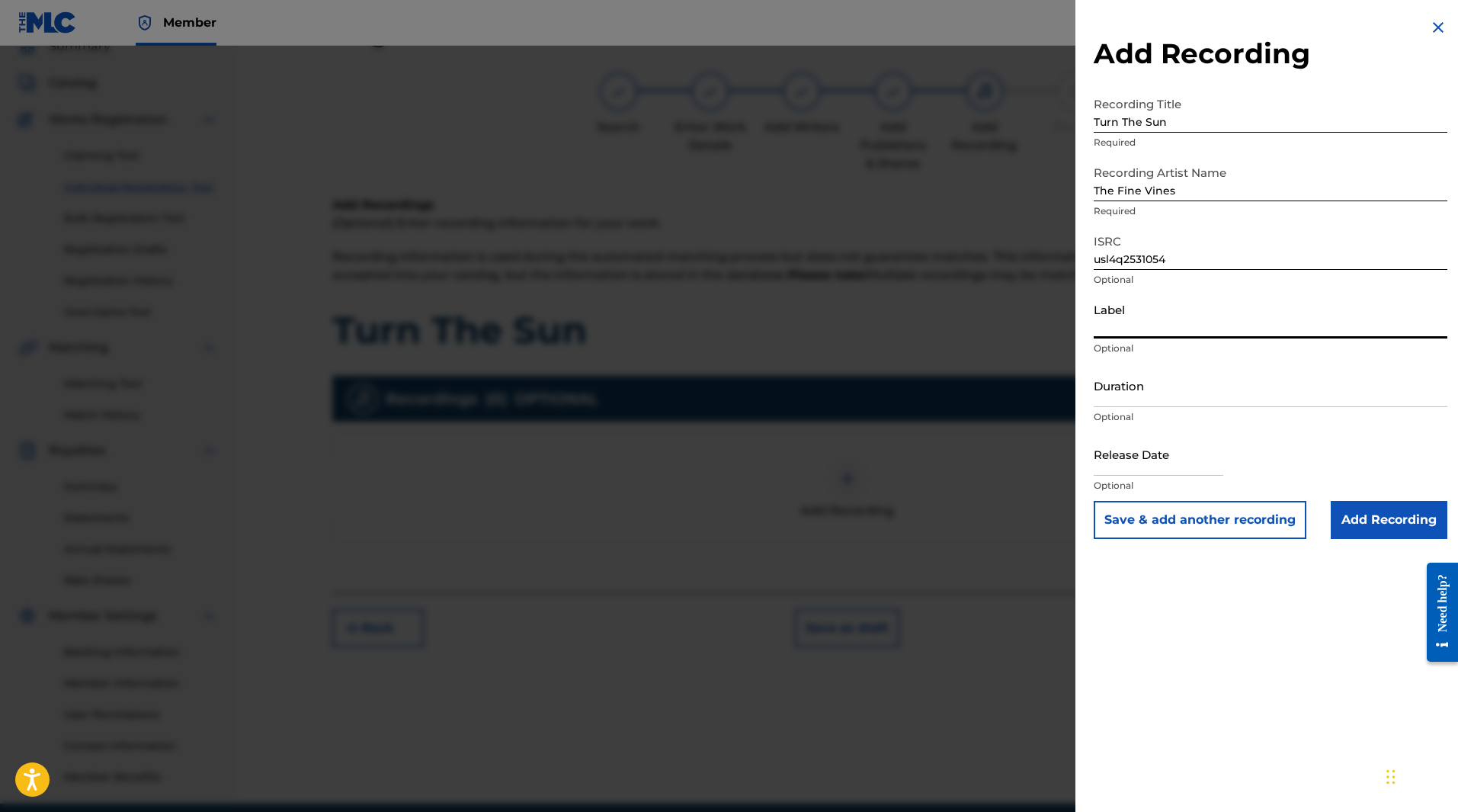
click at [1226, 314] on input "Label" at bounding box center [1271, 316] width 354 height 43
type input "Self-Released"
click at [1184, 388] on input "Duration" at bounding box center [1271, 385] width 354 height 43
type input "03:53"
click at [1133, 456] on input "text" at bounding box center [1159, 453] width 130 height 43
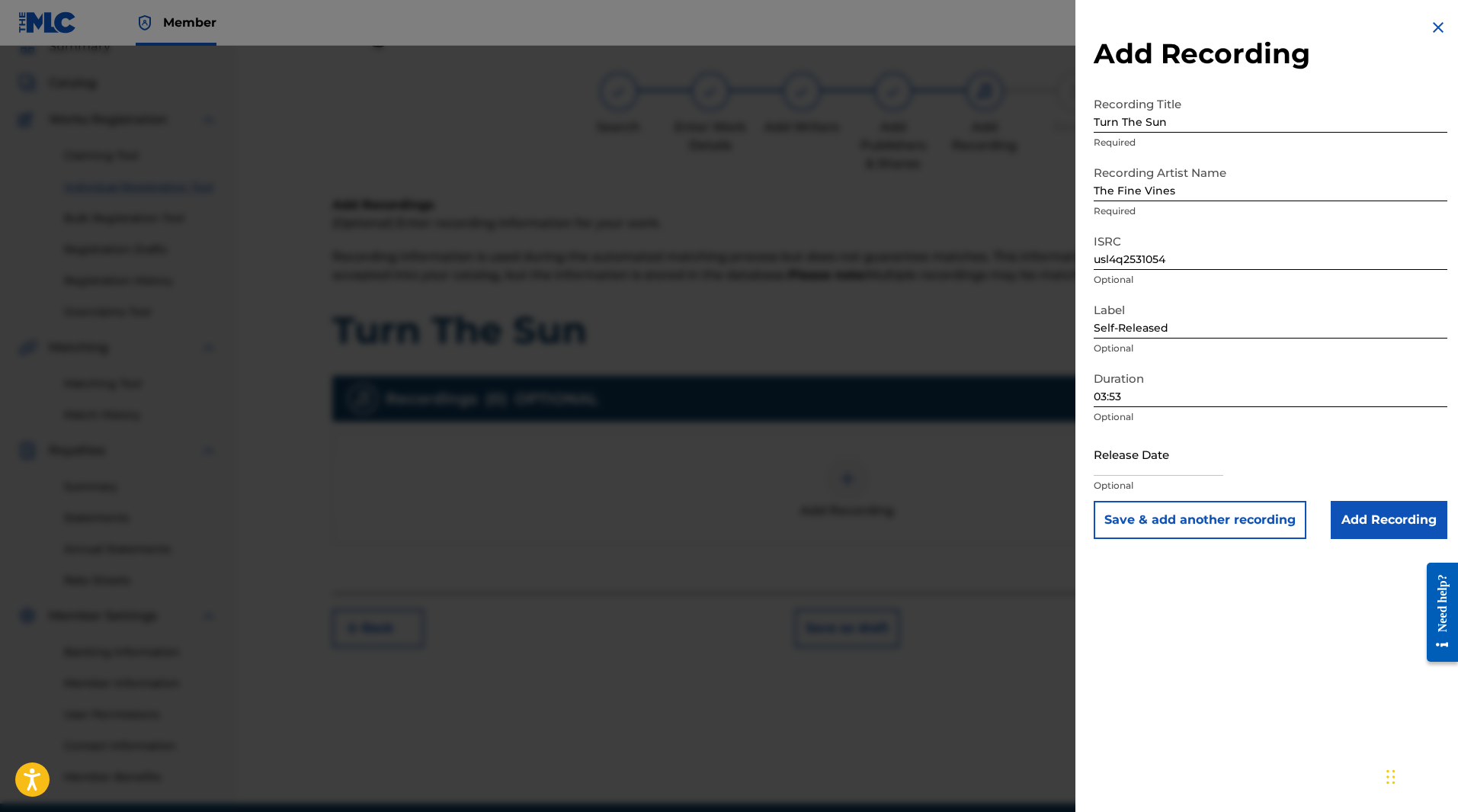
select select "7"
select select "2025"
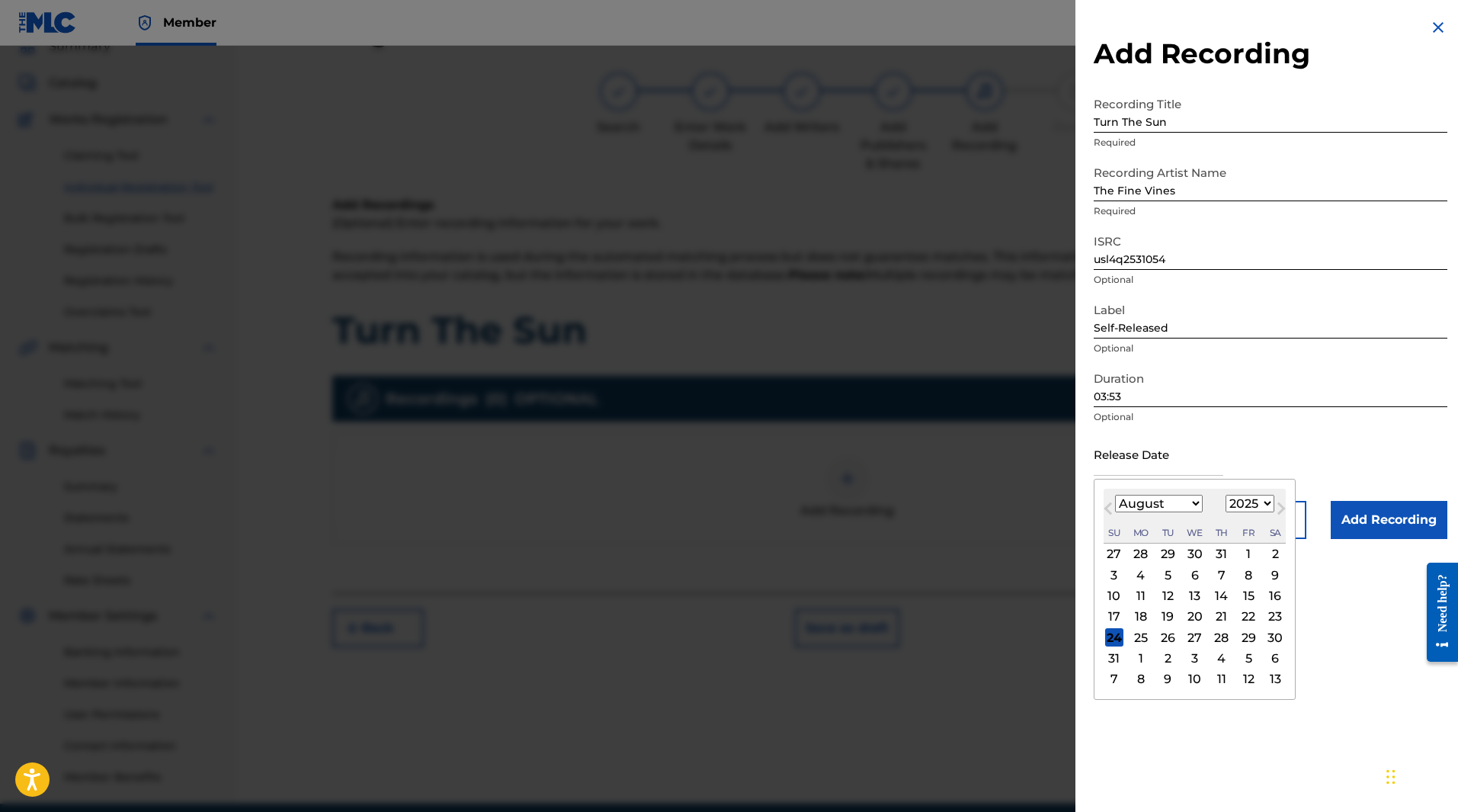
click at [1142, 637] on div "25" at bounding box center [1140, 636] width 18 height 18
type input "[DATE]"
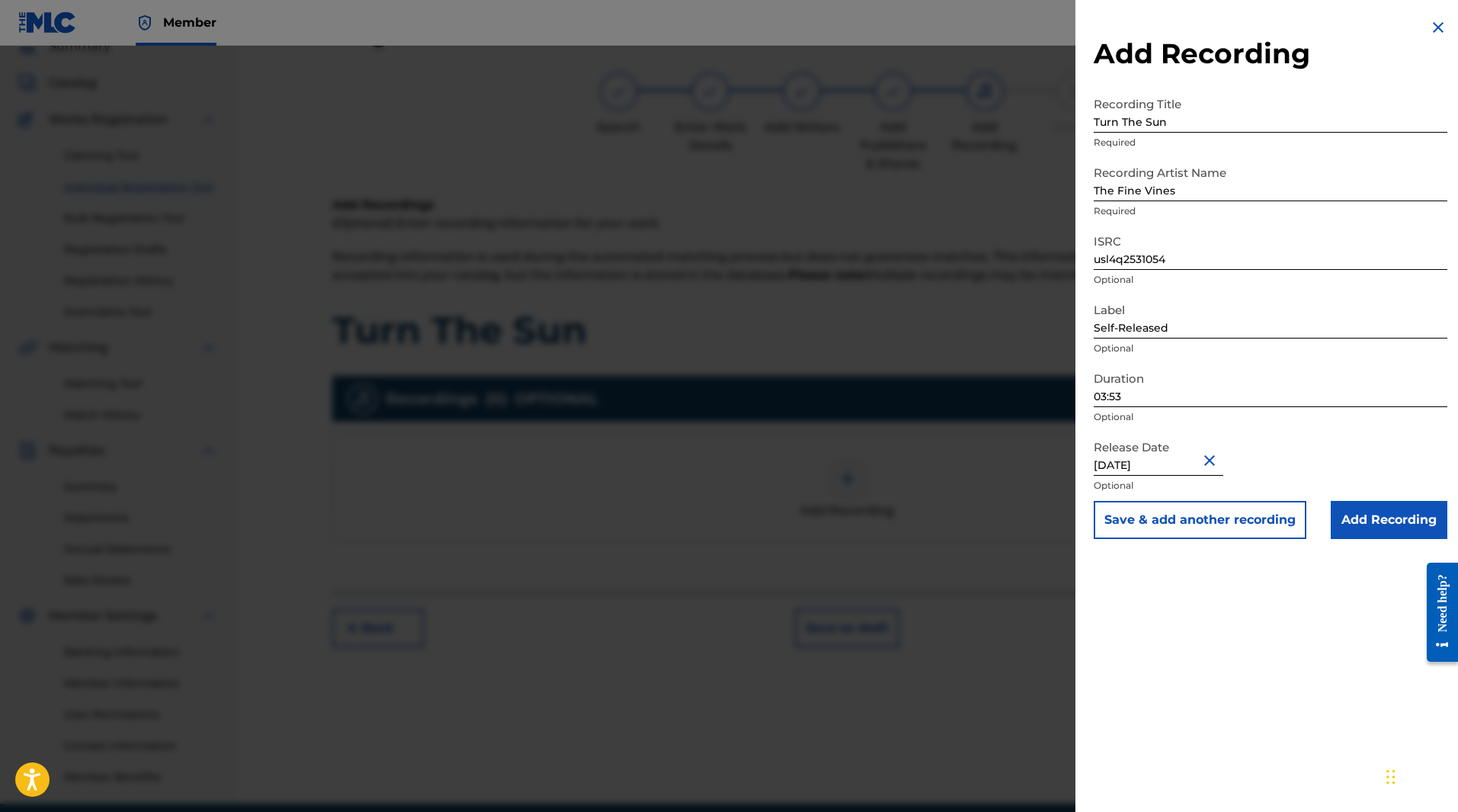
click at [1385, 524] on input "Add Recording" at bounding box center [1389, 520] width 117 height 38
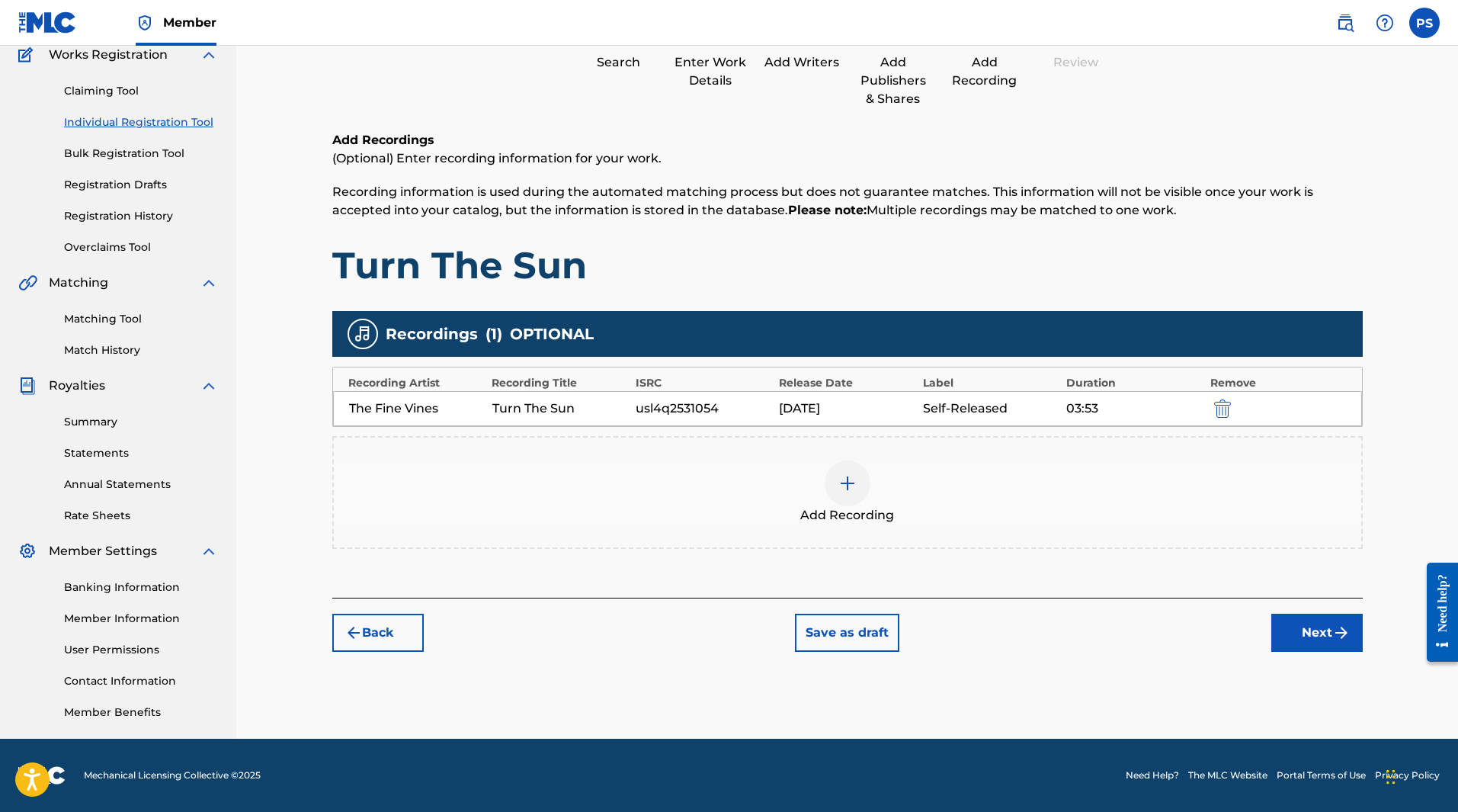
scroll to position [133, 0]
click at [1309, 640] on button "Next" at bounding box center [1317, 633] width 91 height 38
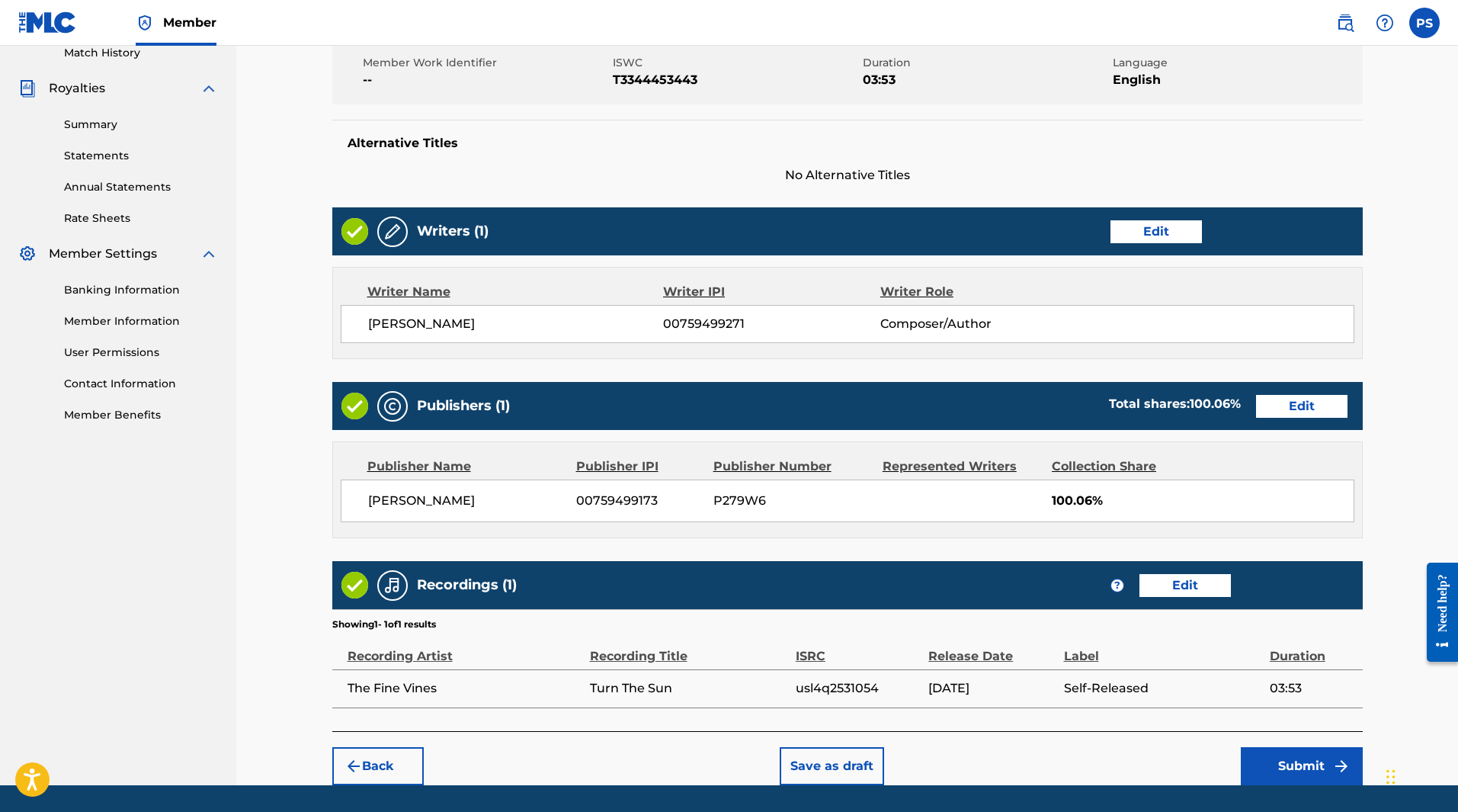
scroll to position [477, 0]
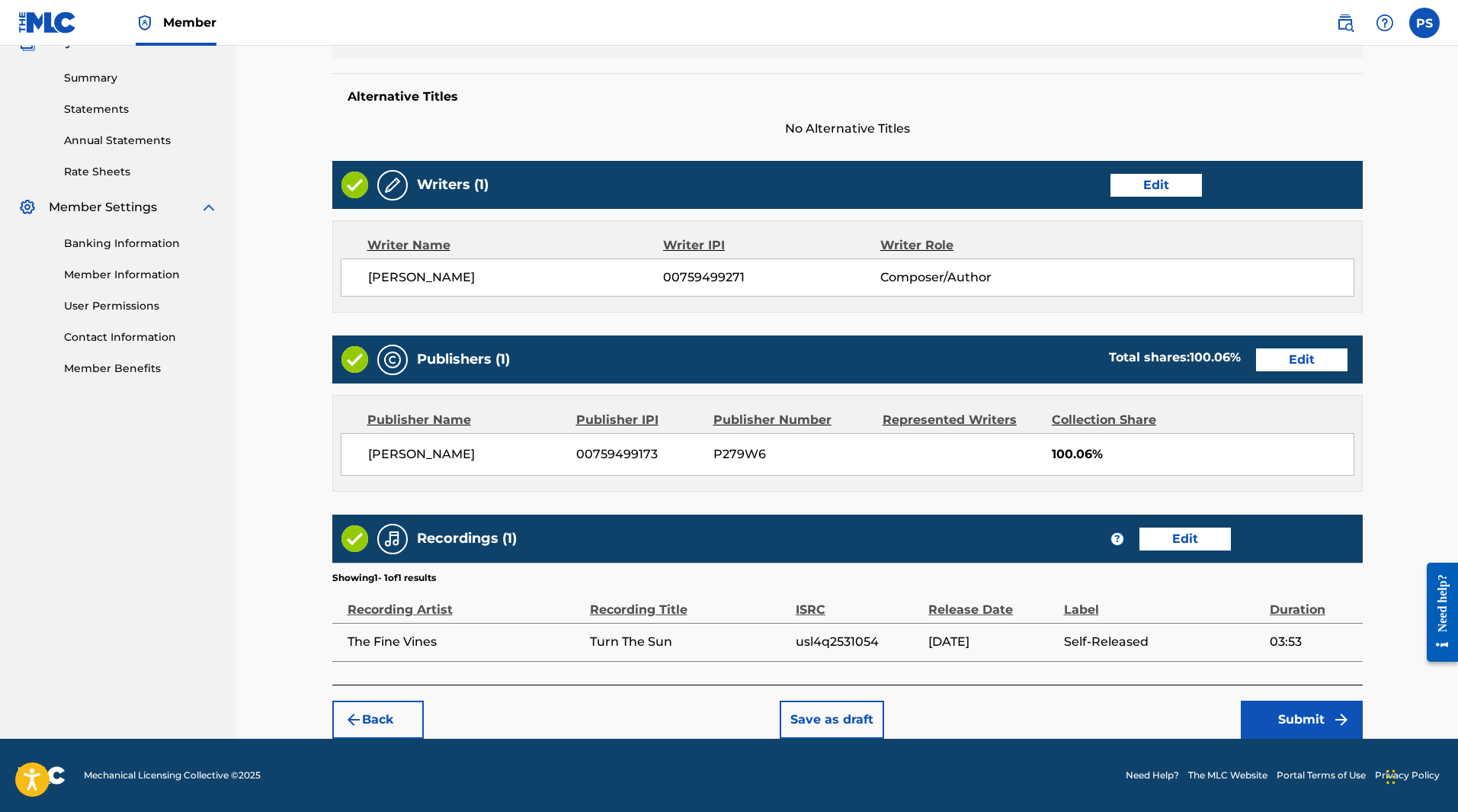
click at [1311, 726] on button "Submit" at bounding box center [1301, 719] width 122 height 38
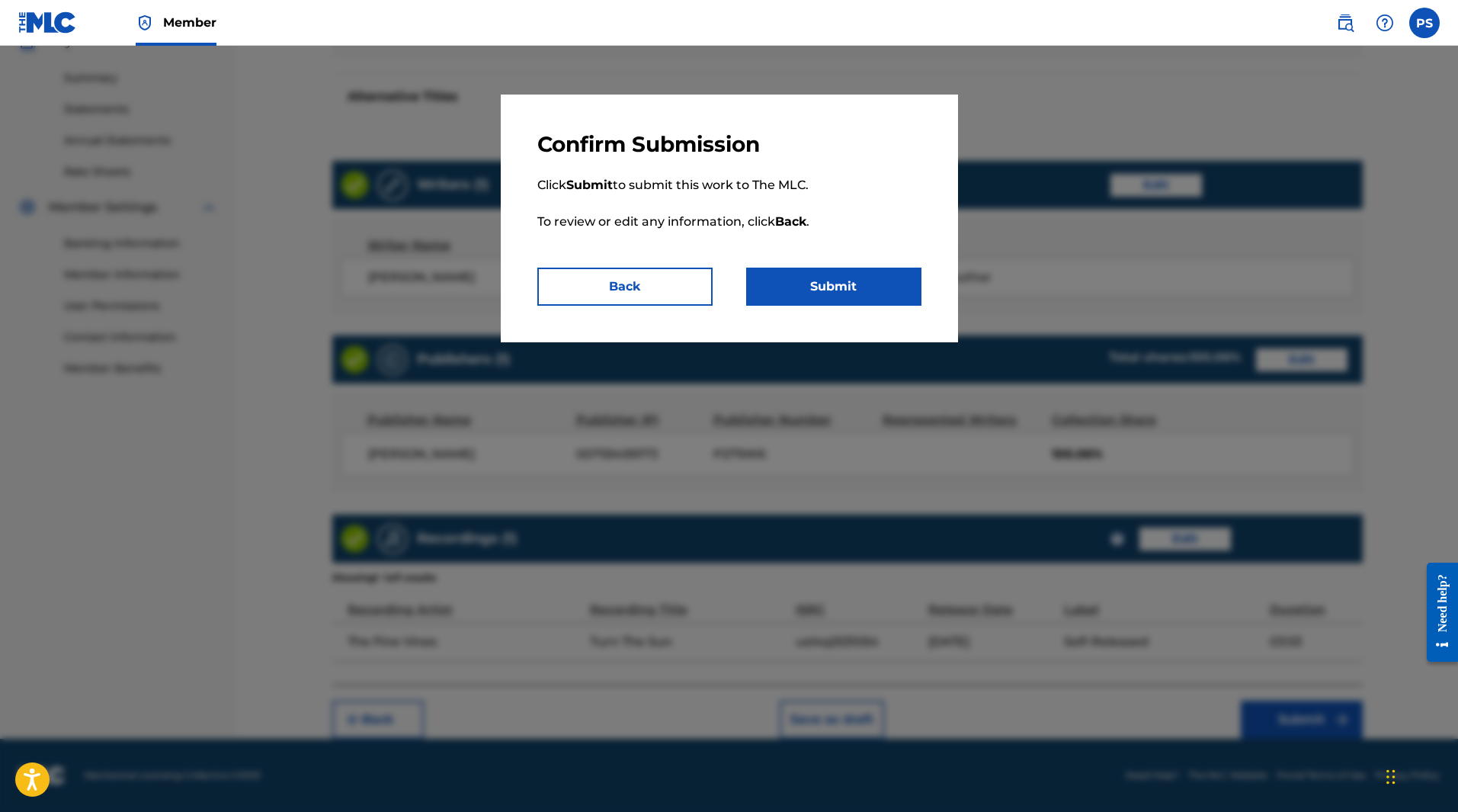
click at [862, 282] on button "Submit" at bounding box center [834, 286] width 176 height 38
click at [654, 291] on button "Back" at bounding box center [625, 286] width 176 height 38
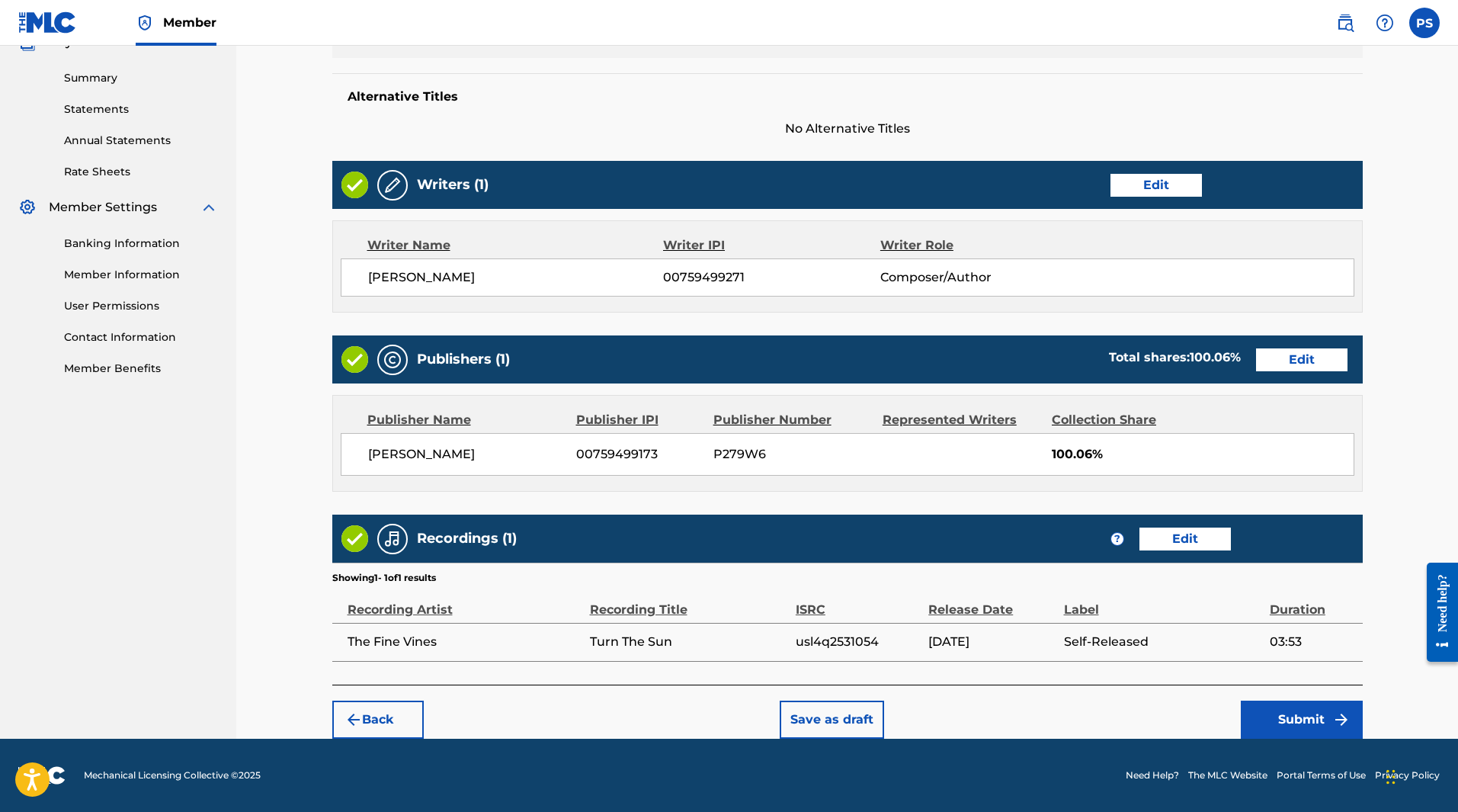
scroll to position [476, 0]
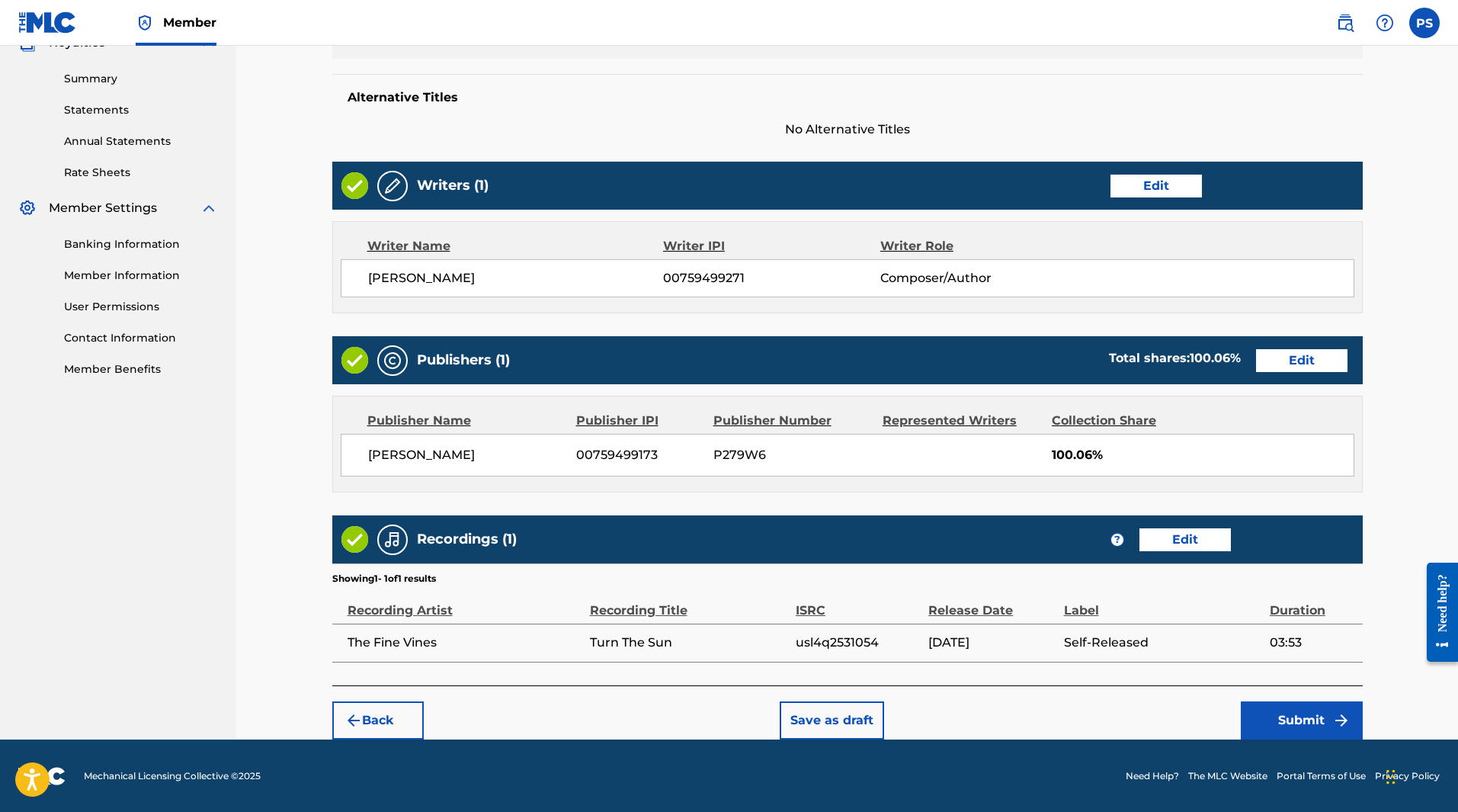
click at [1277, 719] on button "Submit" at bounding box center [1301, 720] width 122 height 38
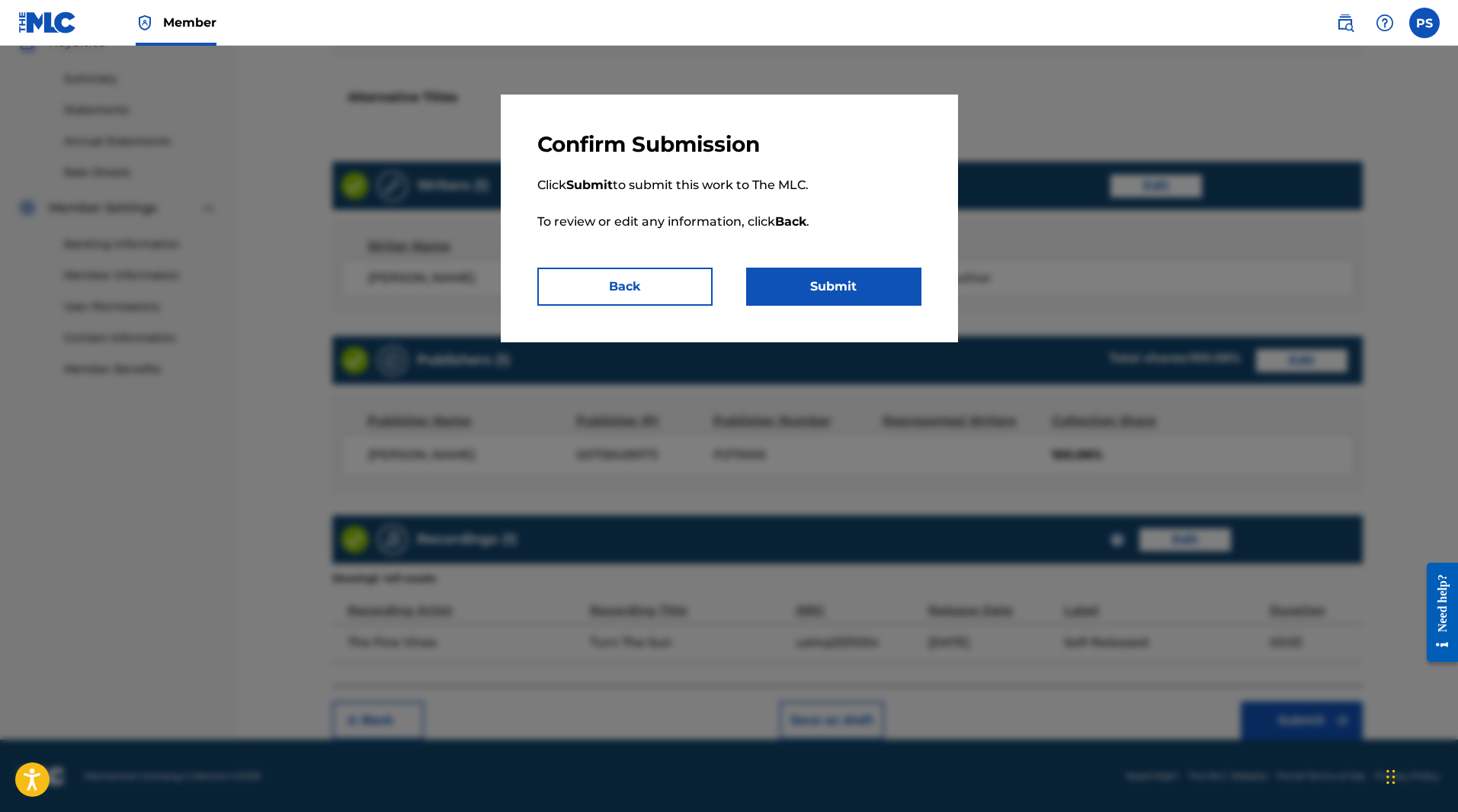
click at [806, 282] on button "Submit" at bounding box center [834, 286] width 176 height 38
click at [815, 286] on button "Submit" at bounding box center [834, 286] width 176 height 38
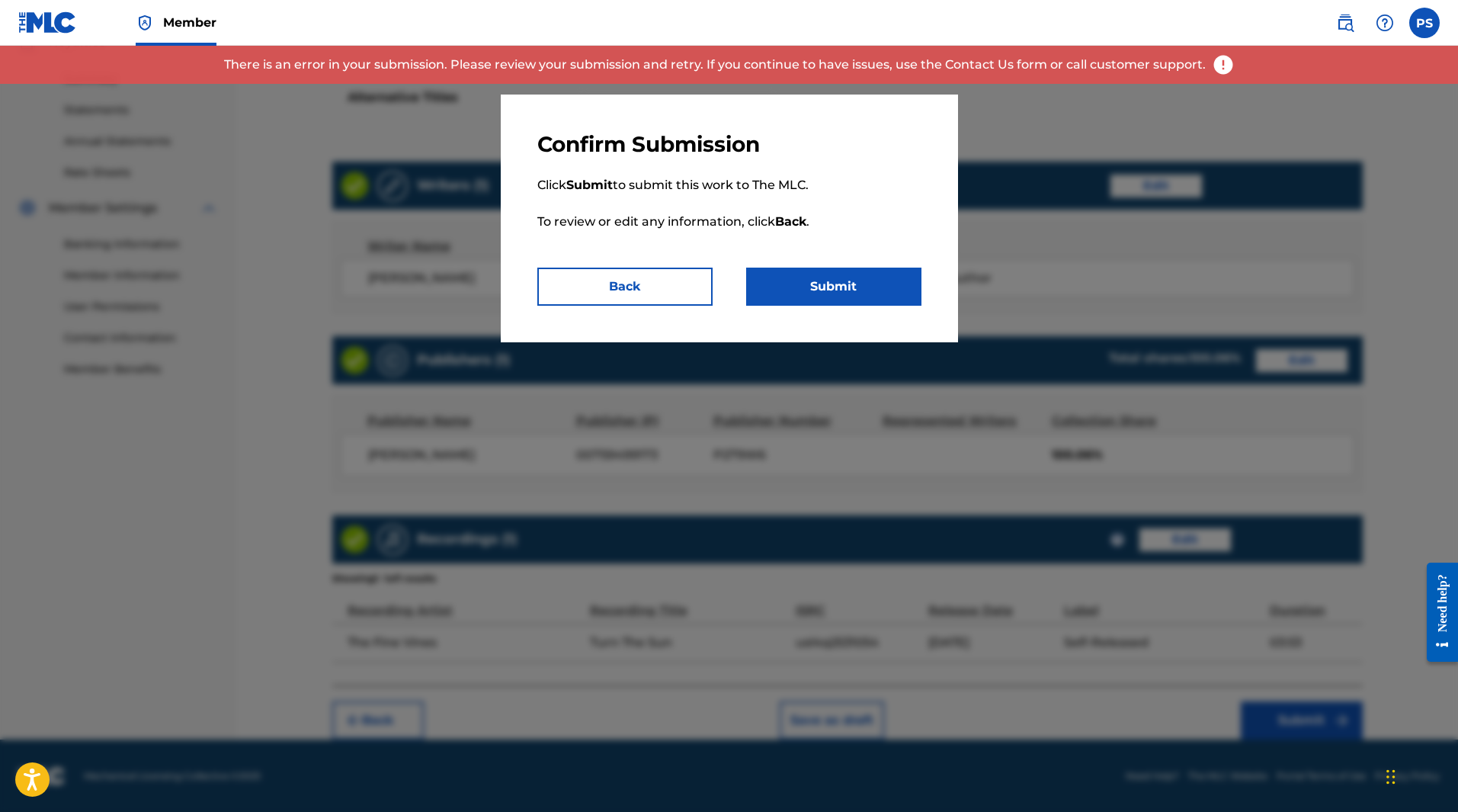
click at [1260, 141] on div at bounding box center [729, 452] width 1458 height 812
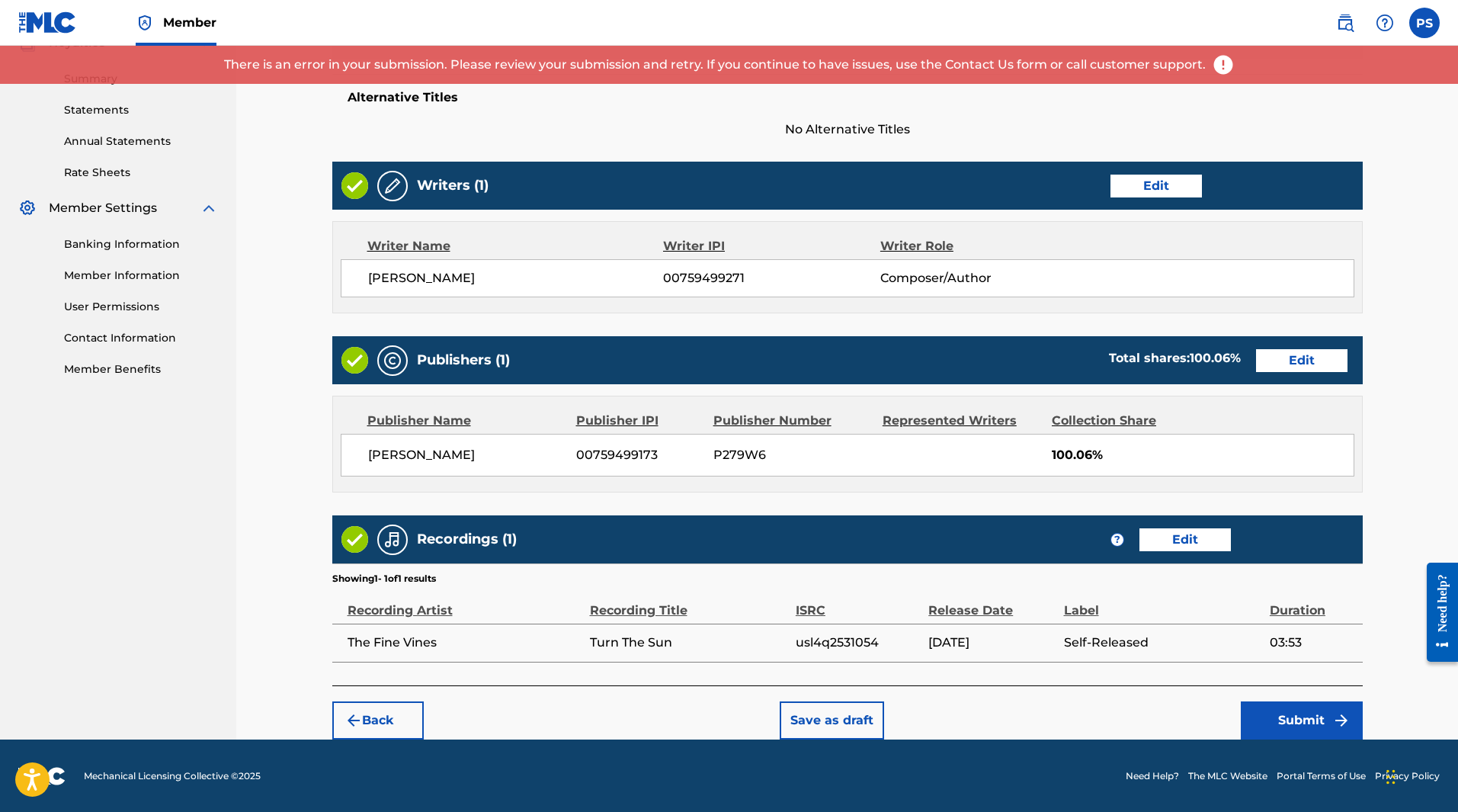
scroll to position [477, 0]
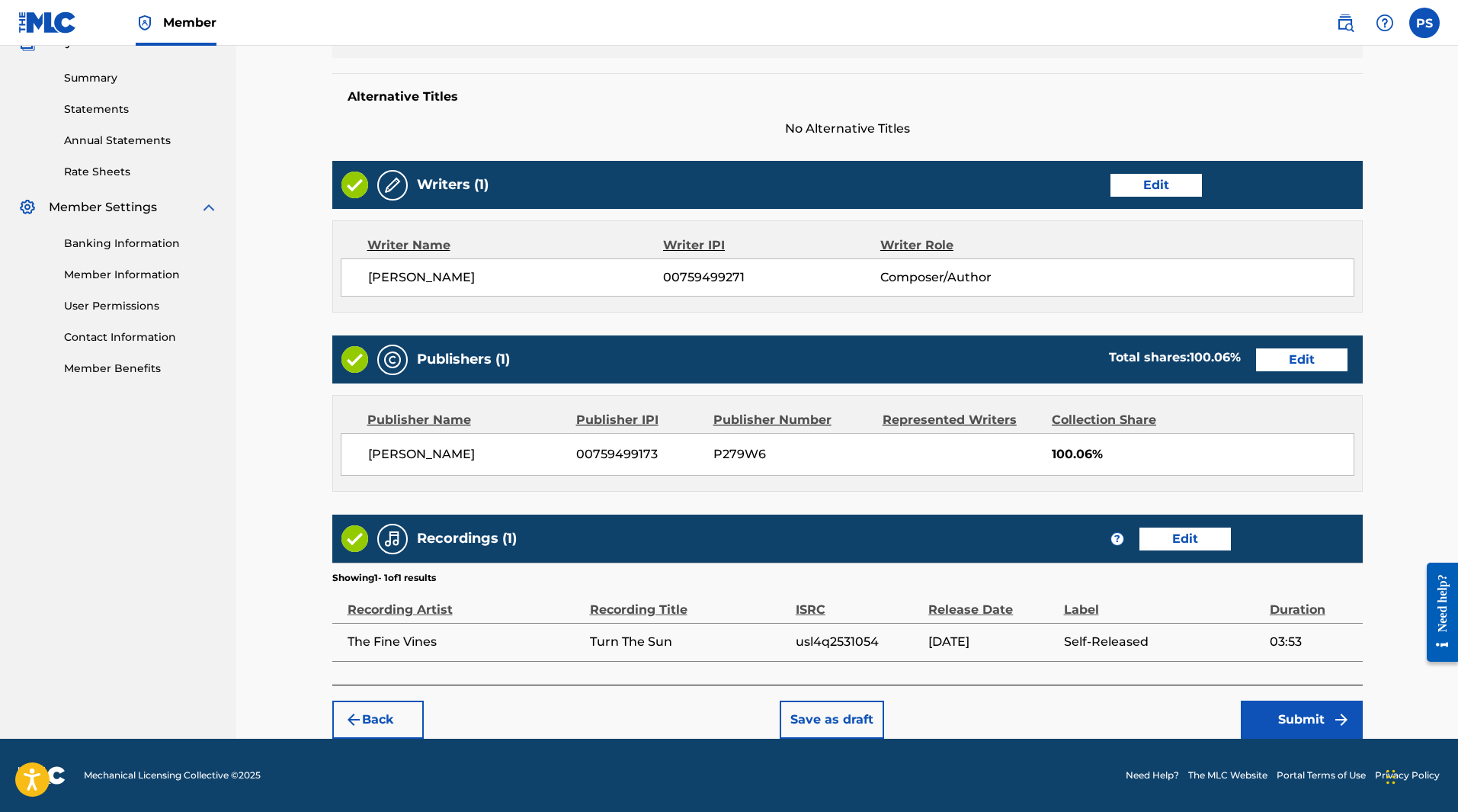
click at [839, 728] on button "Save as draft" at bounding box center [832, 719] width 105 height 38
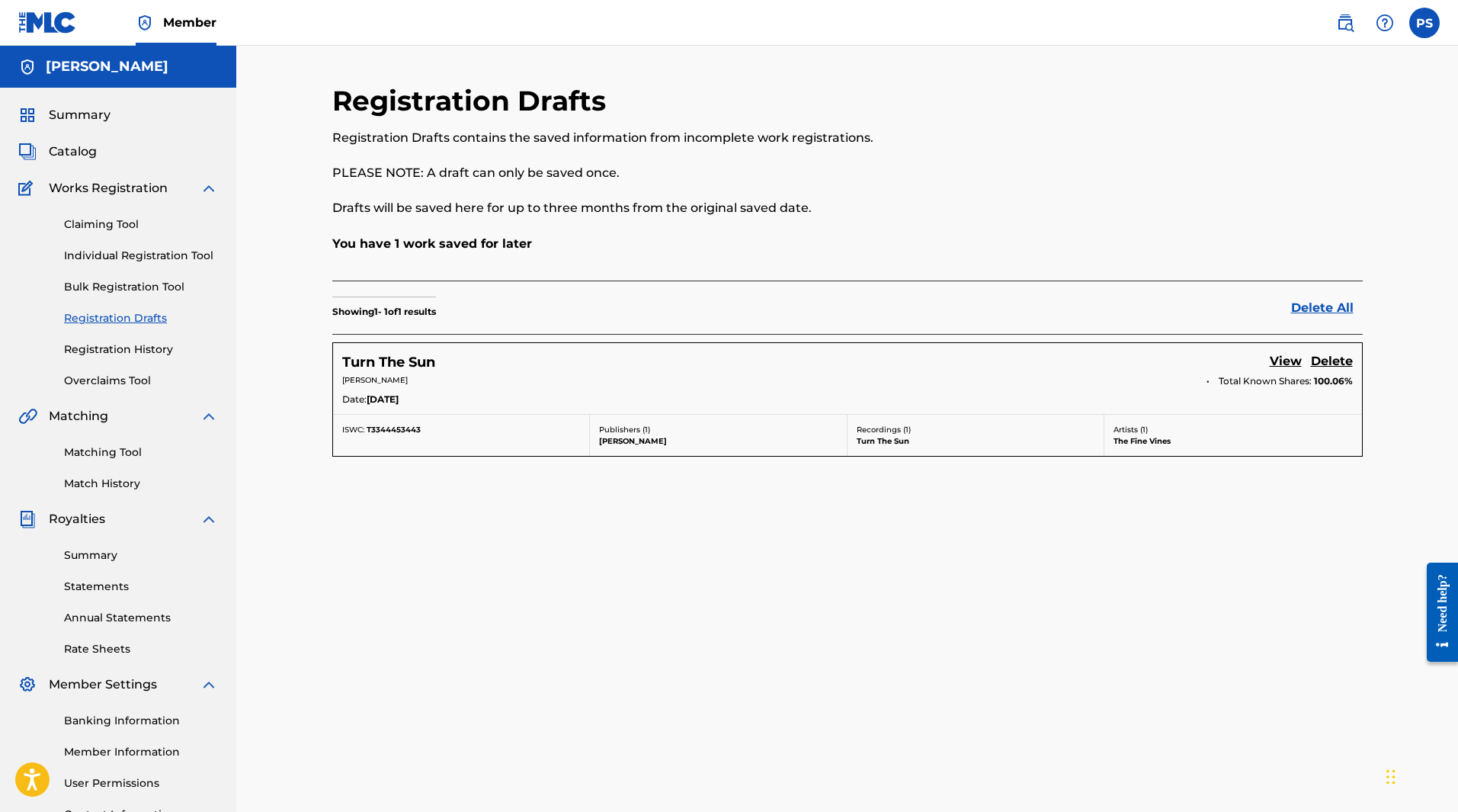
click at [1287, 357] on link "View" at bounding box center [1286, 362] width 32 height 20
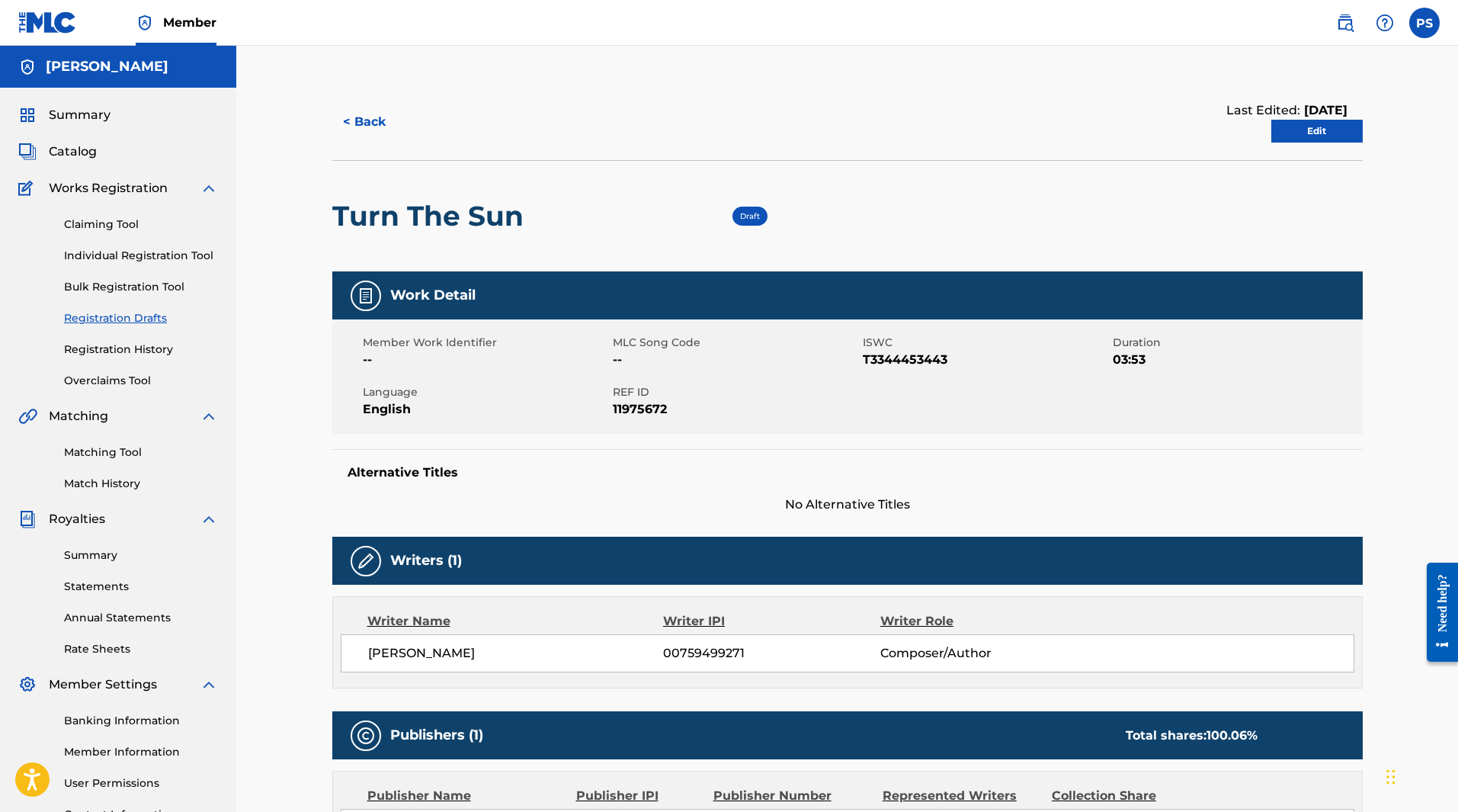
click at [1309, 136] on link "Edit" at bounding box center [1317, 130] width 91 height 23
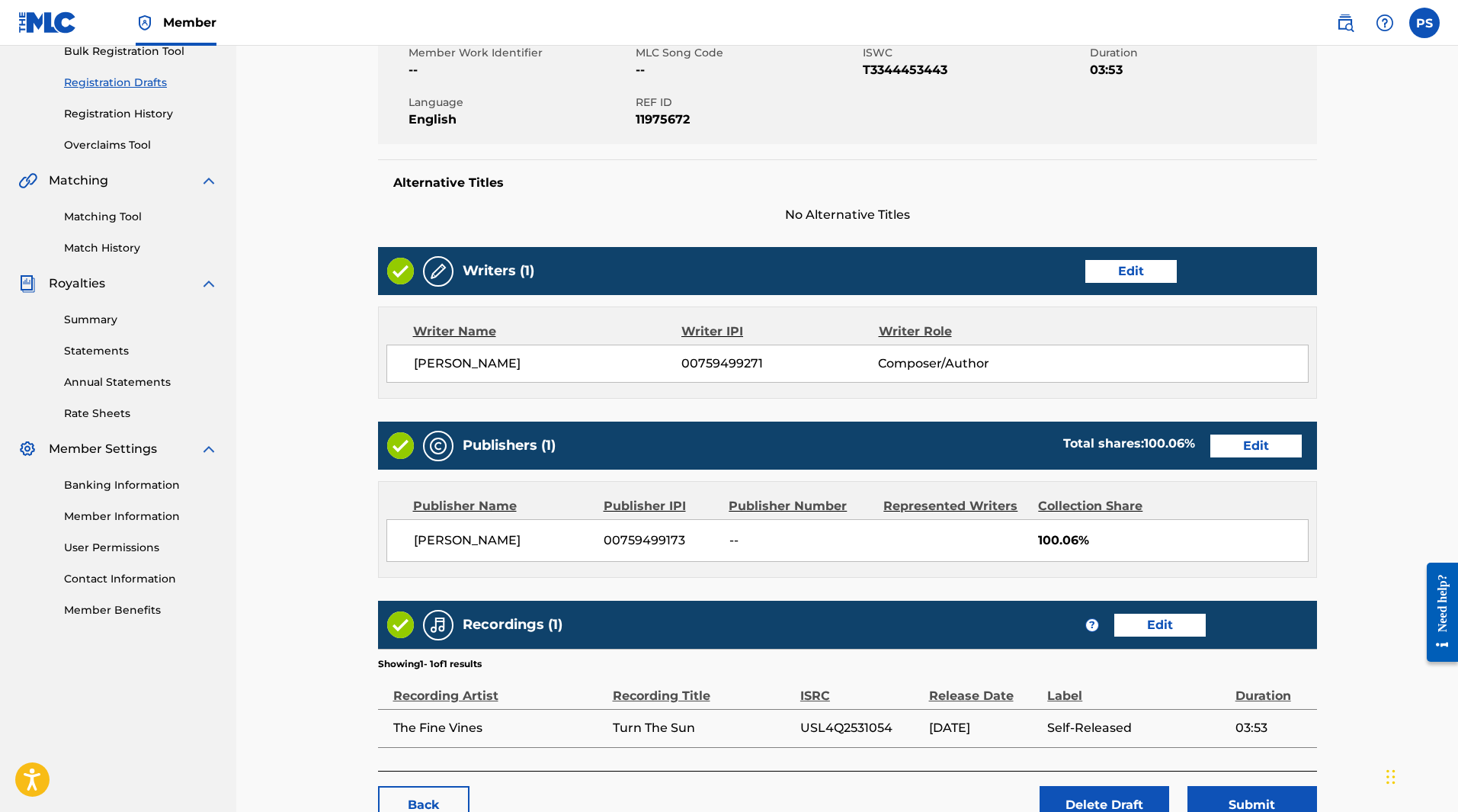
scroll to position [343, 0]
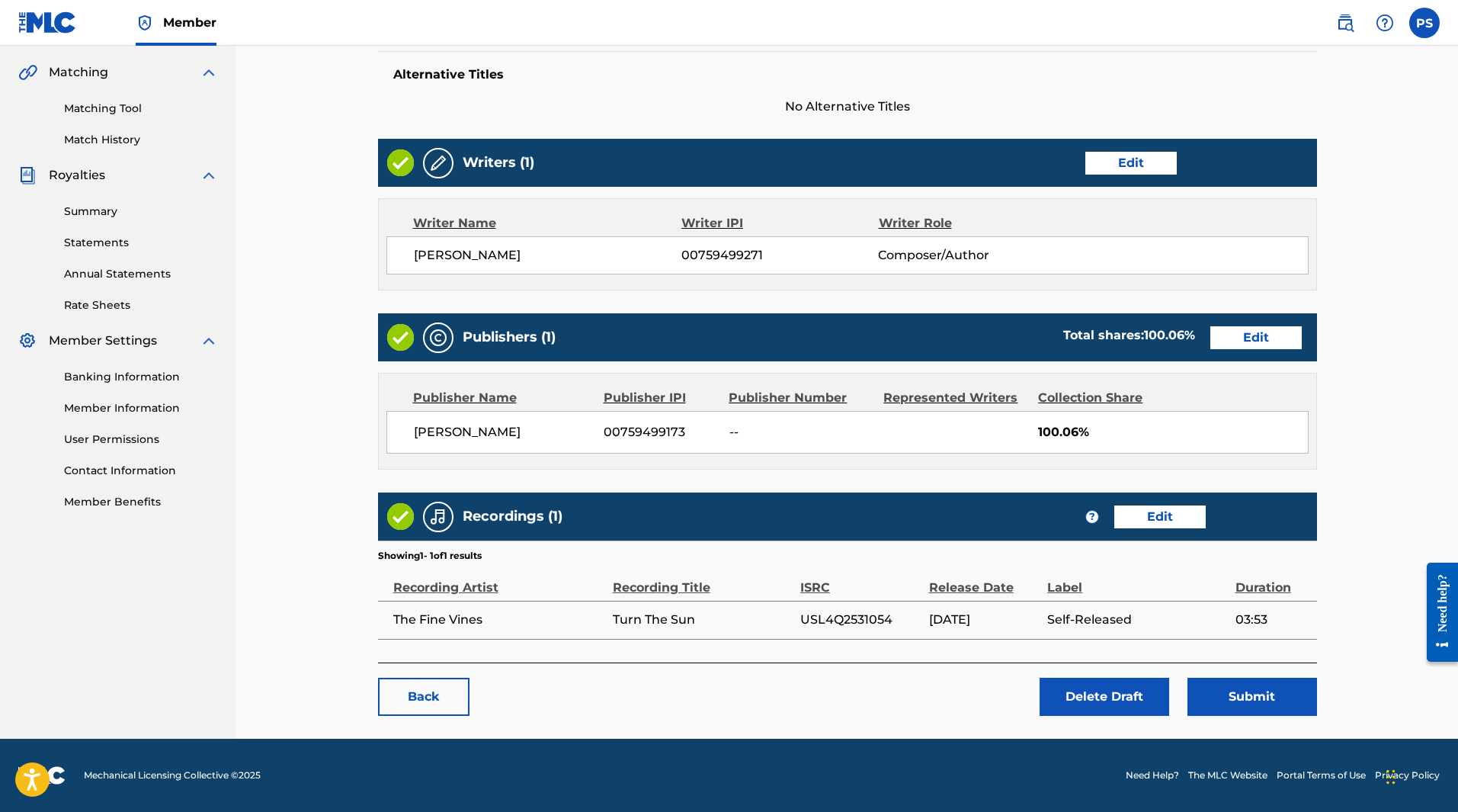
click at [1247, 703] on button "Submit" at bounding box center [1253, 696] width 130 height 38
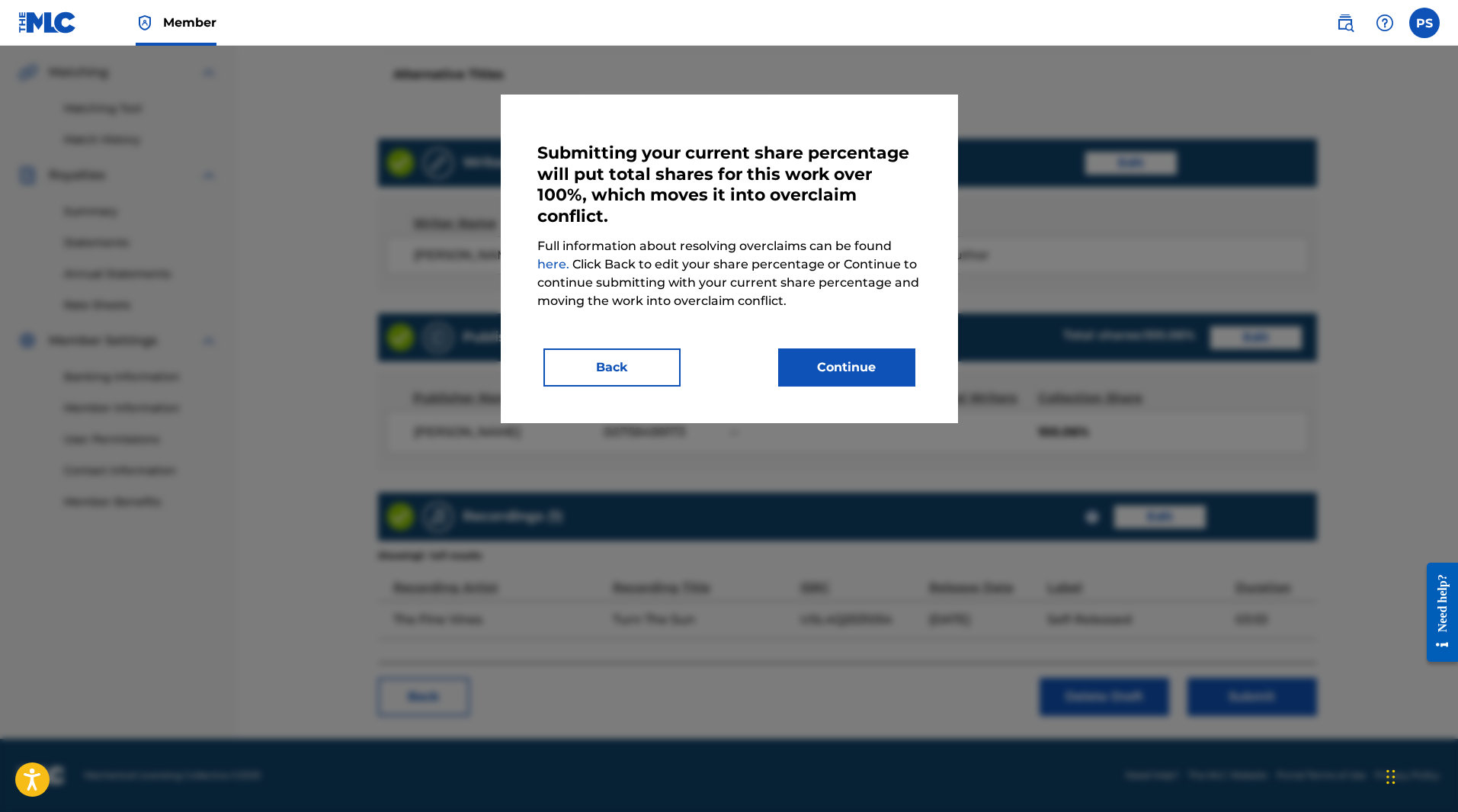
click at [630, 366] on button "Back" at bounding box center [612, 367] width 137 height 38
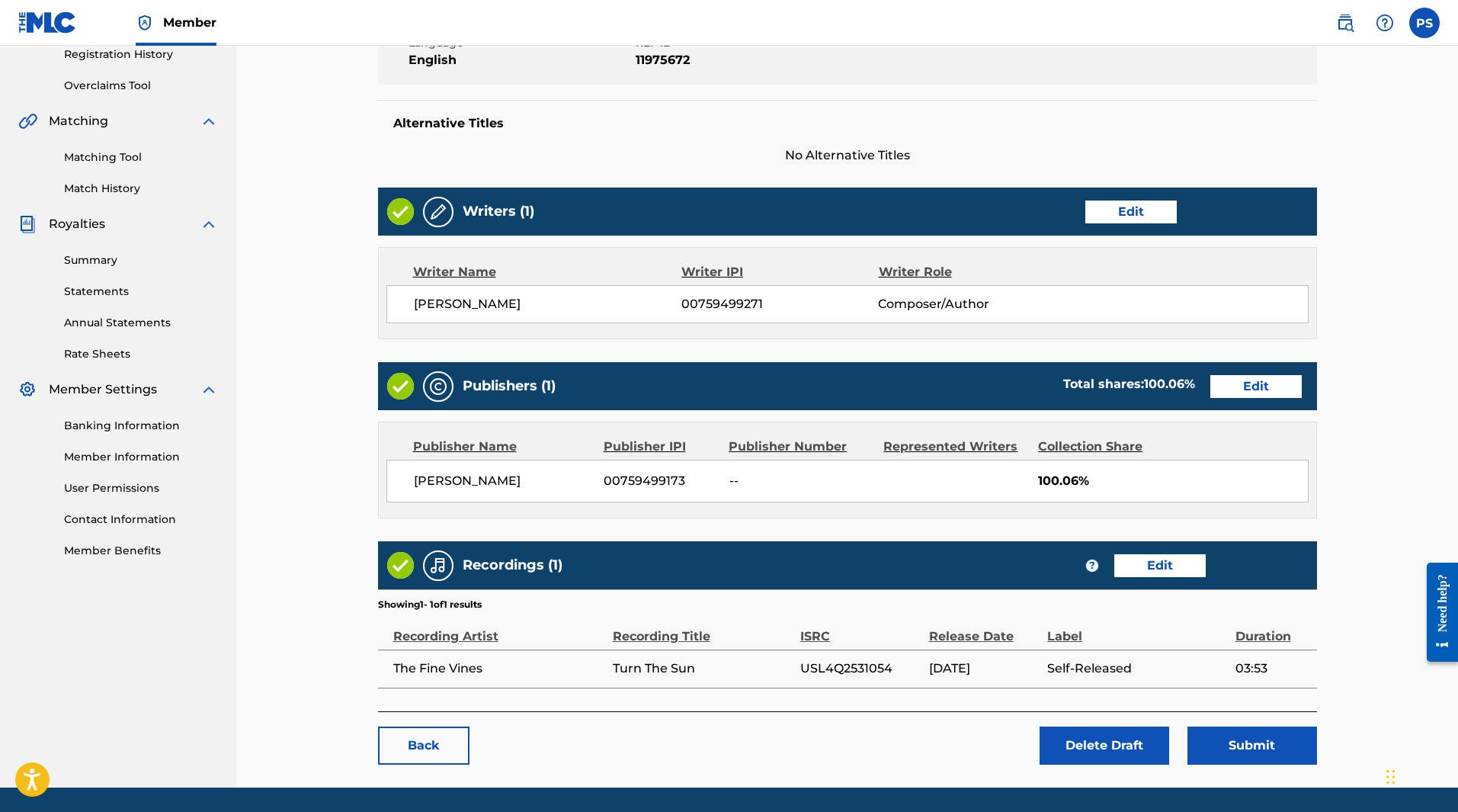
scroll to position [297, 0]
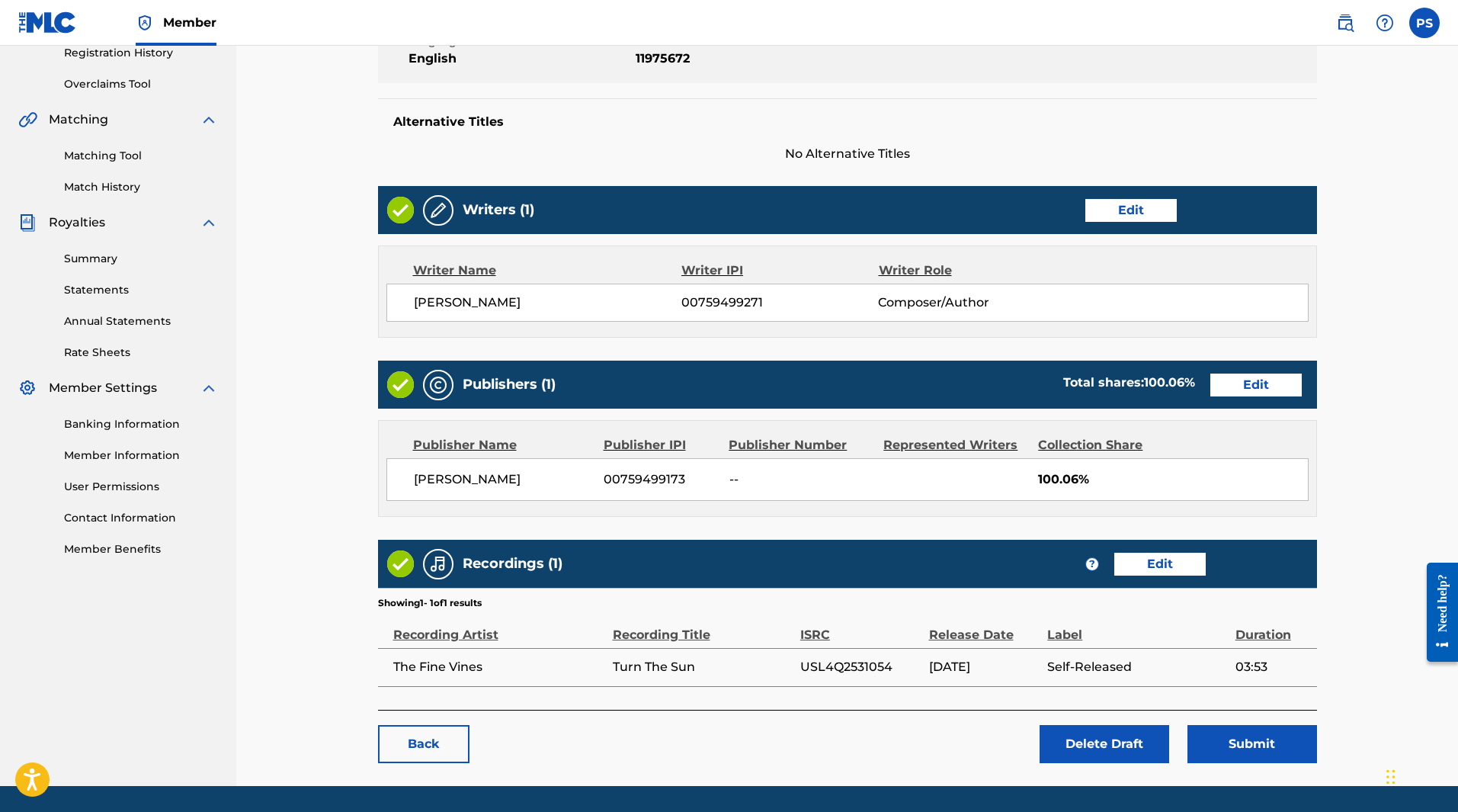
click at [1264, 394] on link "Edit" at bounding box center [1256, 384] width 91 height 23
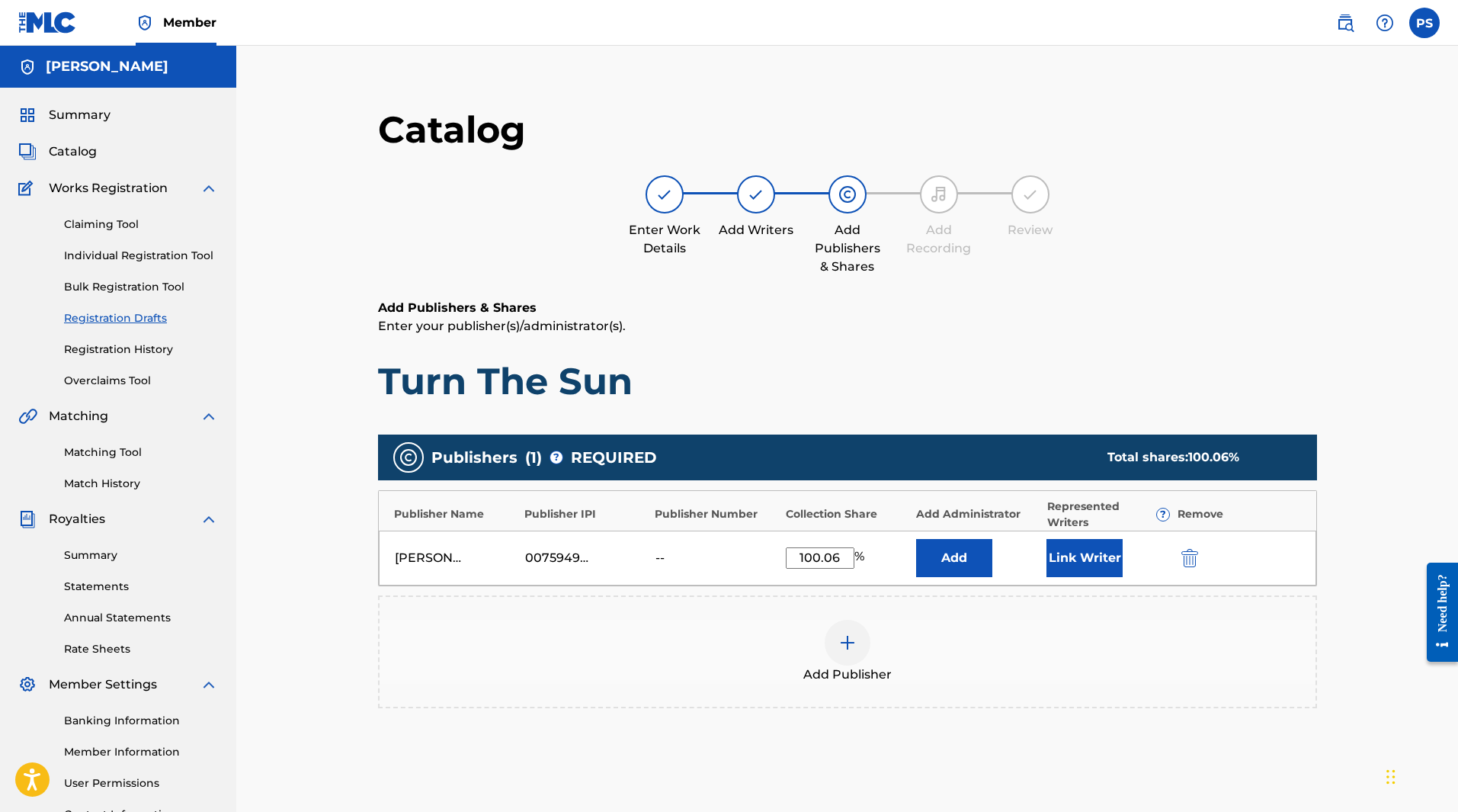
click at [842, 558] on input "100.06" at bounding box center [820, 557] width 69 height 21
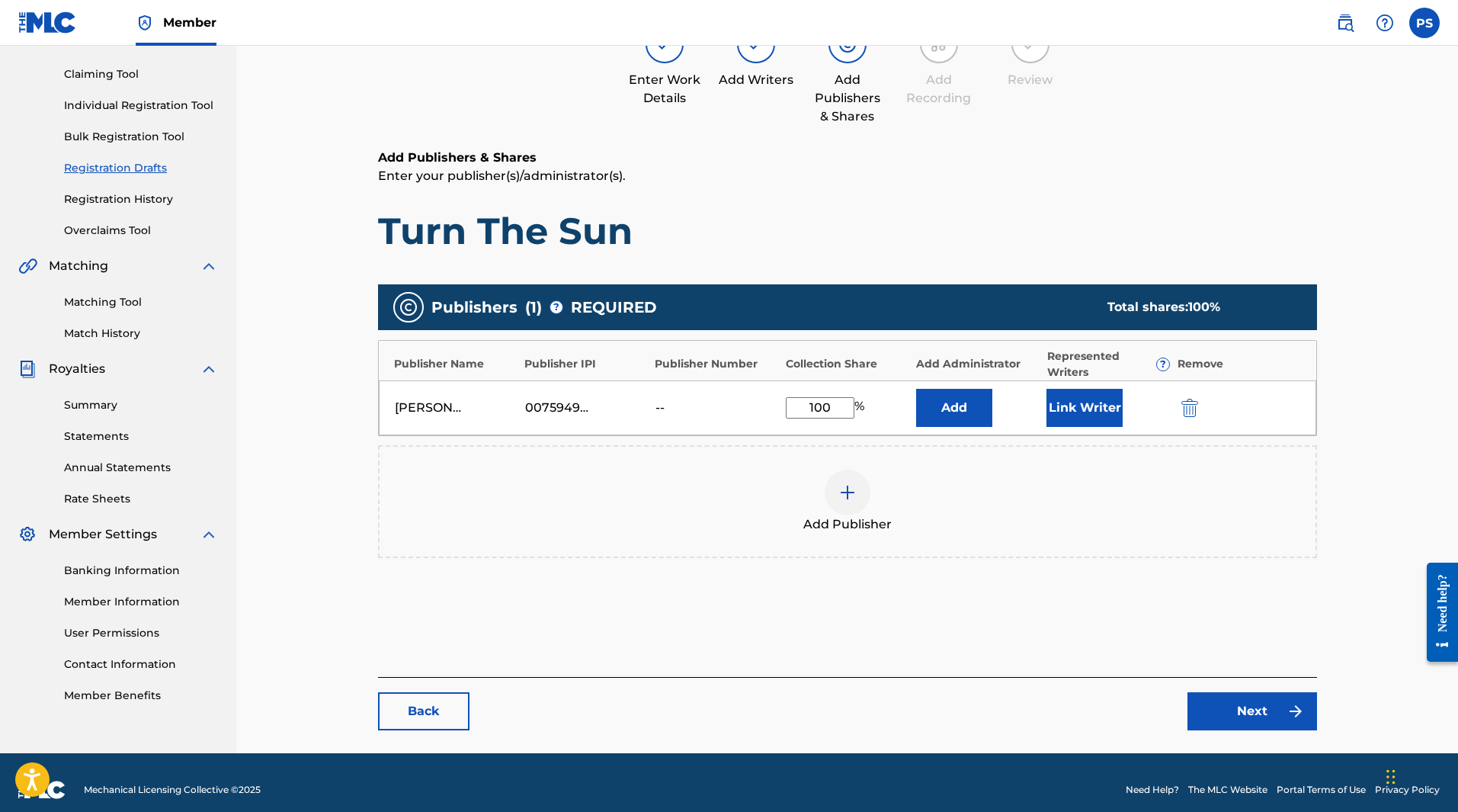
scroll to position [164, 0]
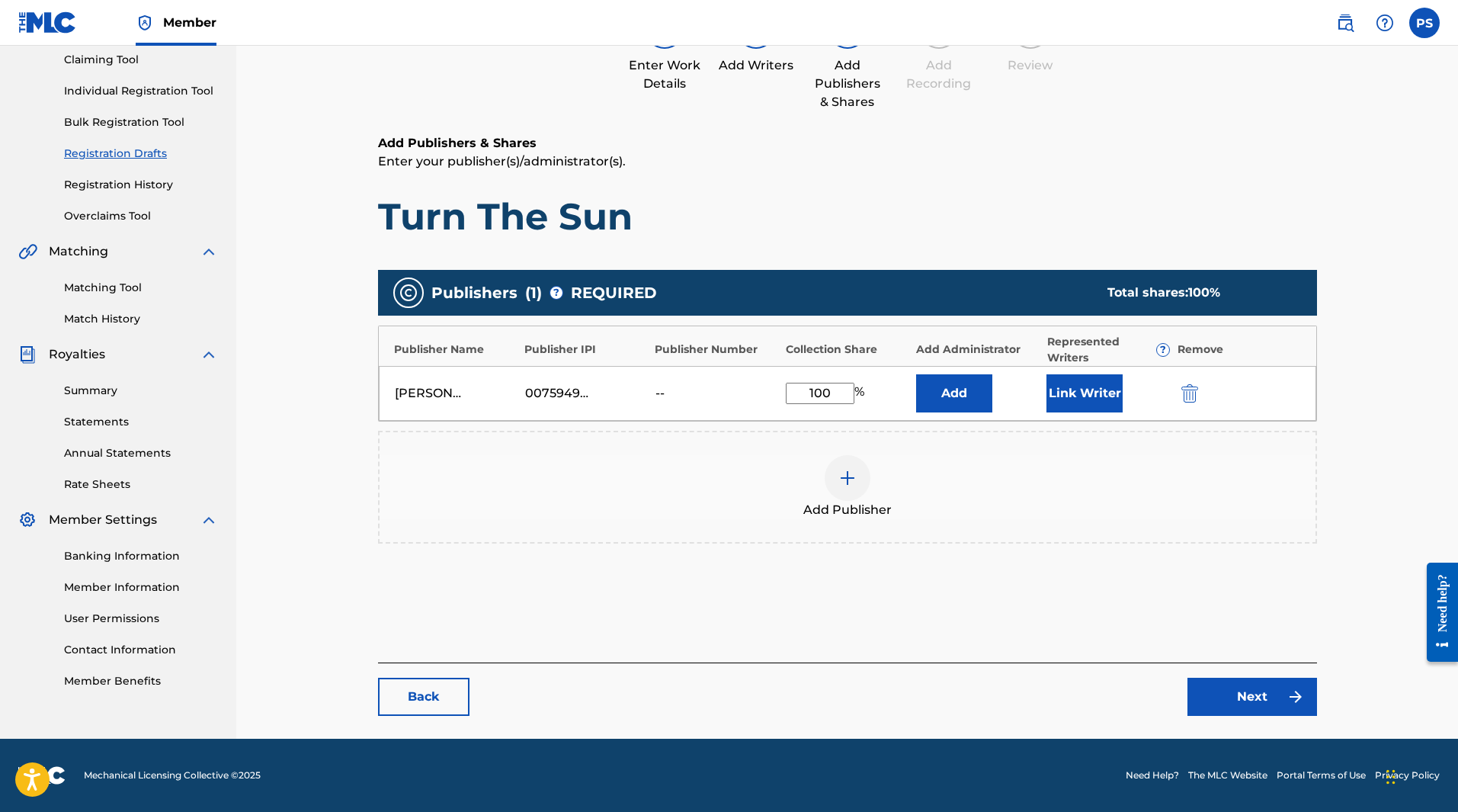
type input "100"
click at [1260, 699] on link "Next" at bounding box center [1253, 696] width 130 height 38
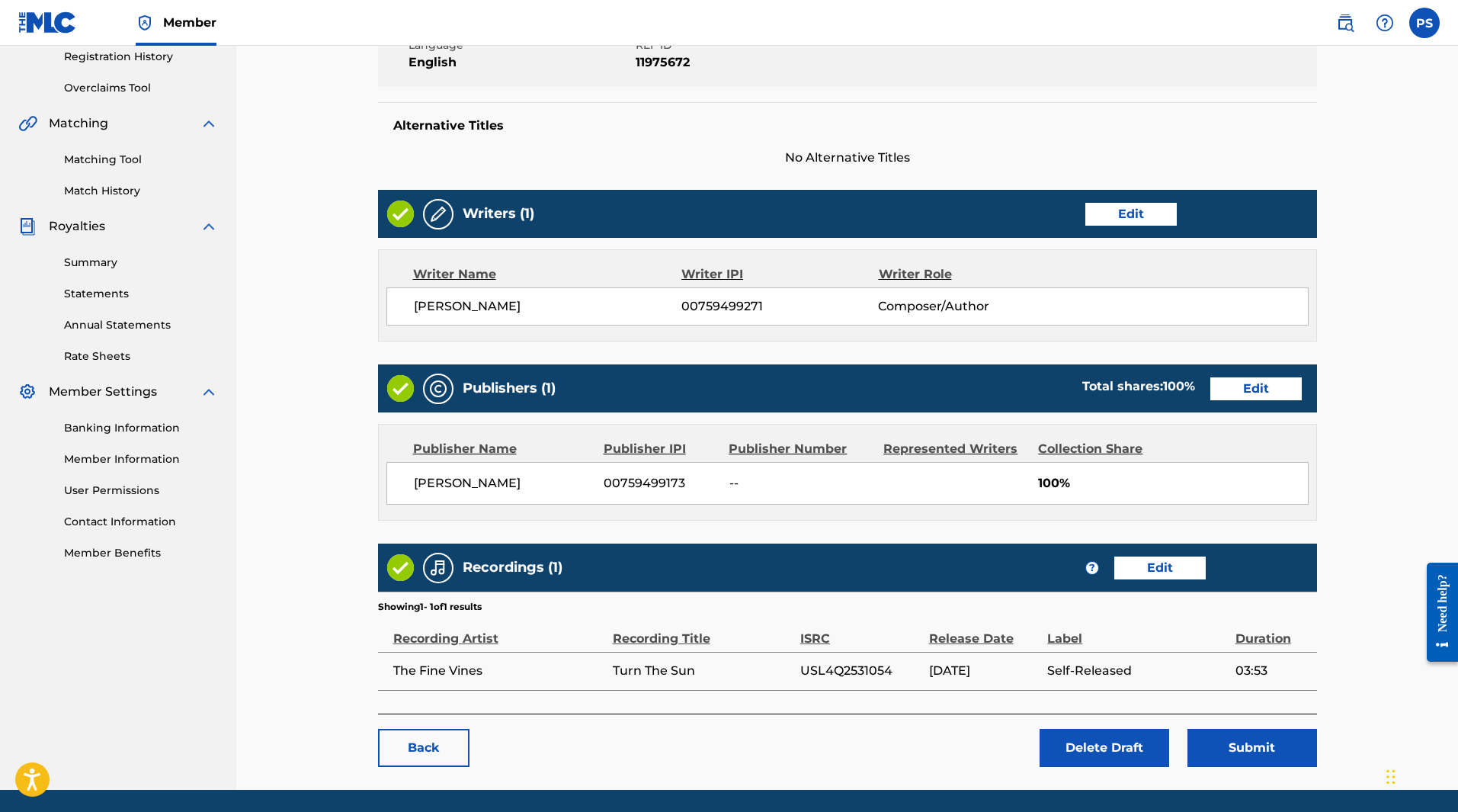
scroll to position [343, 0]
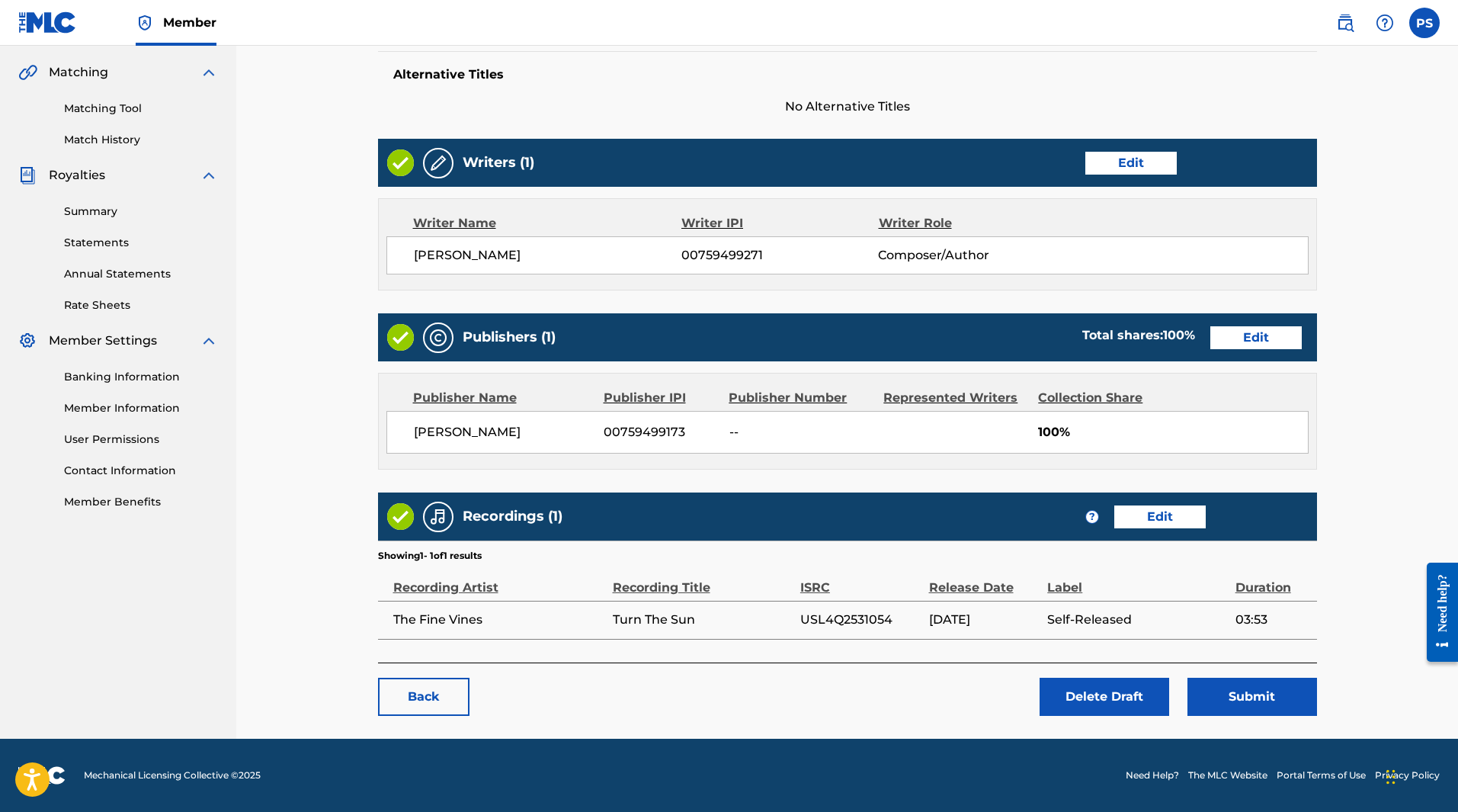
click at [1241, 700] on button "Submit" at bounding box center [1253, 696] width 130 height 38
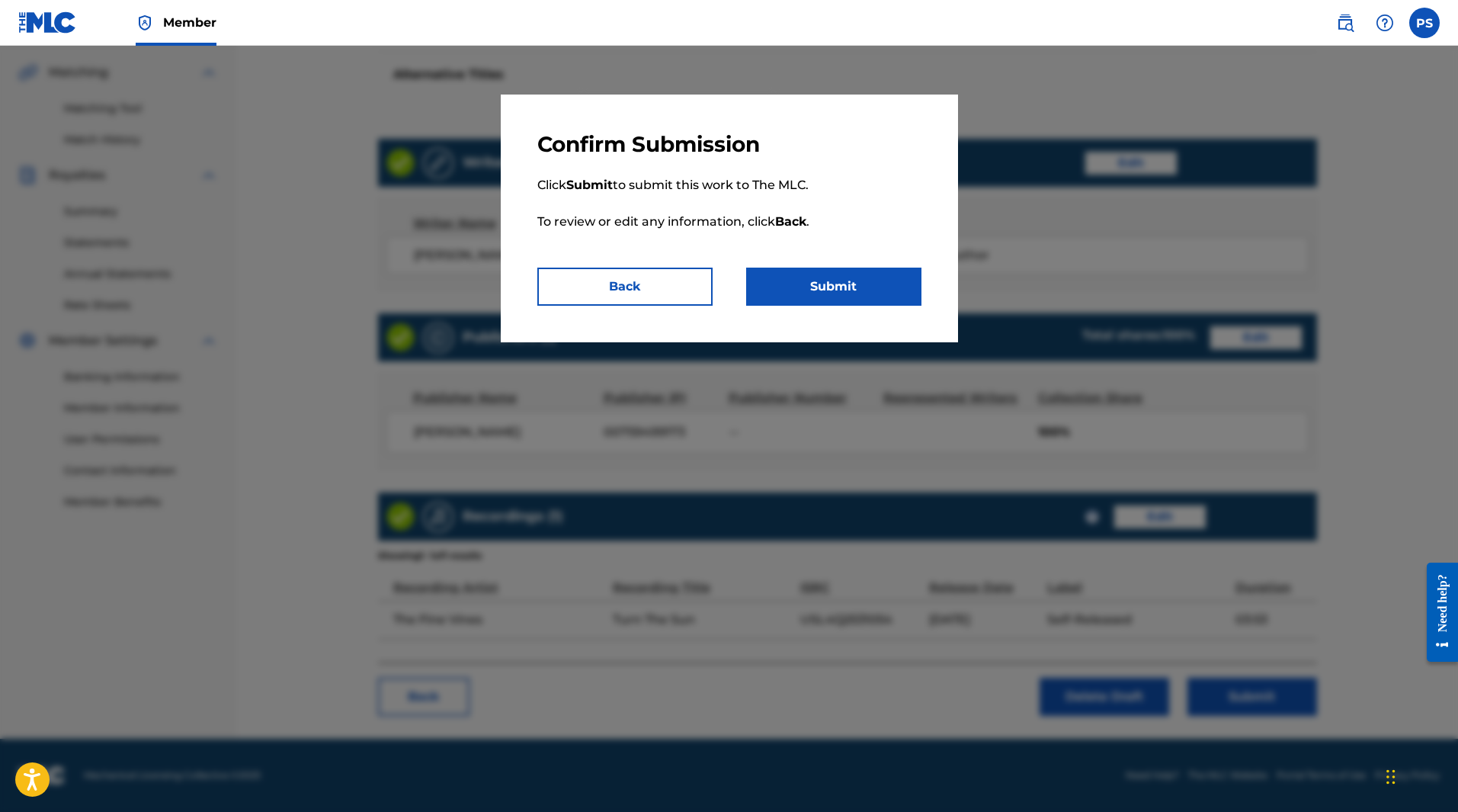
click at [838, 285] on button "Submit" at bounding box center [834, 286] width 176 height 38
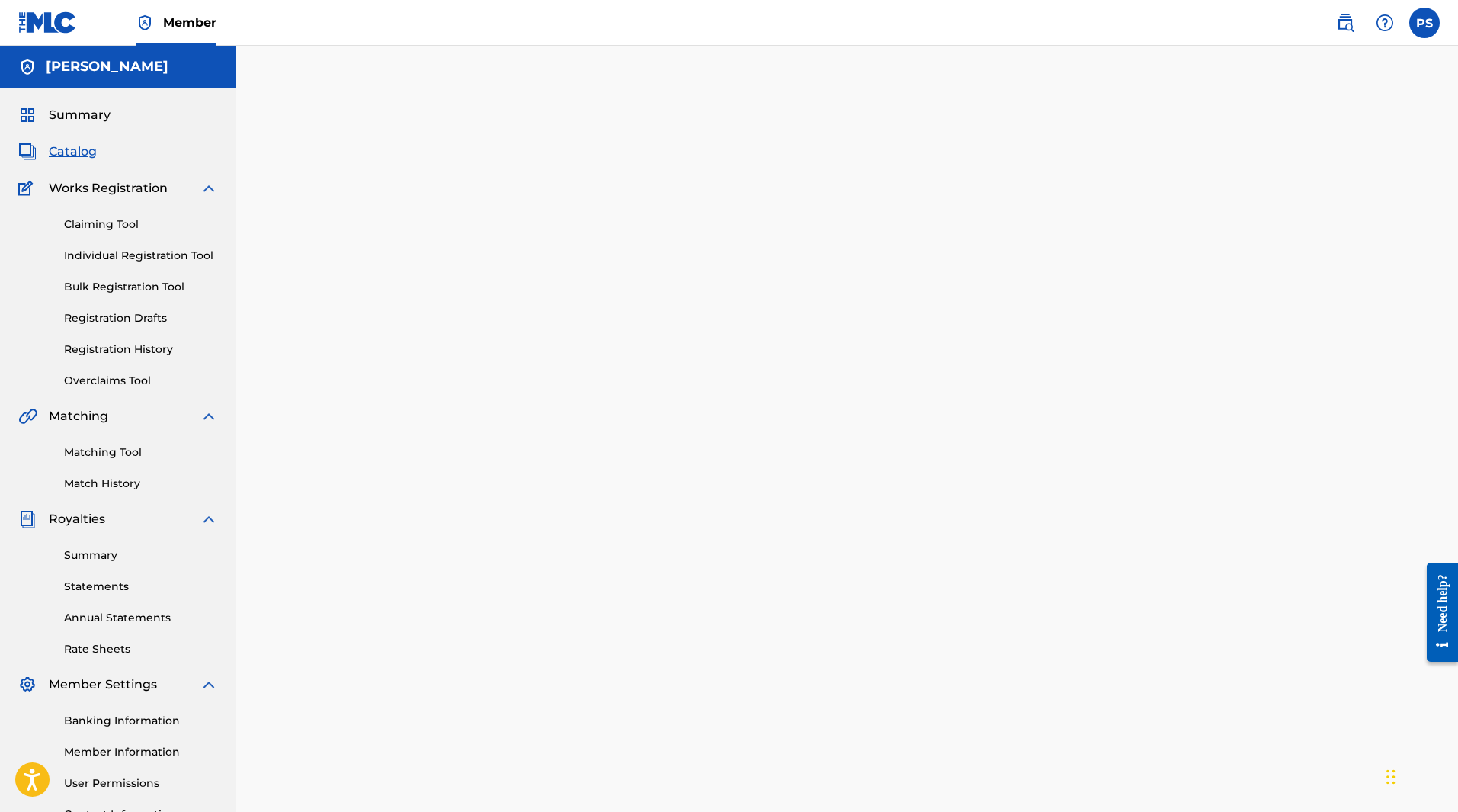
click at [1443, 31] on nav "Member PS PS [PERSON_NAME] [EMAIL_ADDRESS][DOMAIN_NAME] Notification Preference…" at bounding box center [729, 23] width 1458 height 46
click at [1434, 29] on label at bounding box center [1425, 23] width 31 height 31
click at [1425, 23] on input "PS [PERSON_NAME] [EMAIL_ADDRESS][DOMAIN_NAME] Notification Preferences Profile …" at bounding box center [1425, 23] width 0 height 0
click at [76, 148] on span "Catalog" at bounding box center [72, 151] width 48 height 18
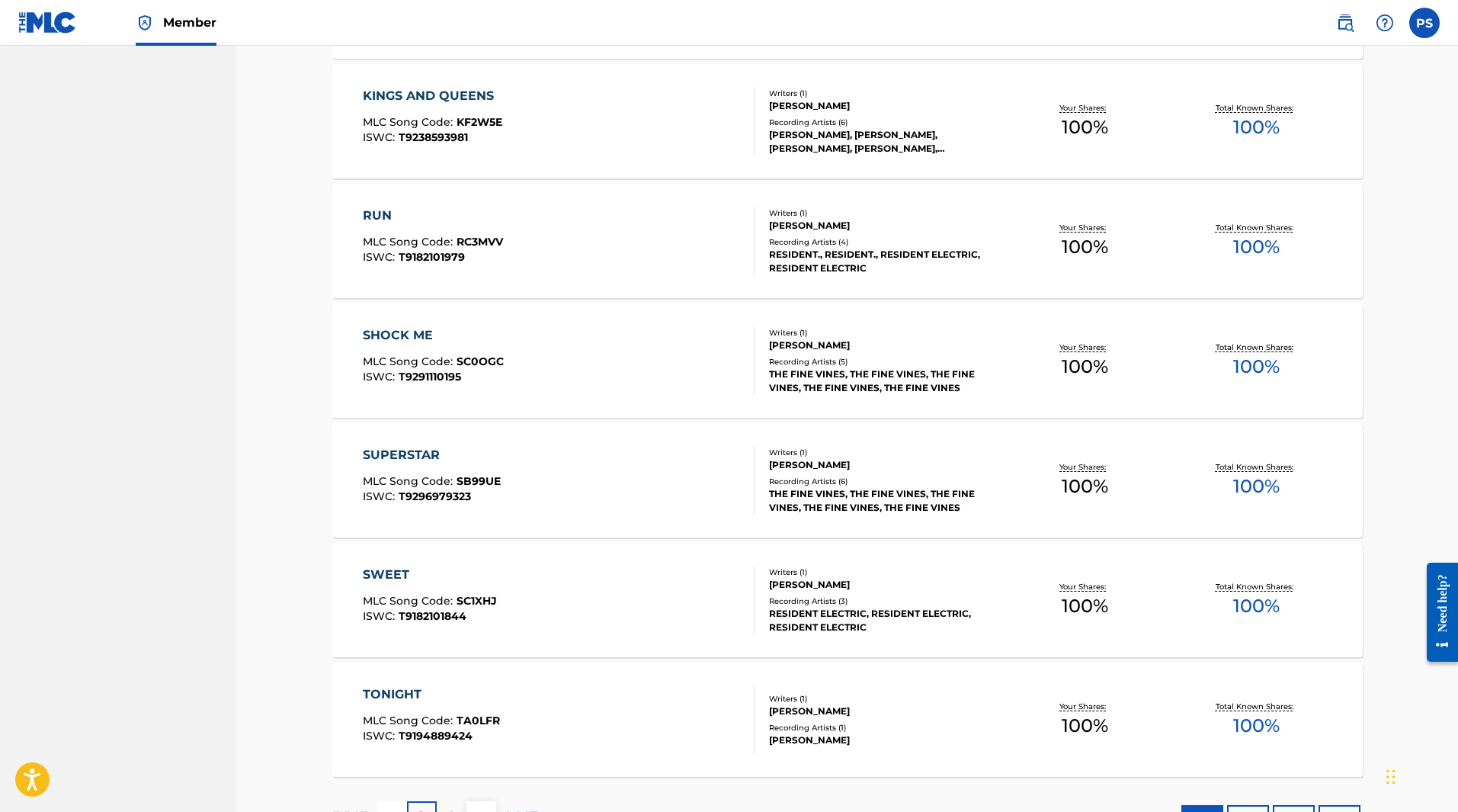
scroll to position [933, 0]
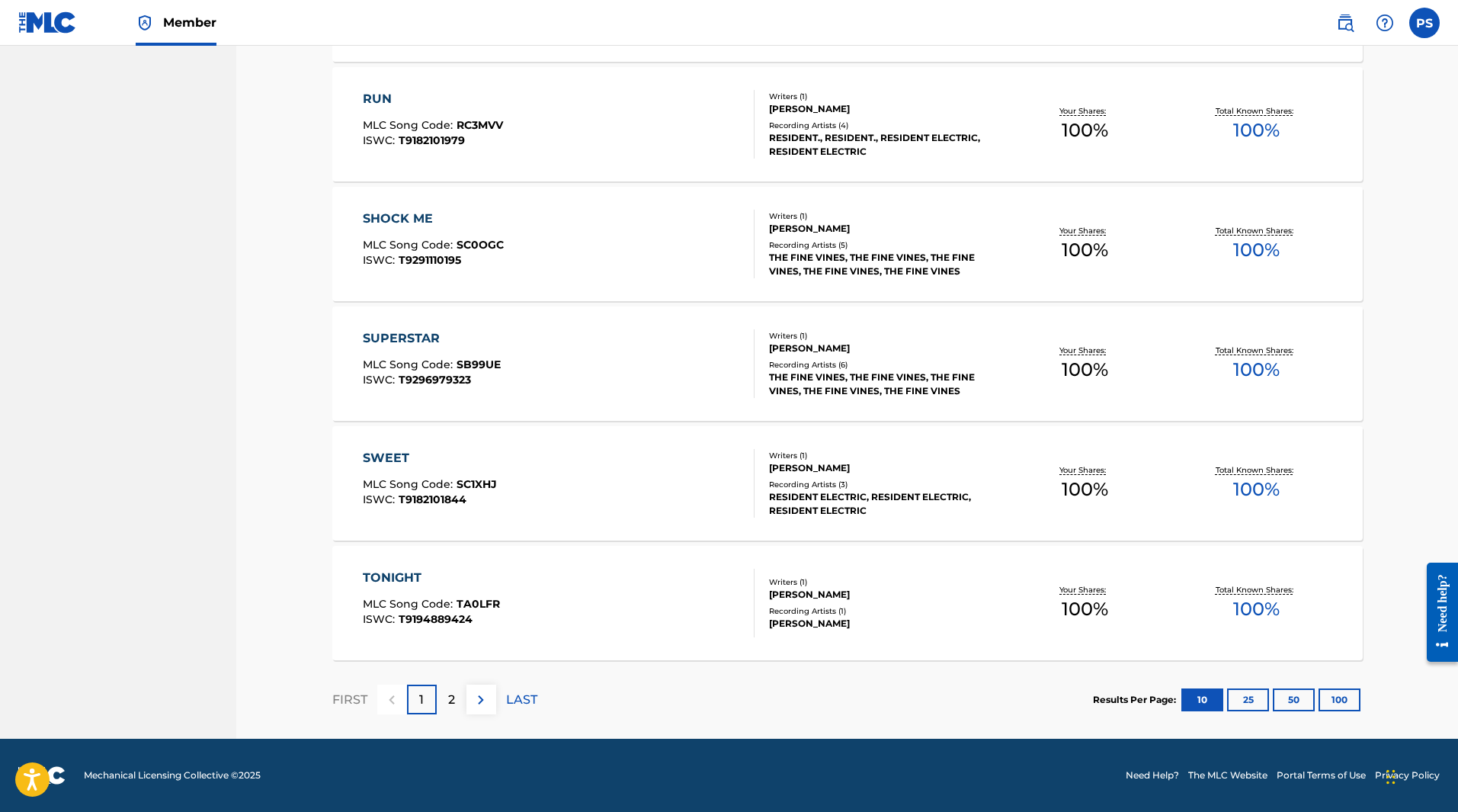
click at [484, 701] on img at bounding box center [481, 699] width 18 height 18
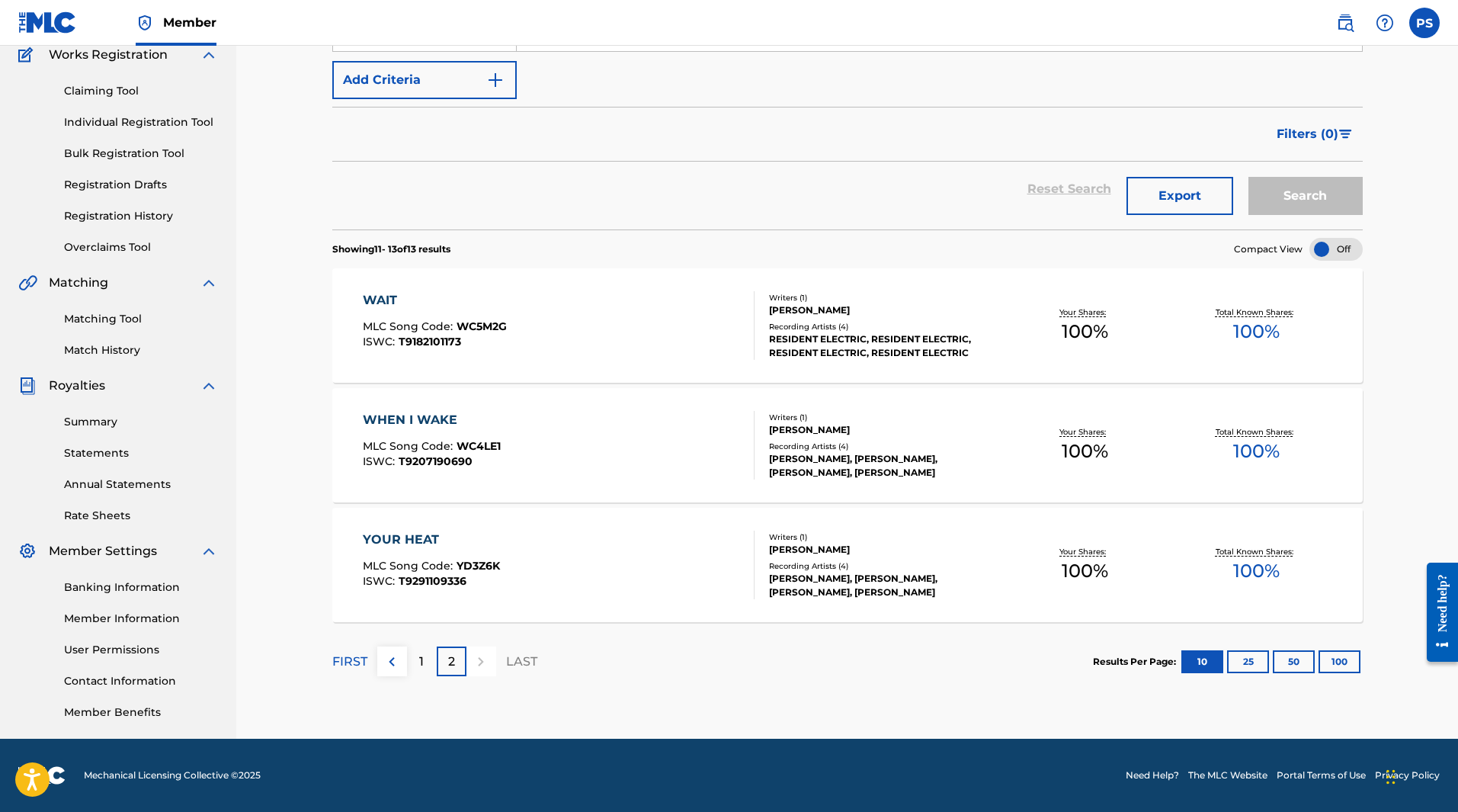
click at [416, 659] on div "1" at bounding box center [422, 661] width 30 height 30
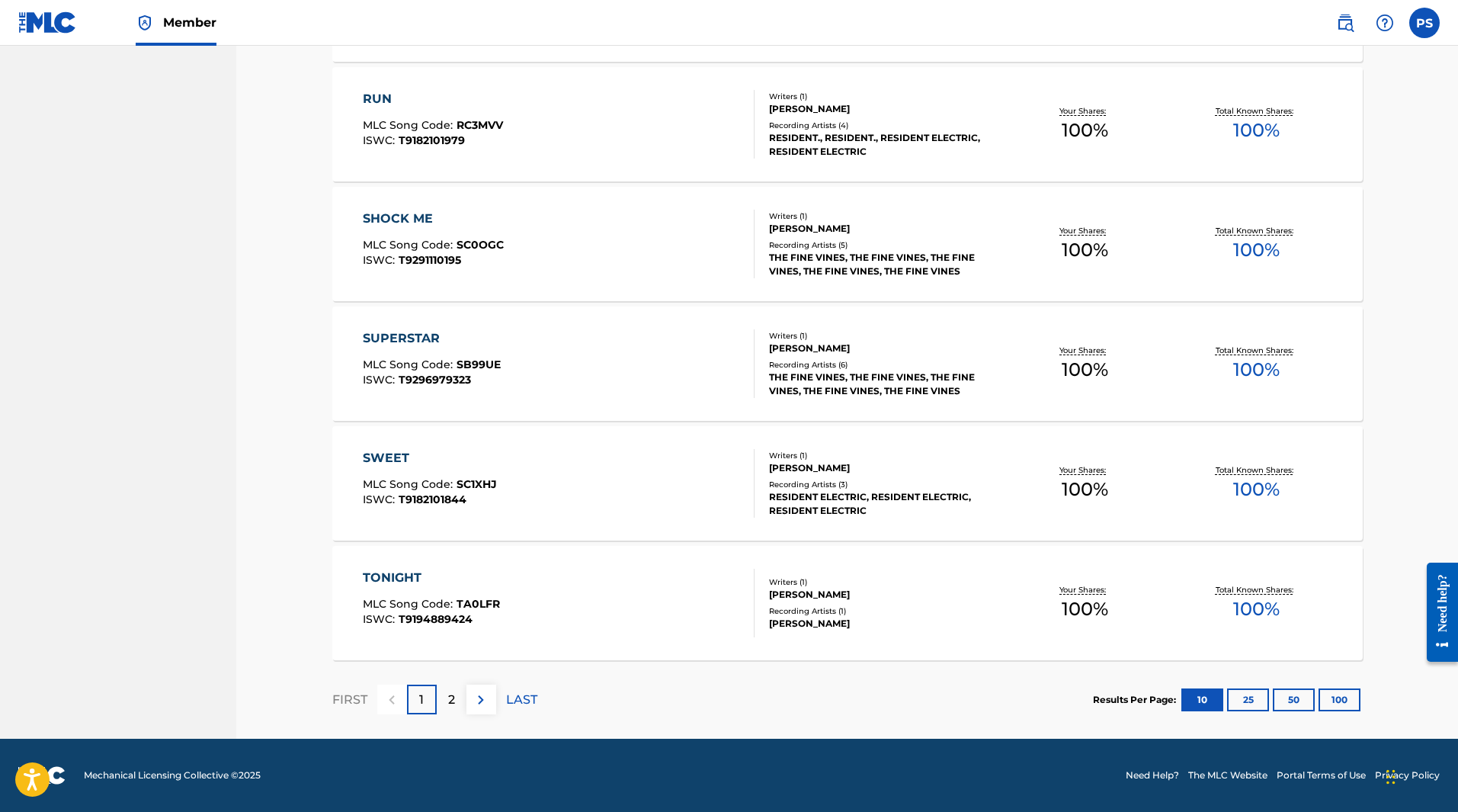
scroll to position [0, 0]
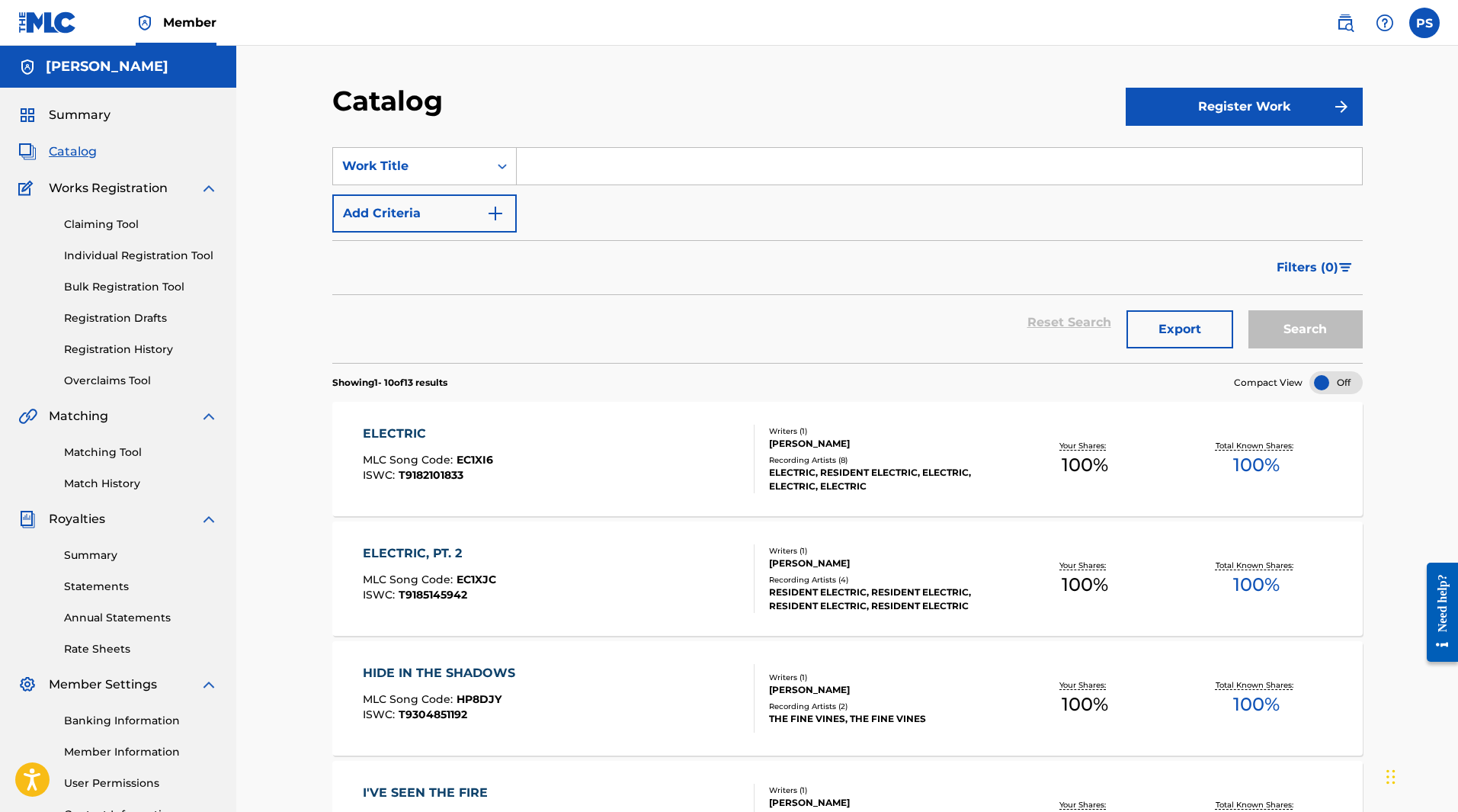
click at [78, 112] on span "Summary" at bounding box center [79, 114] width 61 height 18
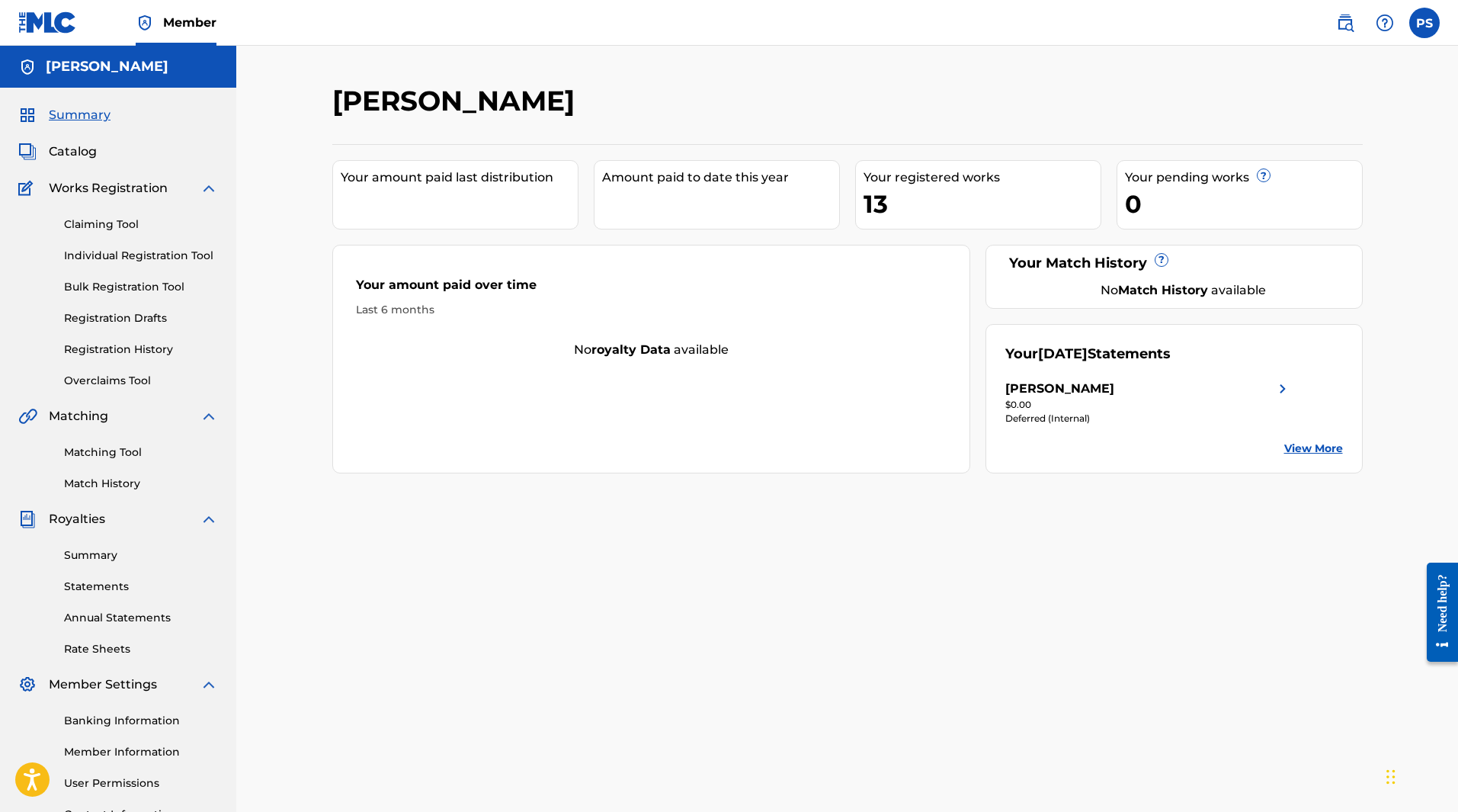
click at [119, 319] on link "Registration Drafts" at bounding box center [141, 318] width 154 height 16
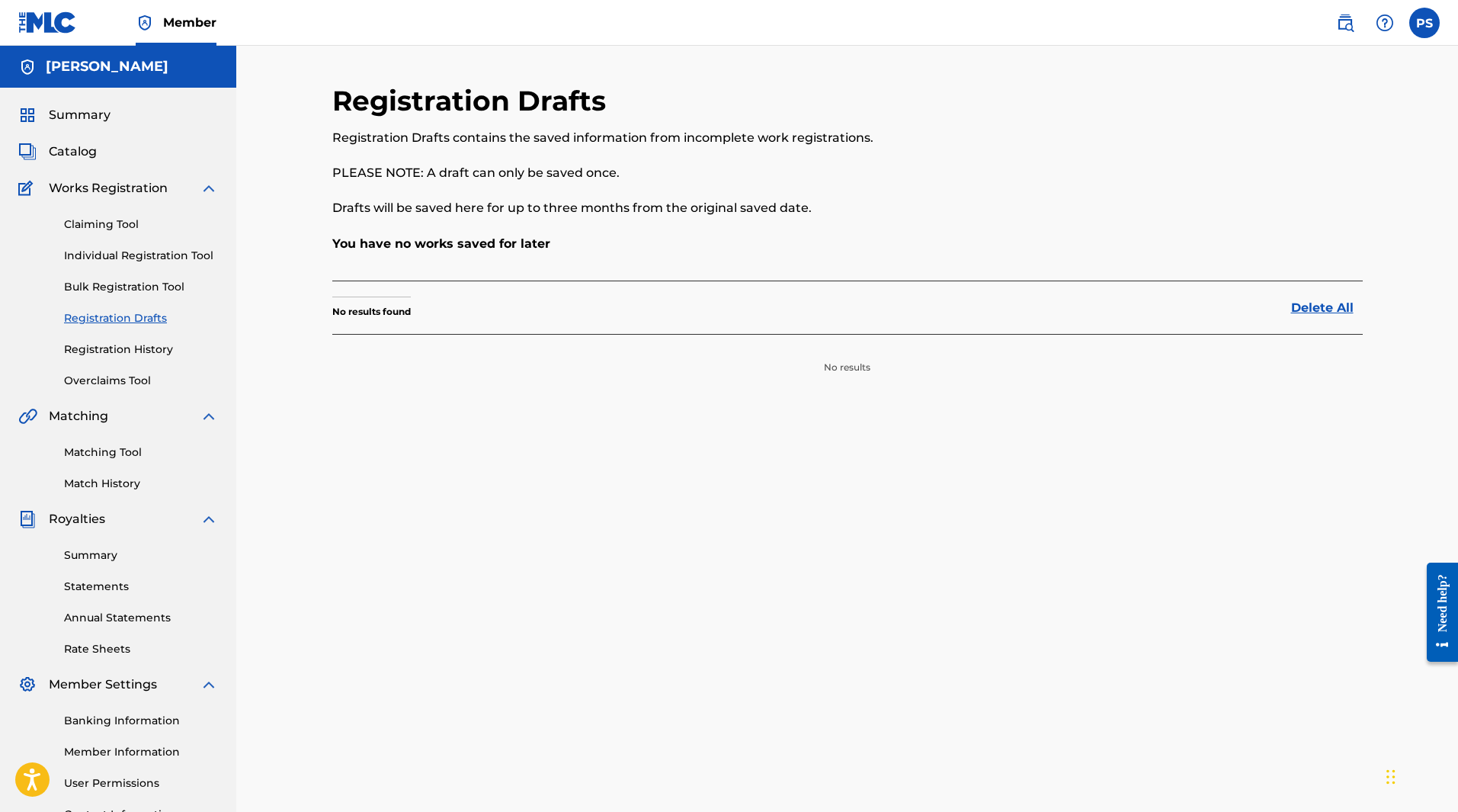
click at [73, 123] on span "Summary" at bounding box center [79, 114] width 61 height 18
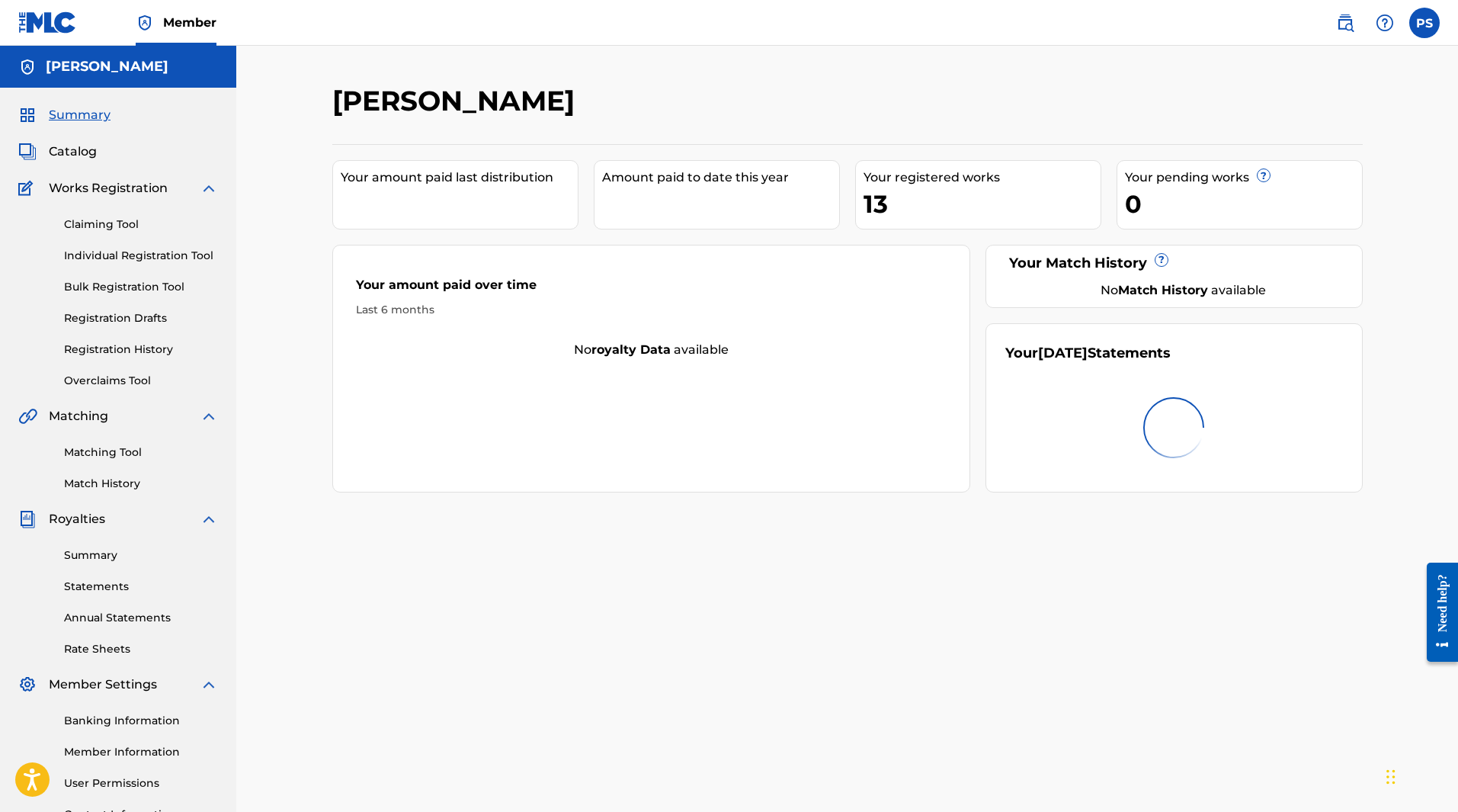
click at [87, 149] on span "Catalog" at bounding box center [72, 151] width 48 height 18
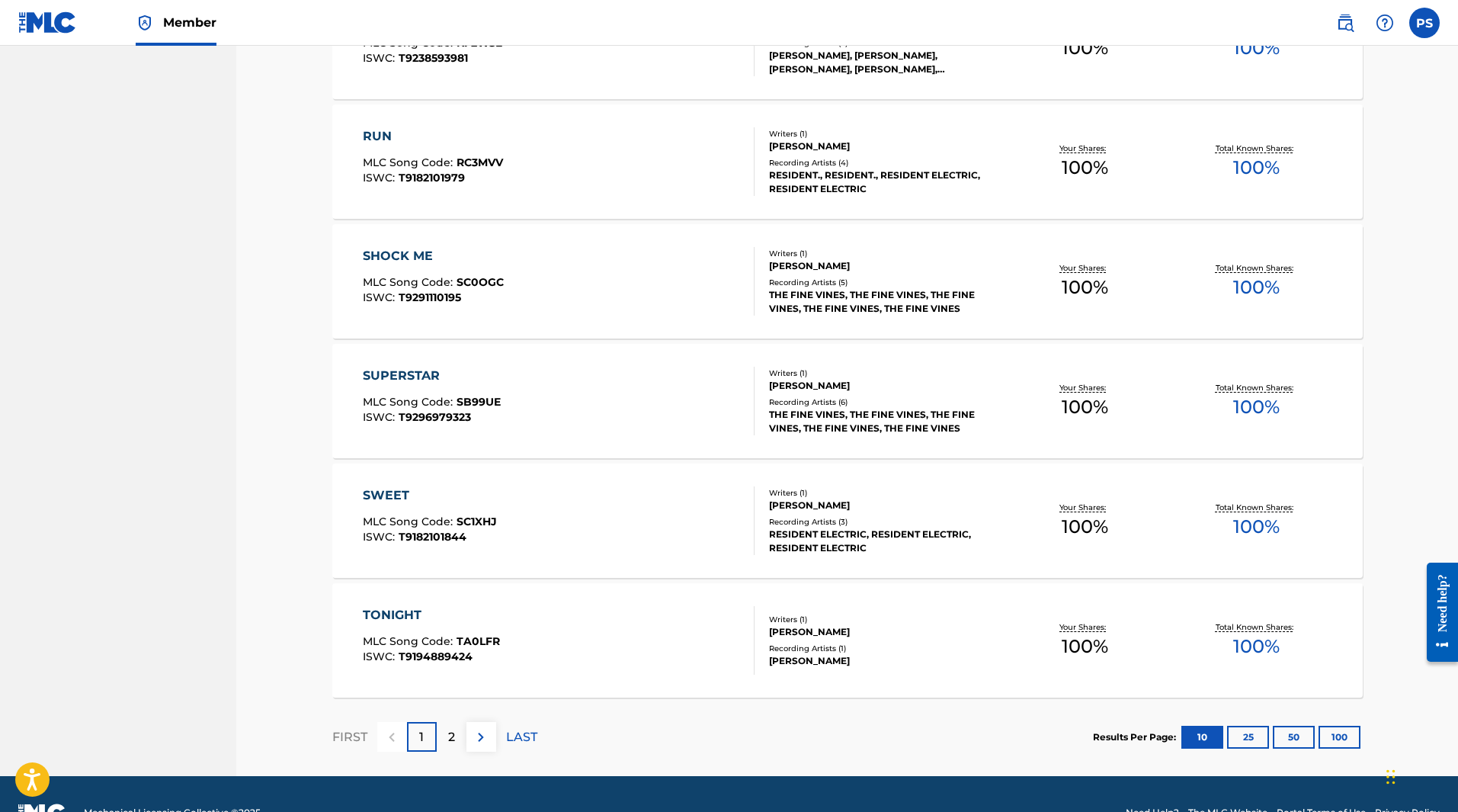
scroll to position [933, 0]
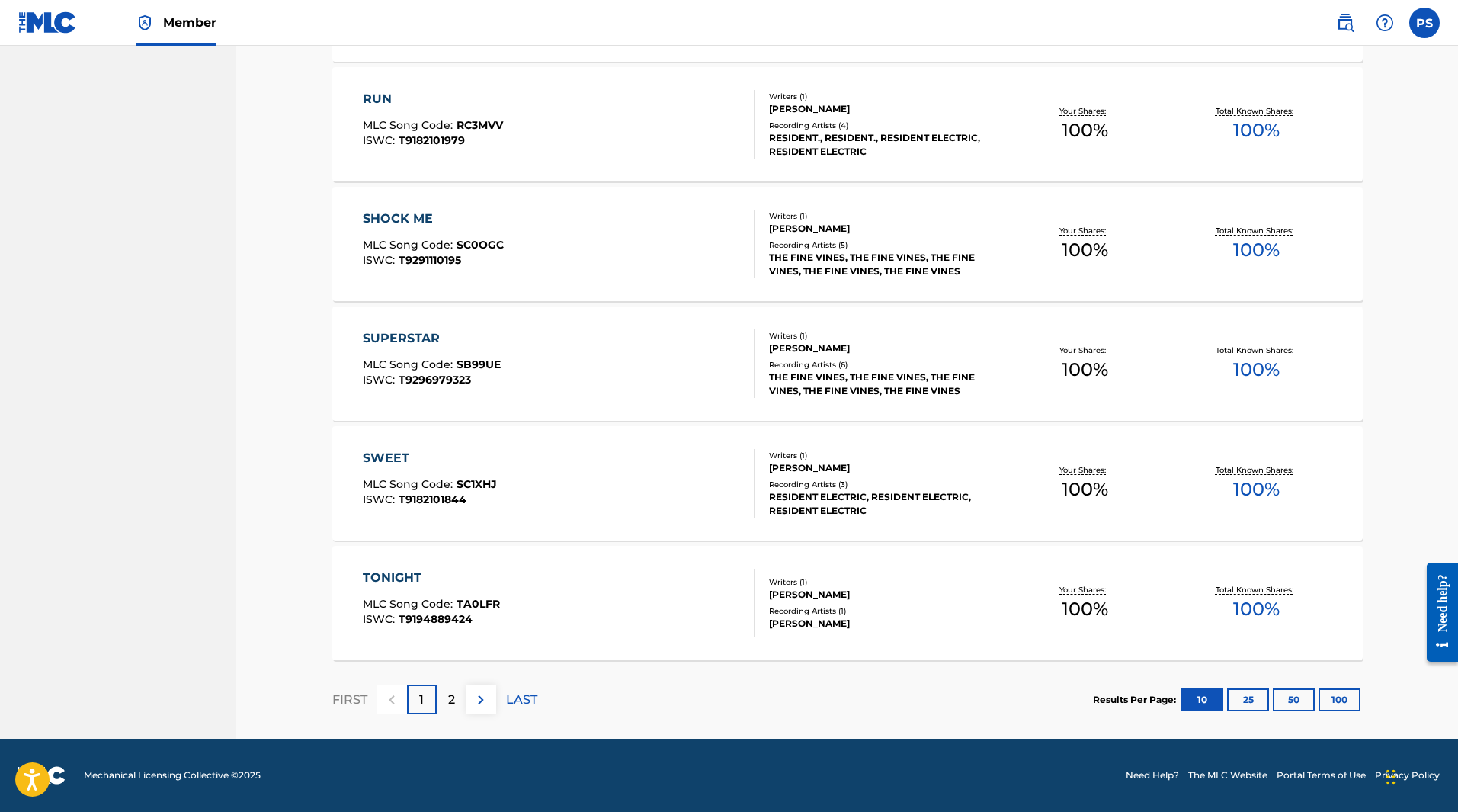
click at [456, 700] on div "2" at bounding box center [452, 699] width 30 height 30
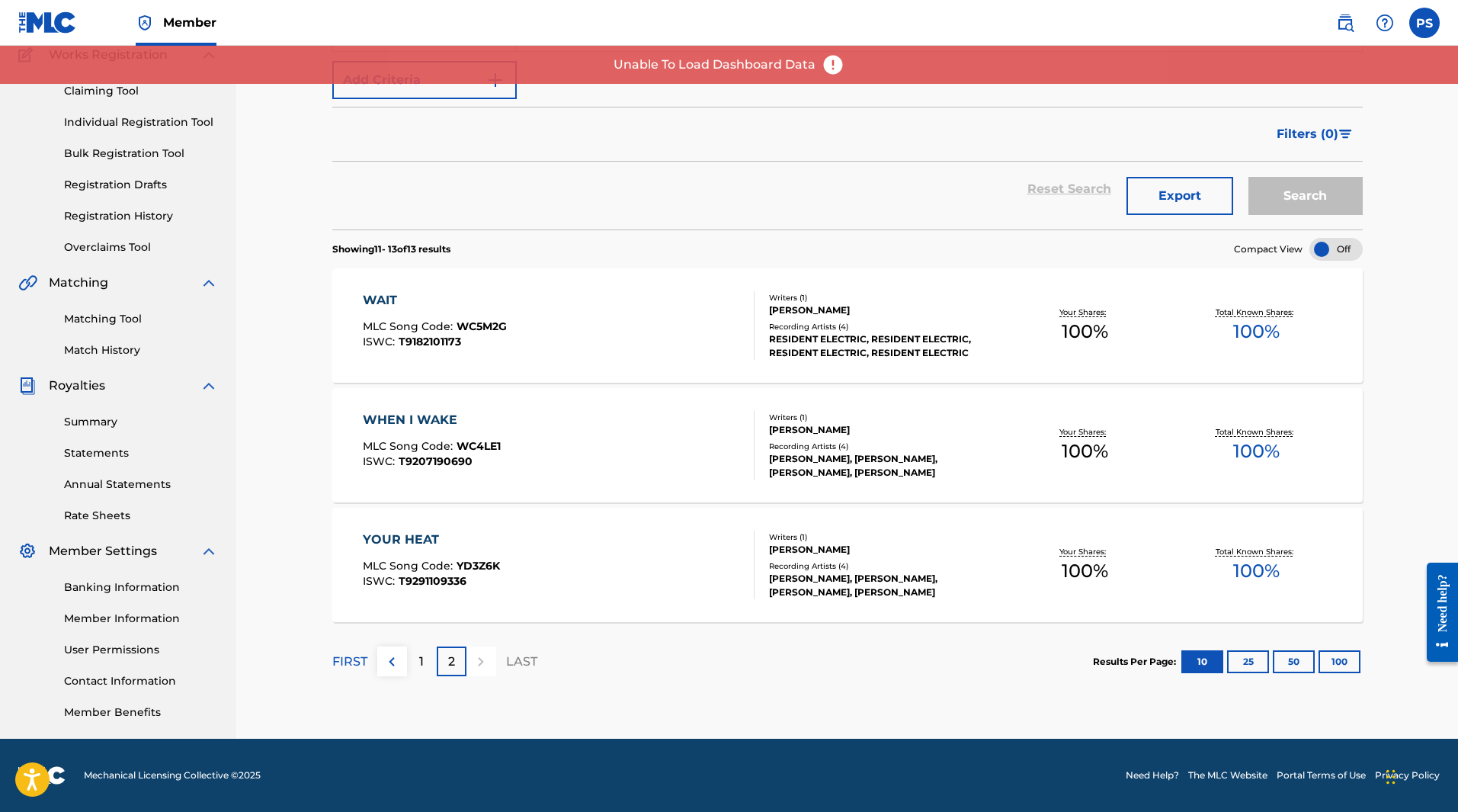
scroll to position [0, 0]
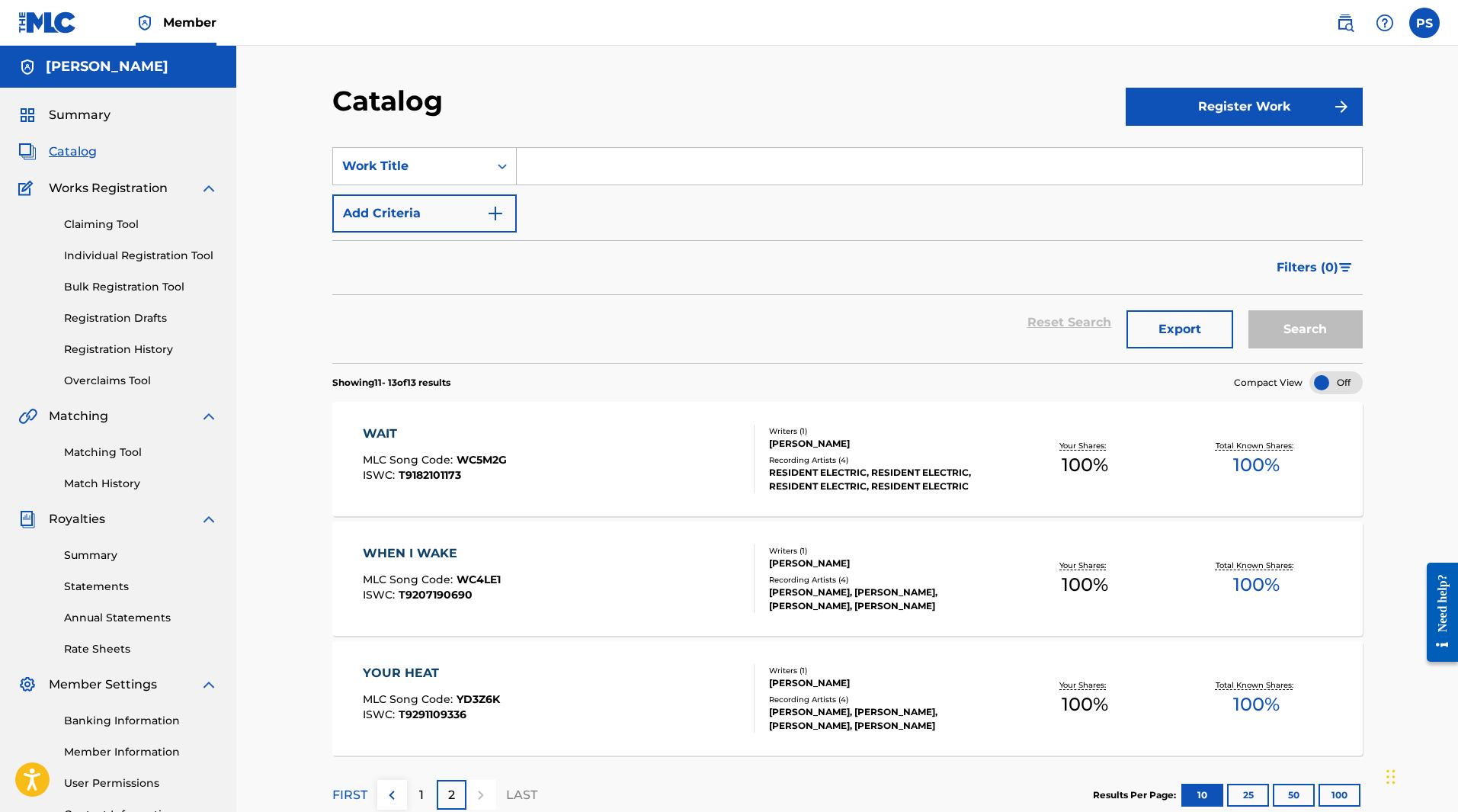
click at [81, 112] on span "Summary" at bounding box center [79, 114] width 61 height 18
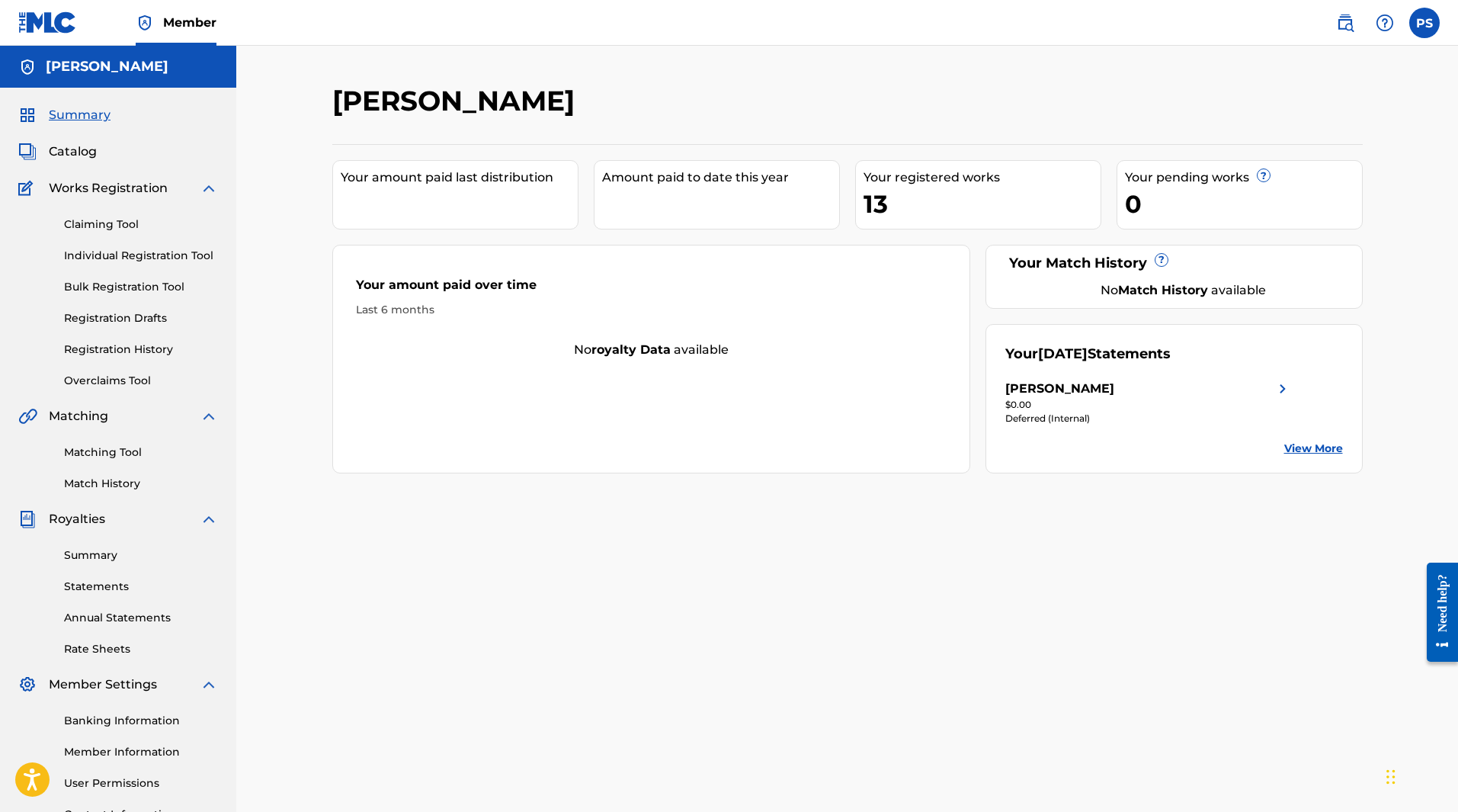
click at [102, 227] on link "Claiming Tool" at bounding box center [141, 224] width 154 height 16
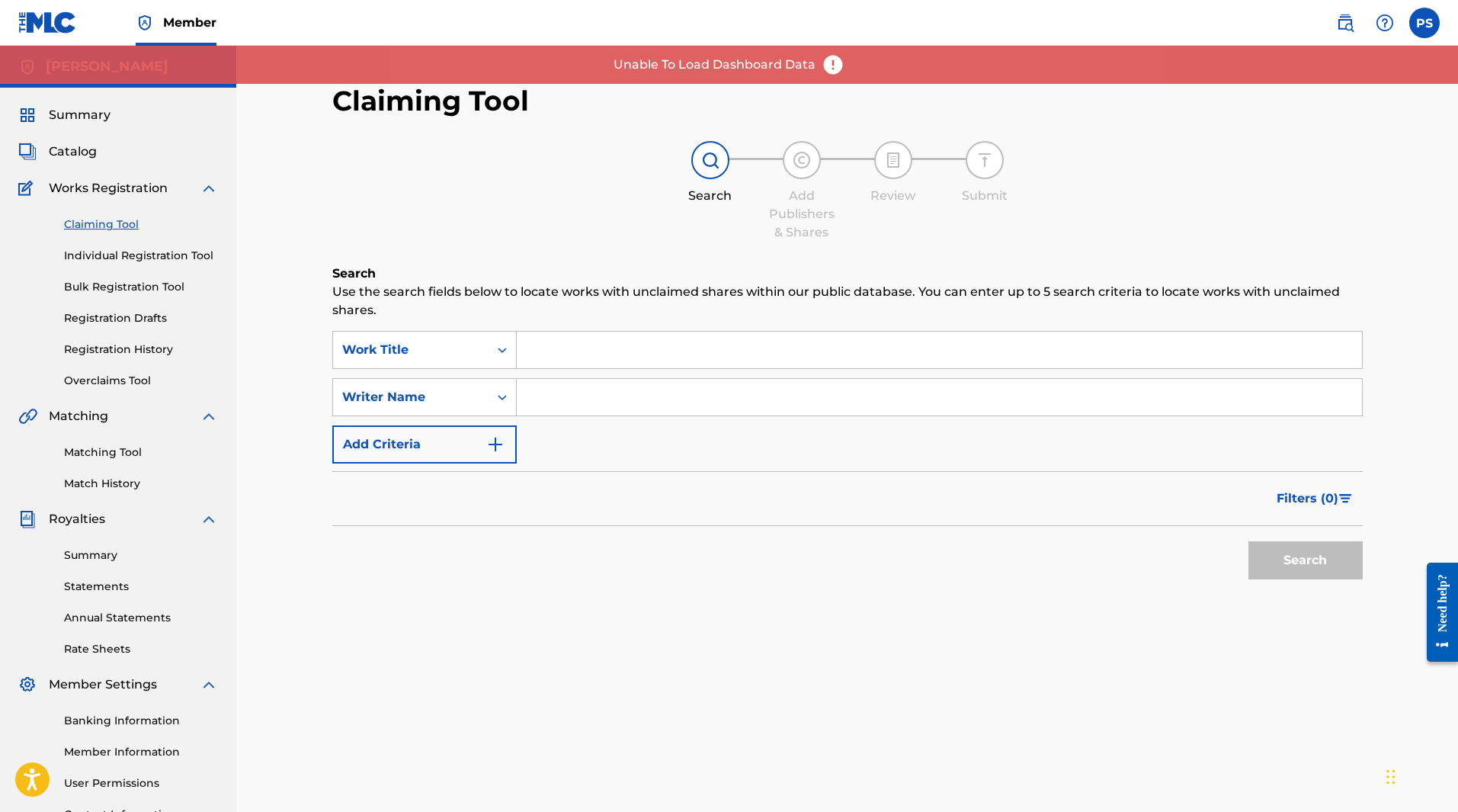
click at [148, 263] on link "Individual Registration Tool" at bounding box center [141, 256] width 154 height 16
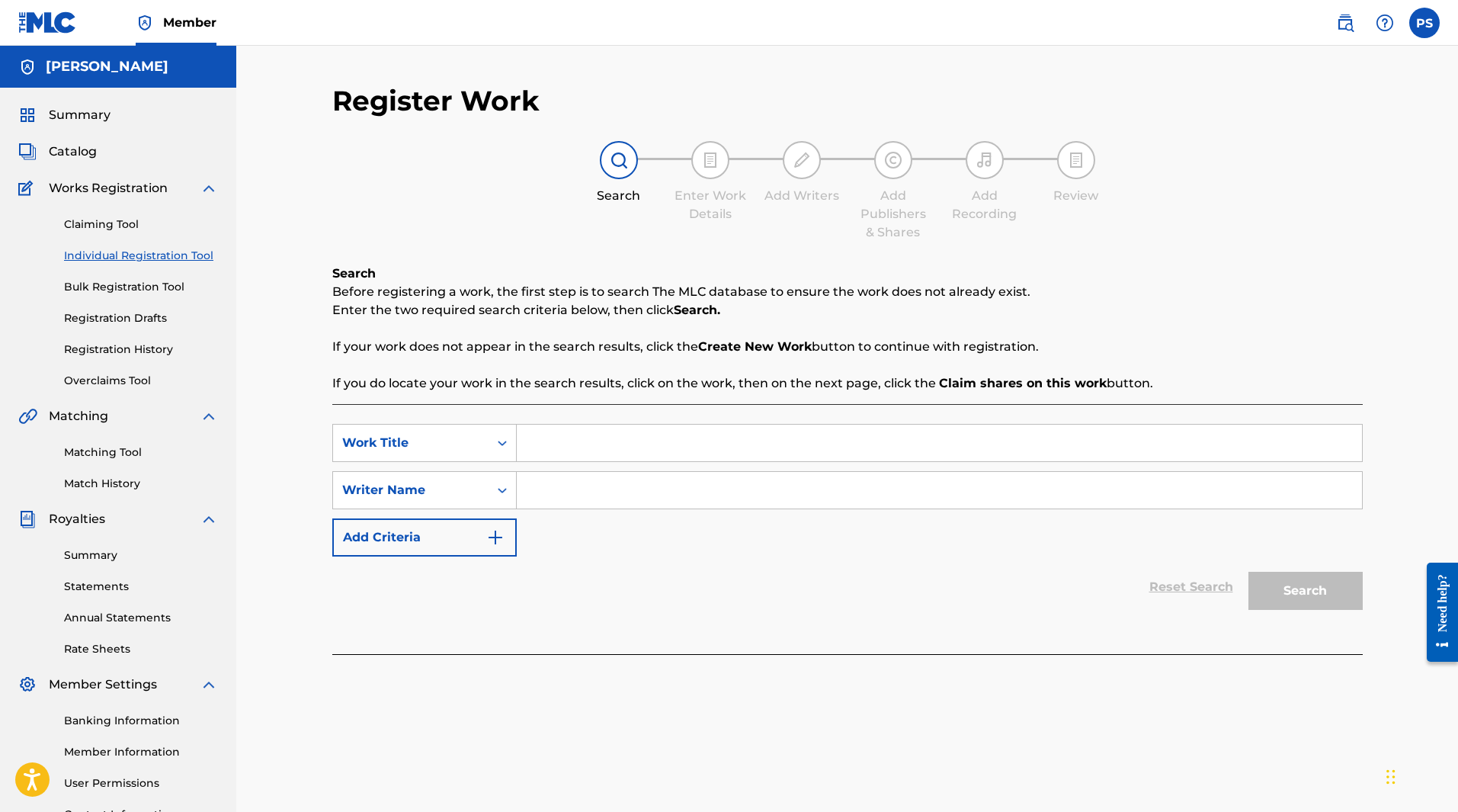
click at [1409, 20] on label at bounding box center [1425, 23] width 31 height 31
click at [1425, 23] on input "PS [PERSON_NAME] [EMAIL_ADDRESS][DOMAIN_NAME] Notification Preferences Profile …" at bounding box center [1425, 23] width 0 height 0
click at [1276, 213] on p "Log out" at bounding box center [1277, 216] width 36 height 14
click at [1425, 23] on input "PS [PERSON_NAME] [EMAIL_ADDRESS][DOMAIN_NAME] Notification Preferences Profile …" at bounding box center [1425, 23] width 0 height 0
